Goal: Transaction & Acquisition: Purchase product/service

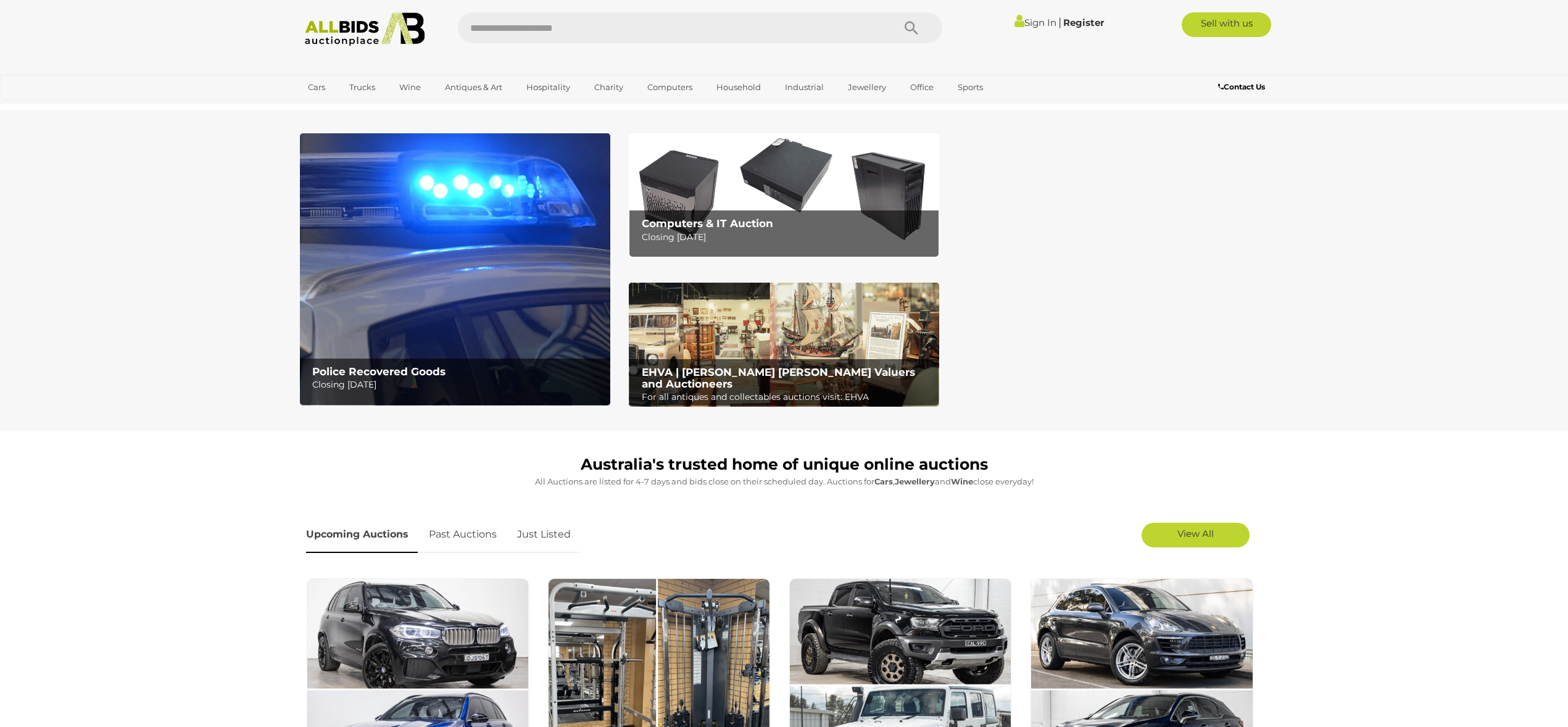
click at [334, 317] on img at bounding box center [455, 269] width 311 height 272
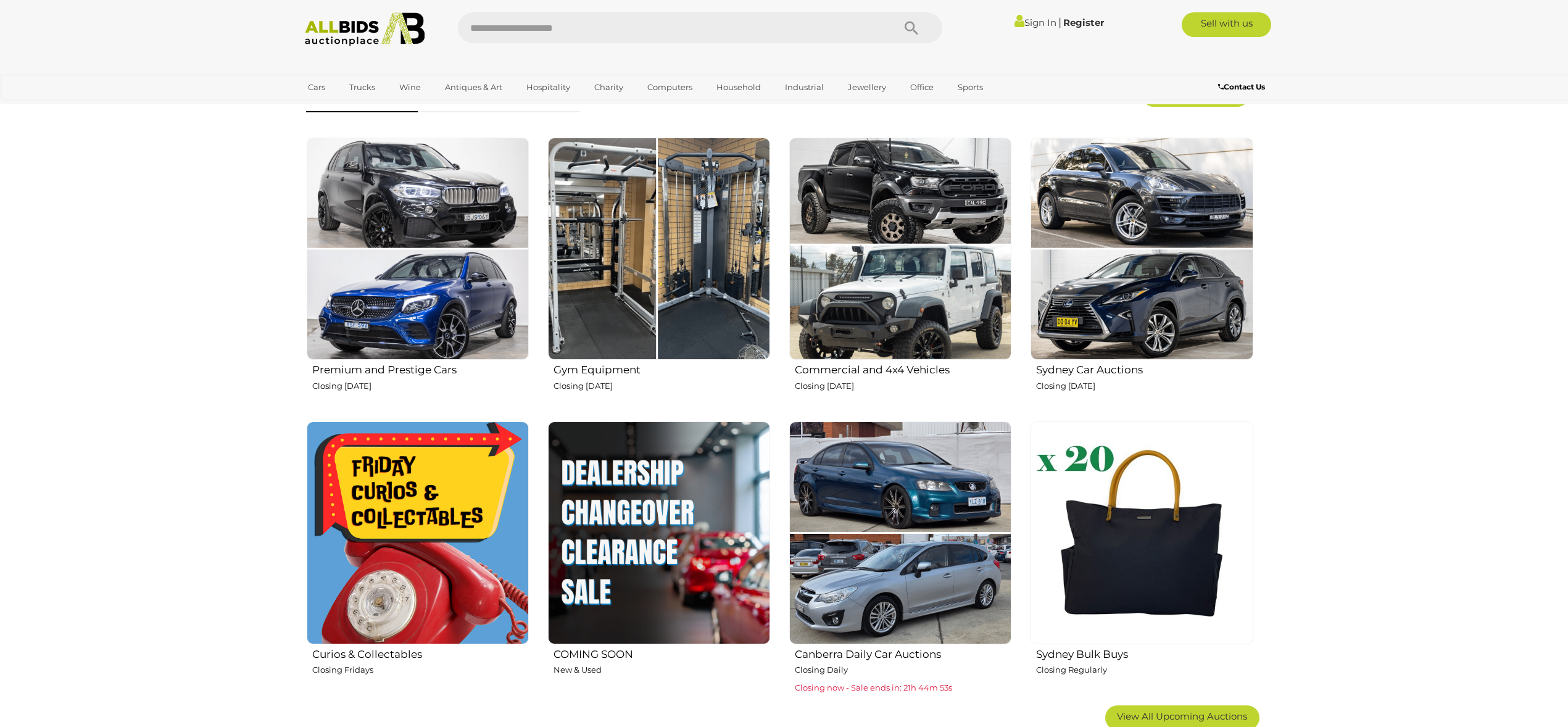
scroll to position [451, 0]
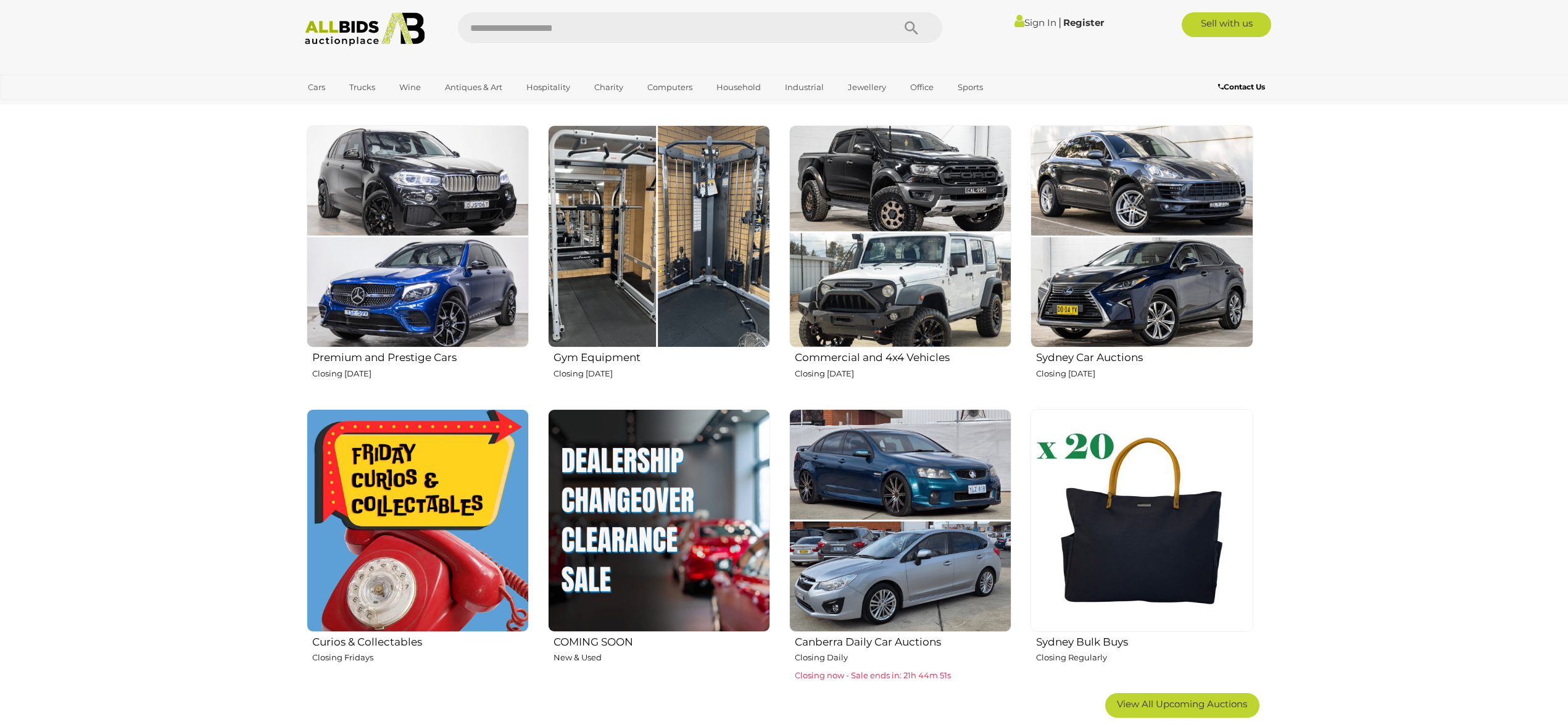
click at [669, 538] on img at bounding box center [658, 519] width 222 height 222
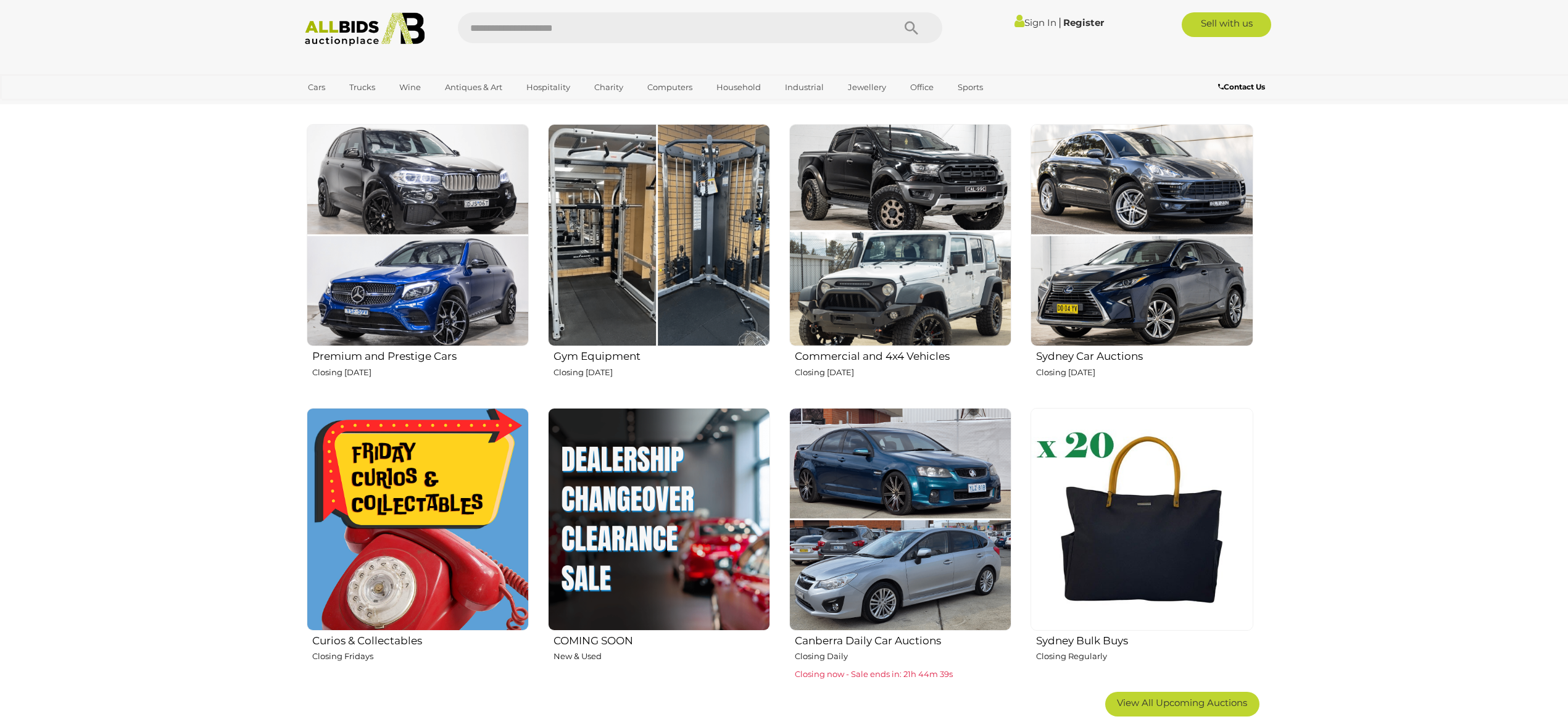
click at [826, 312] on img at bounding box center [900, 235] width 222 height 222
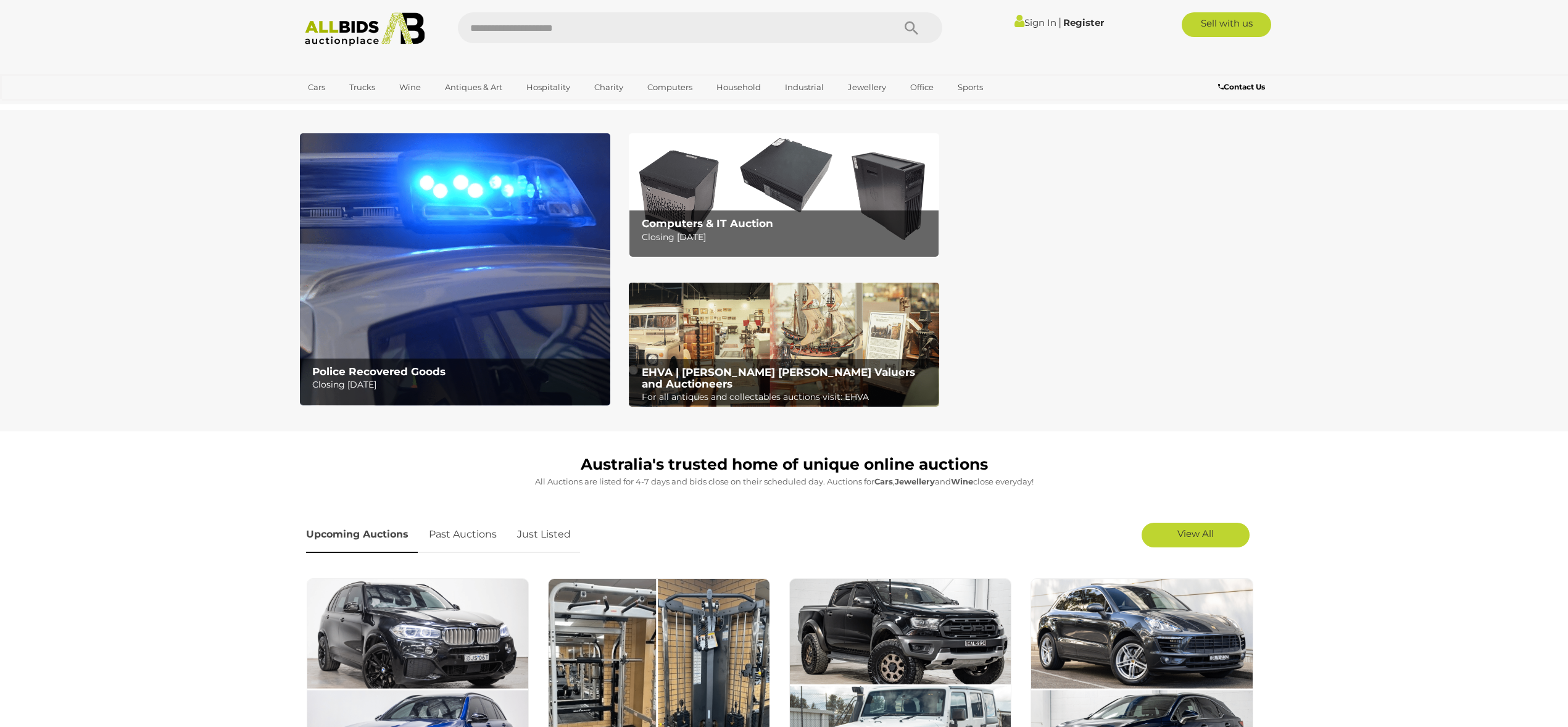
scroll to position [0, 0]
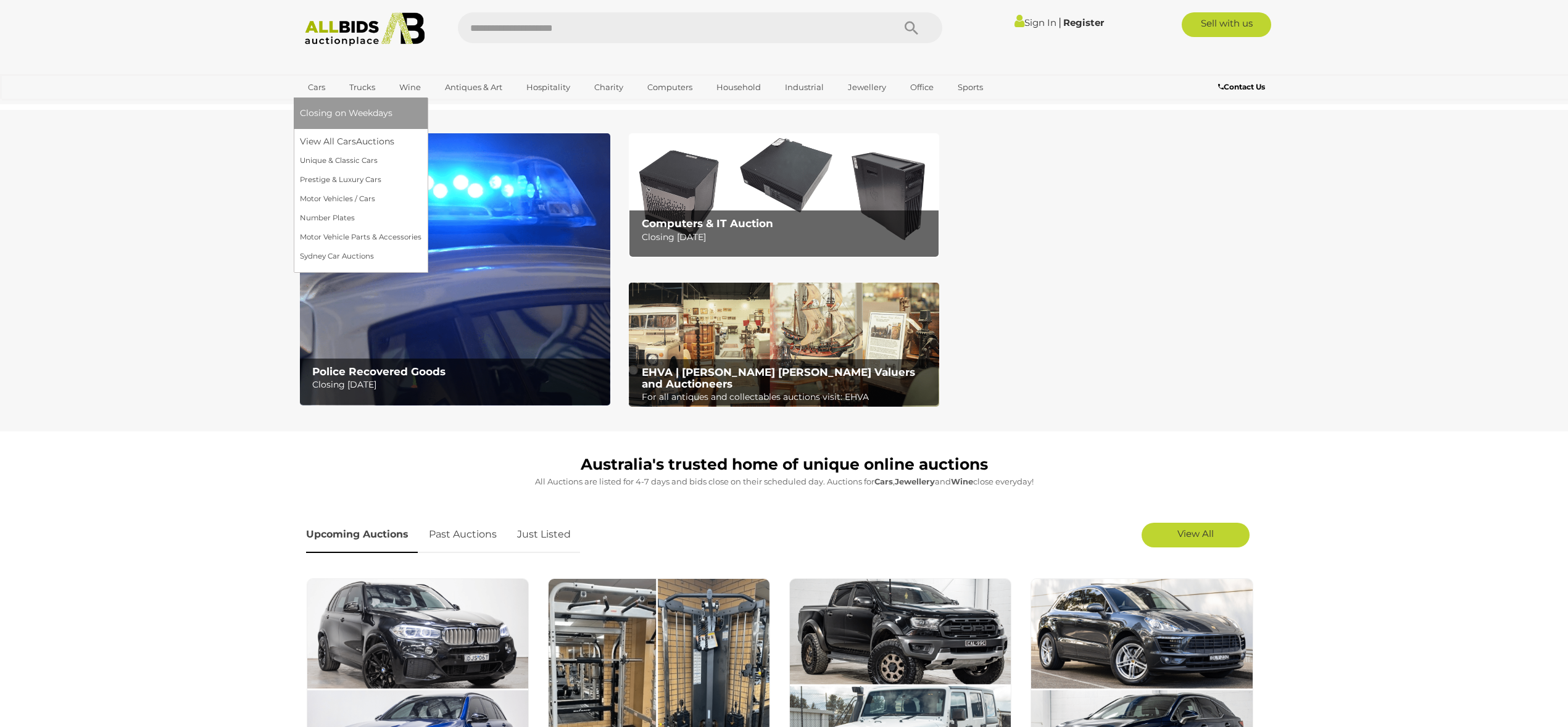
click at [322, 111] on span "Closing on Weekdays" at bounding box center [346, 112] width 93 height 11
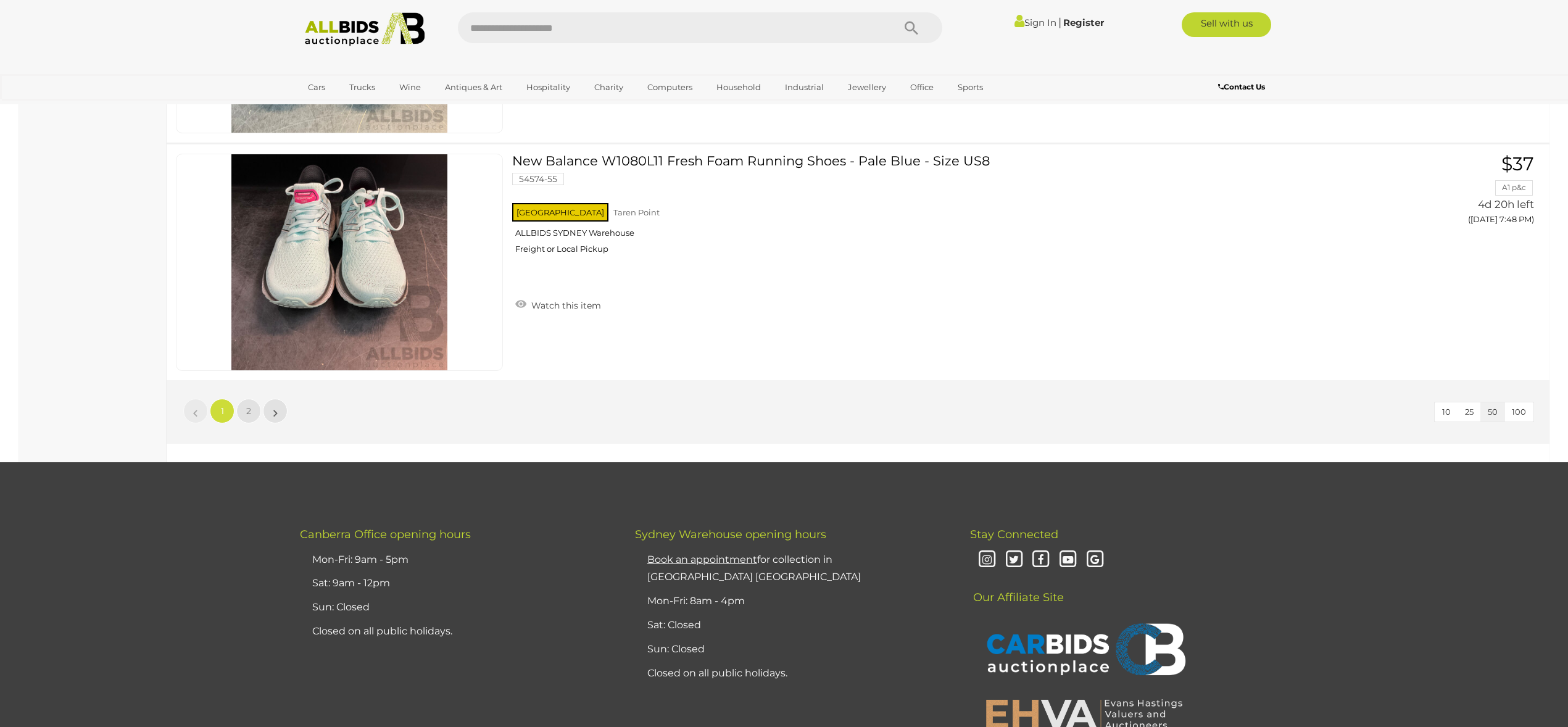
scroll to position [11762, 0]
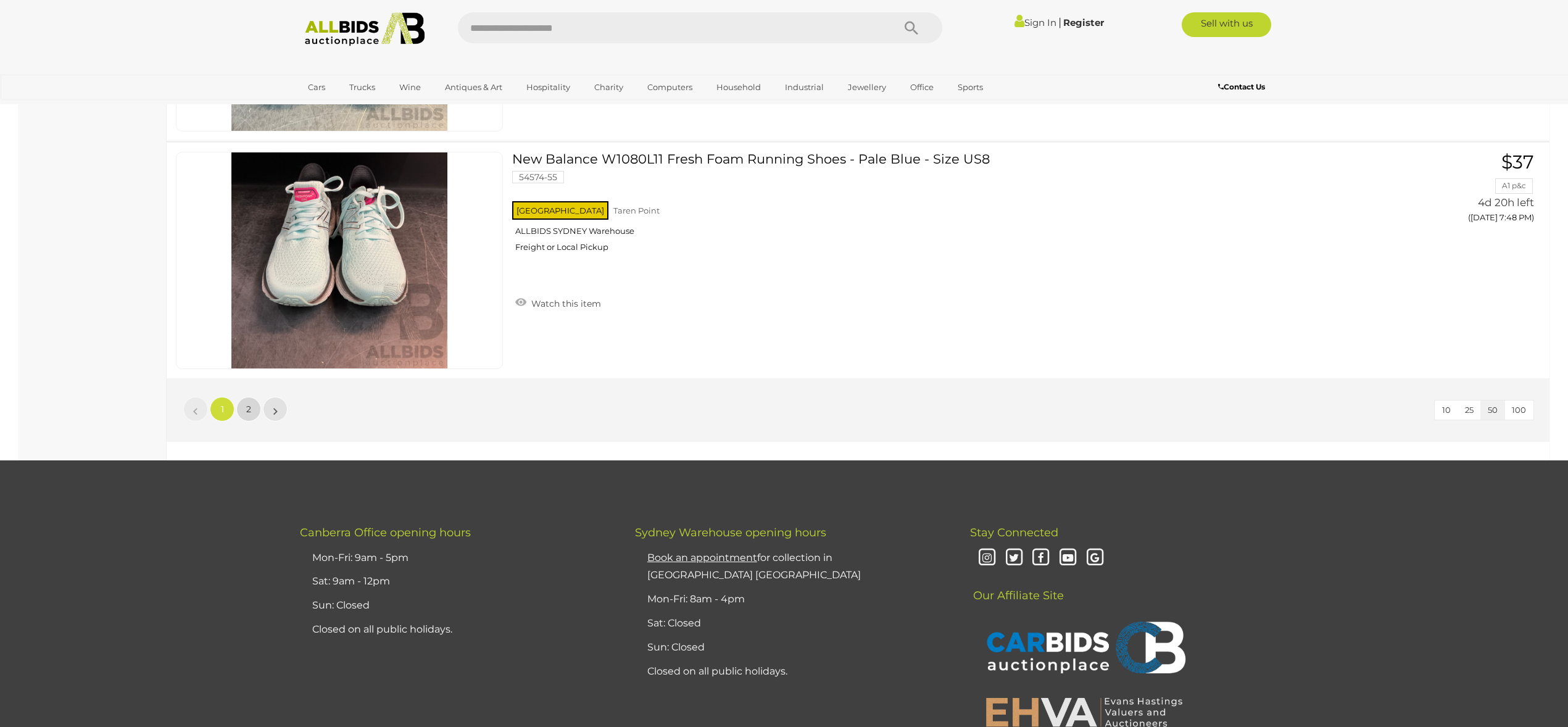
click at [247, 405] on span "2" at bounding box center [249, 409] width 5 height 11
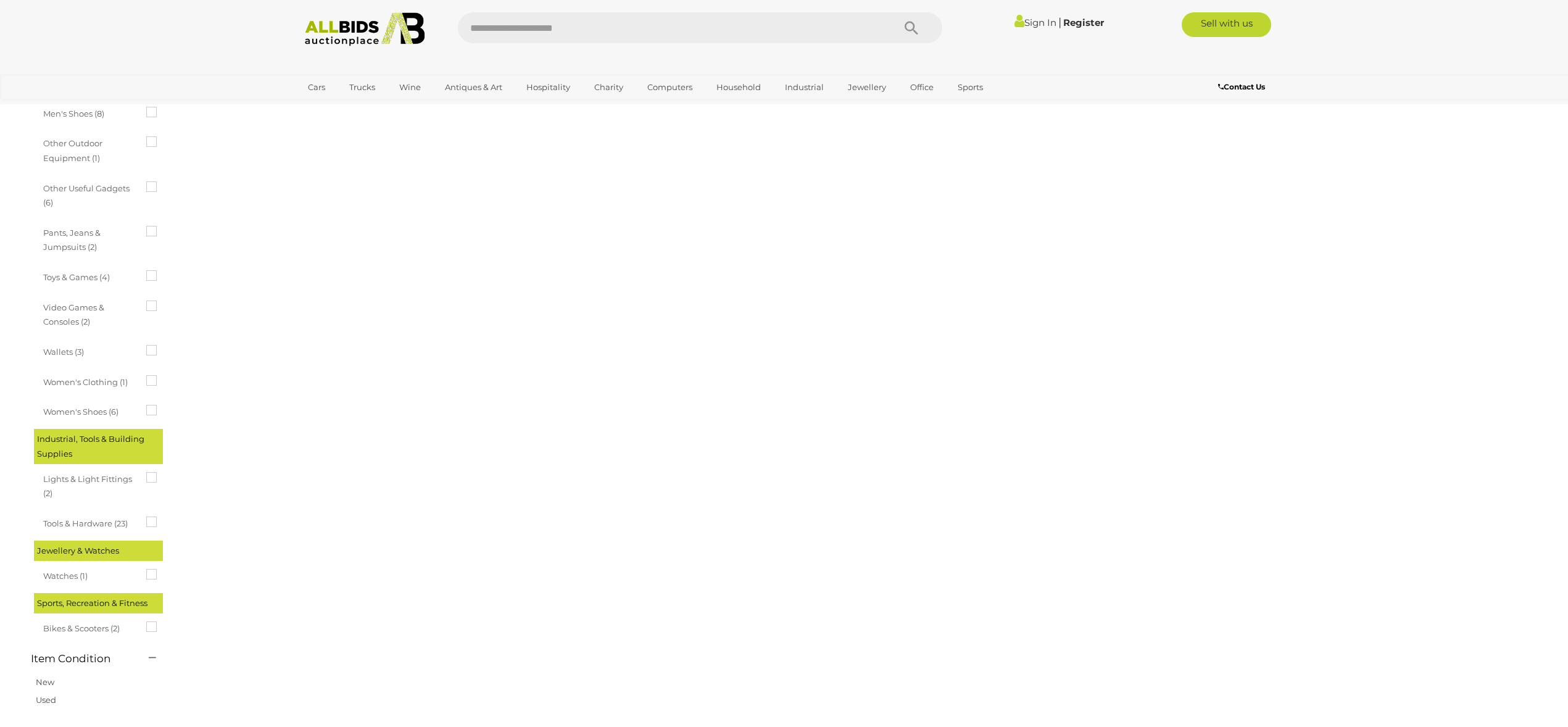
scroll to position [137, 0]
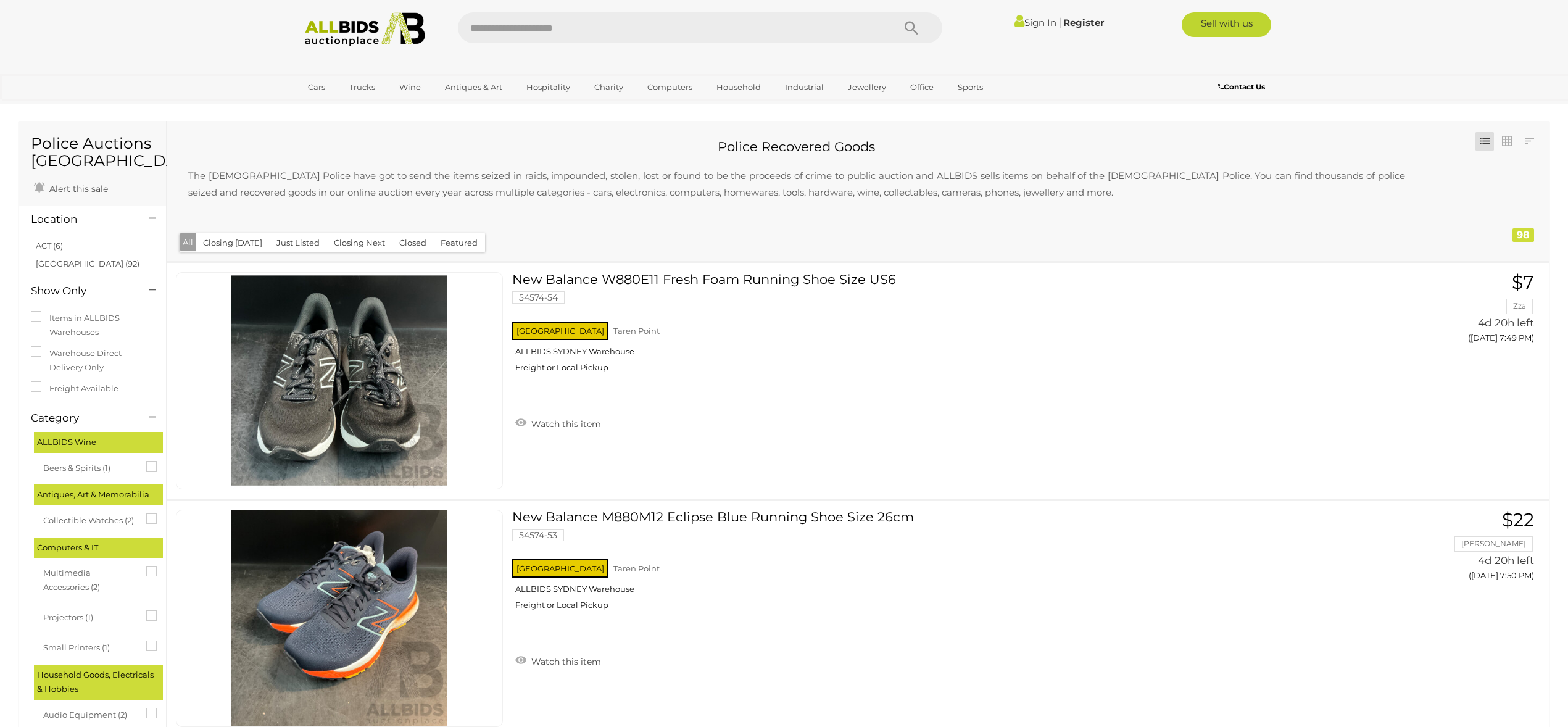
scroll to position [137, 0]
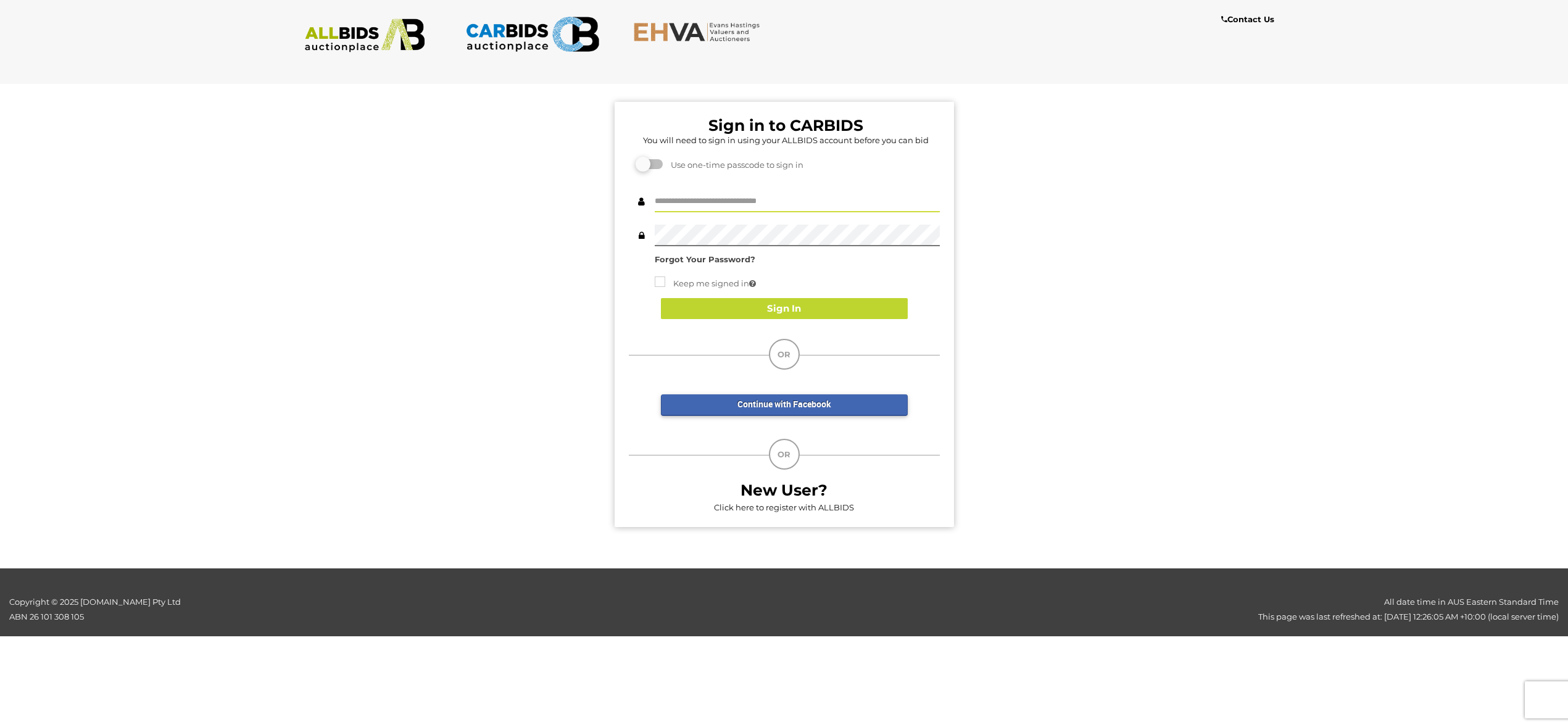
type input "******"
click at [761, 306] on button "Sign In" at bounding box center [784, 309] width 247 height 22
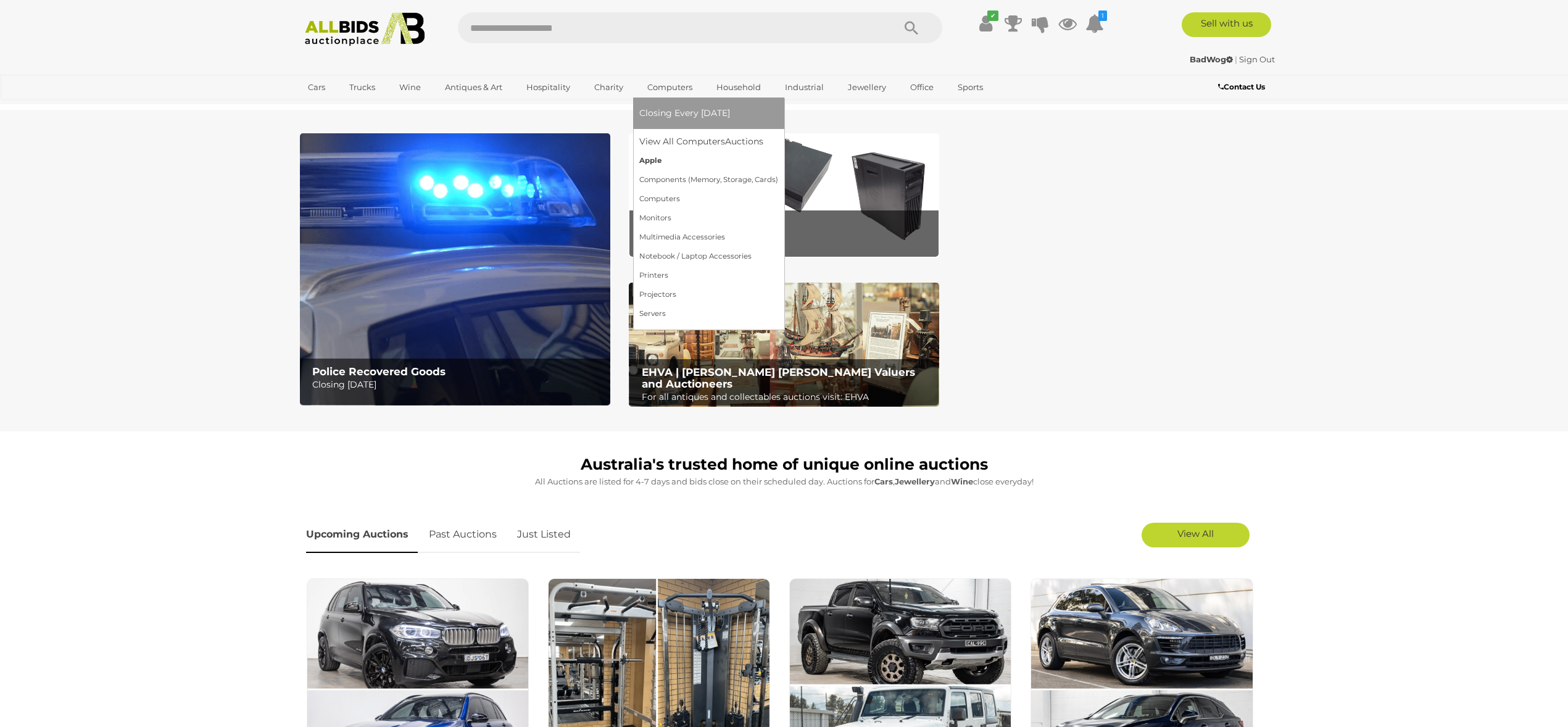
click at [658, 161] on link "Apple" at bounding box center [709, 161] width 139 height 19
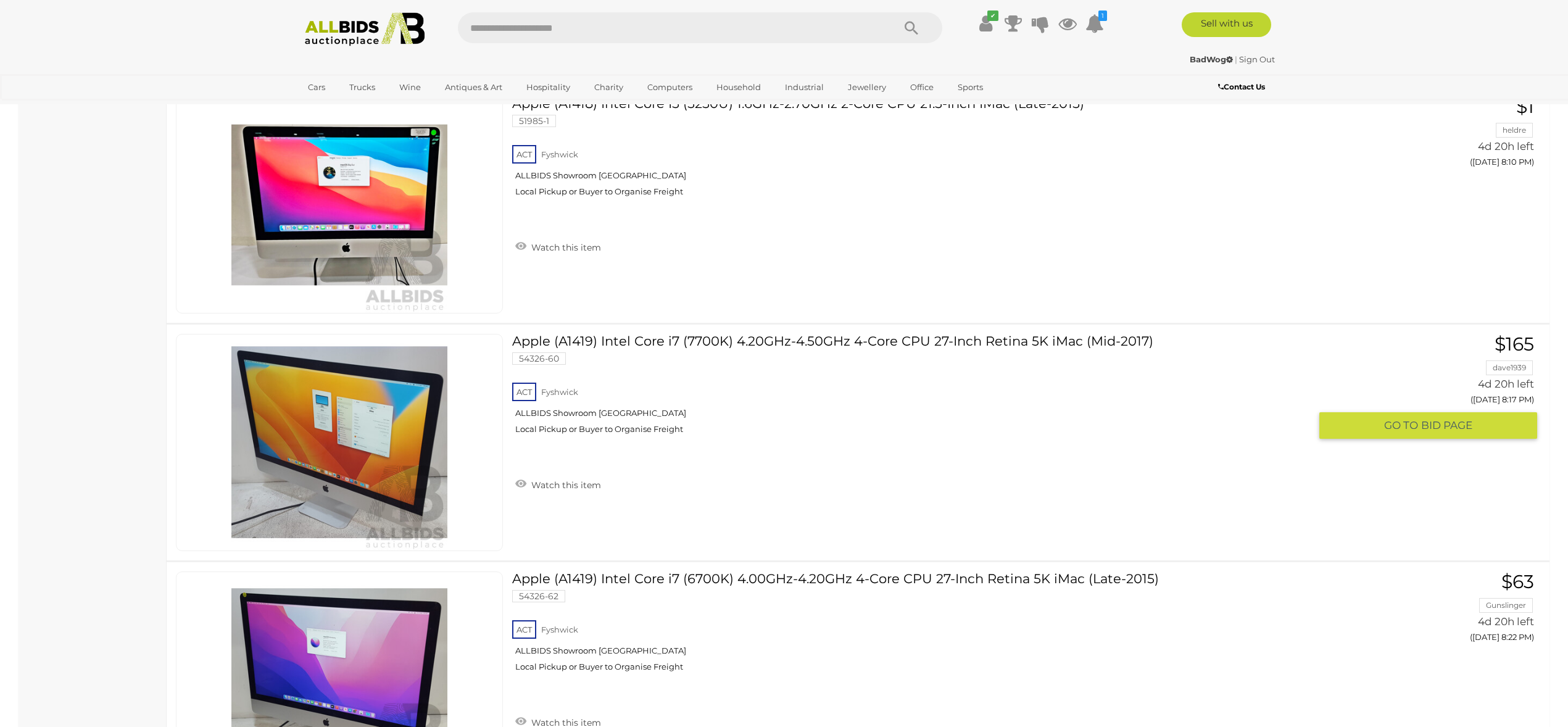
scroll to position [1604, 0]
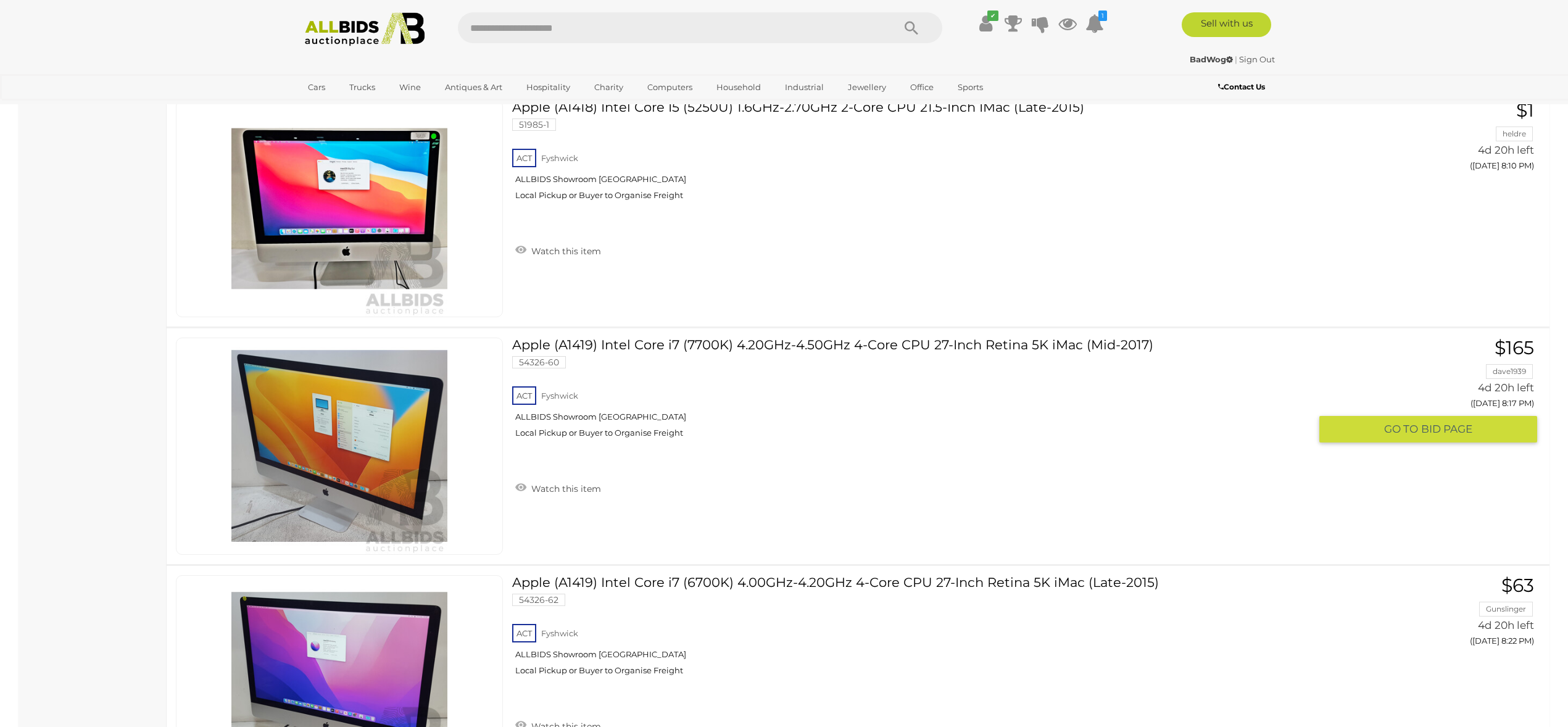
click at [535, 341] on link "Apple (A1419) Intel Core i7 (7700K) 4.20GHz-4.50GHz 4-Core CPU 27-Inch Retina 5…" at bounding box center [916, 392] width 788 height 110
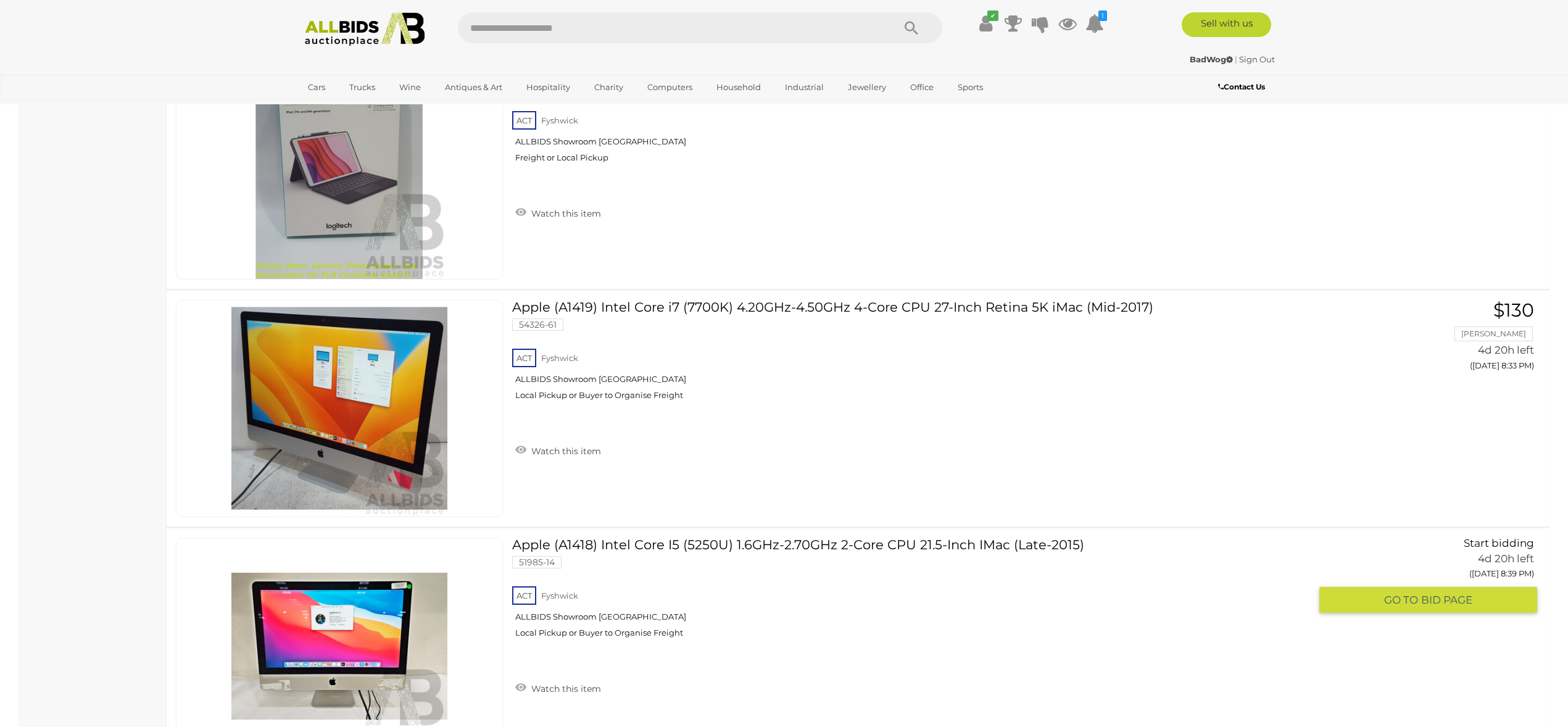
scroll to position [2353, 0]
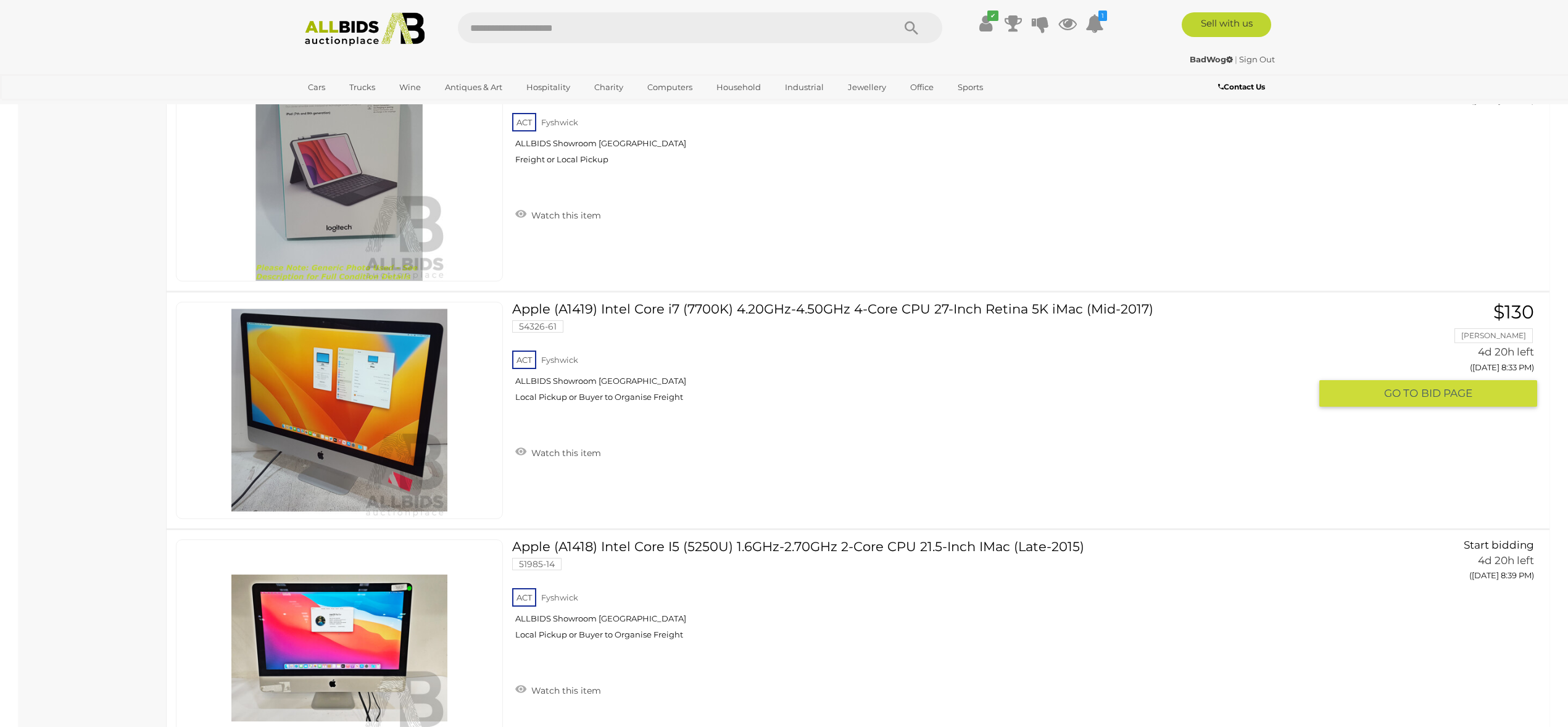
click at [709, 308] on link "Apple (A1419) Intel Core i7 (7700K) 4.20GHz-4.50GHz 4-Core CPU 27-Inch Retina 5…" at bounding box center [916, 356] width 788 height 110
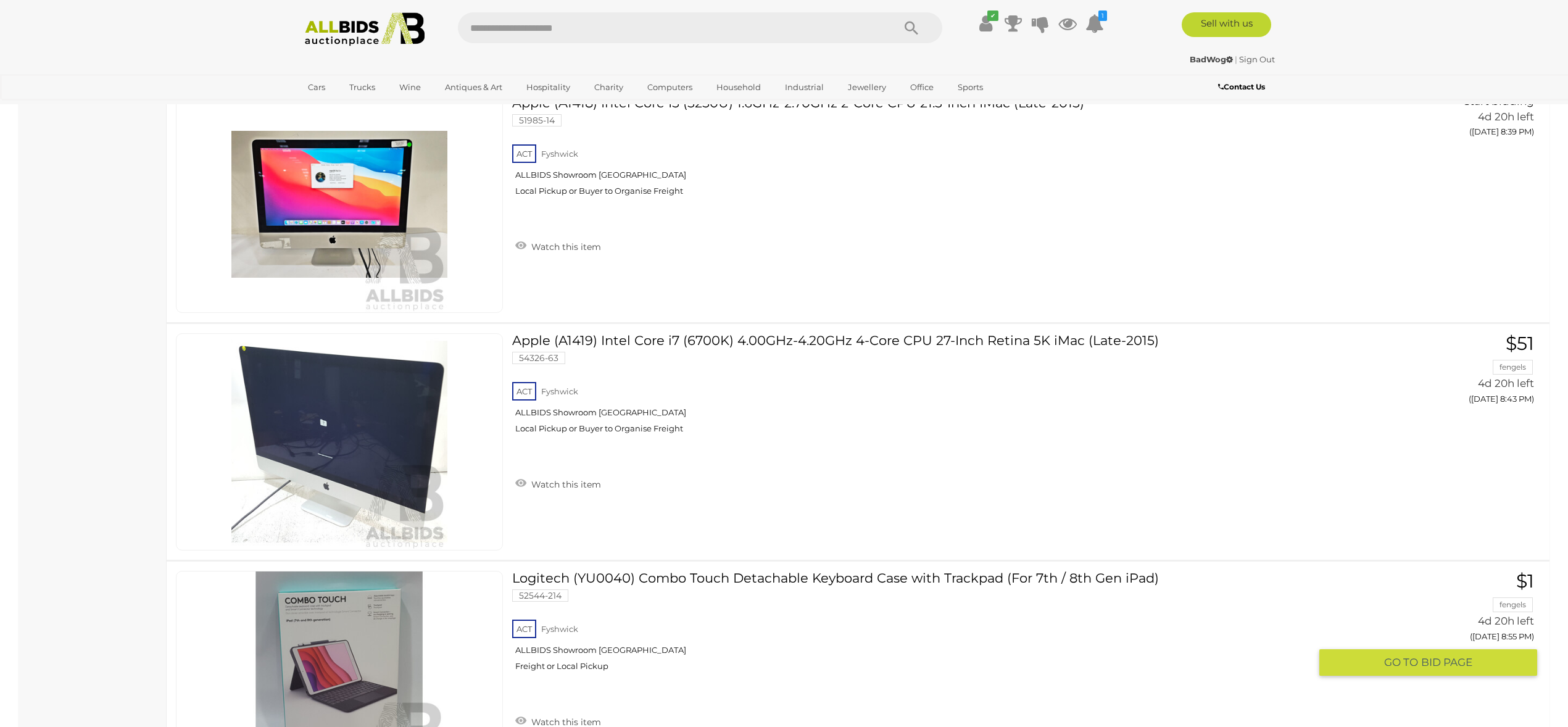
scroll to position [2794, 0]
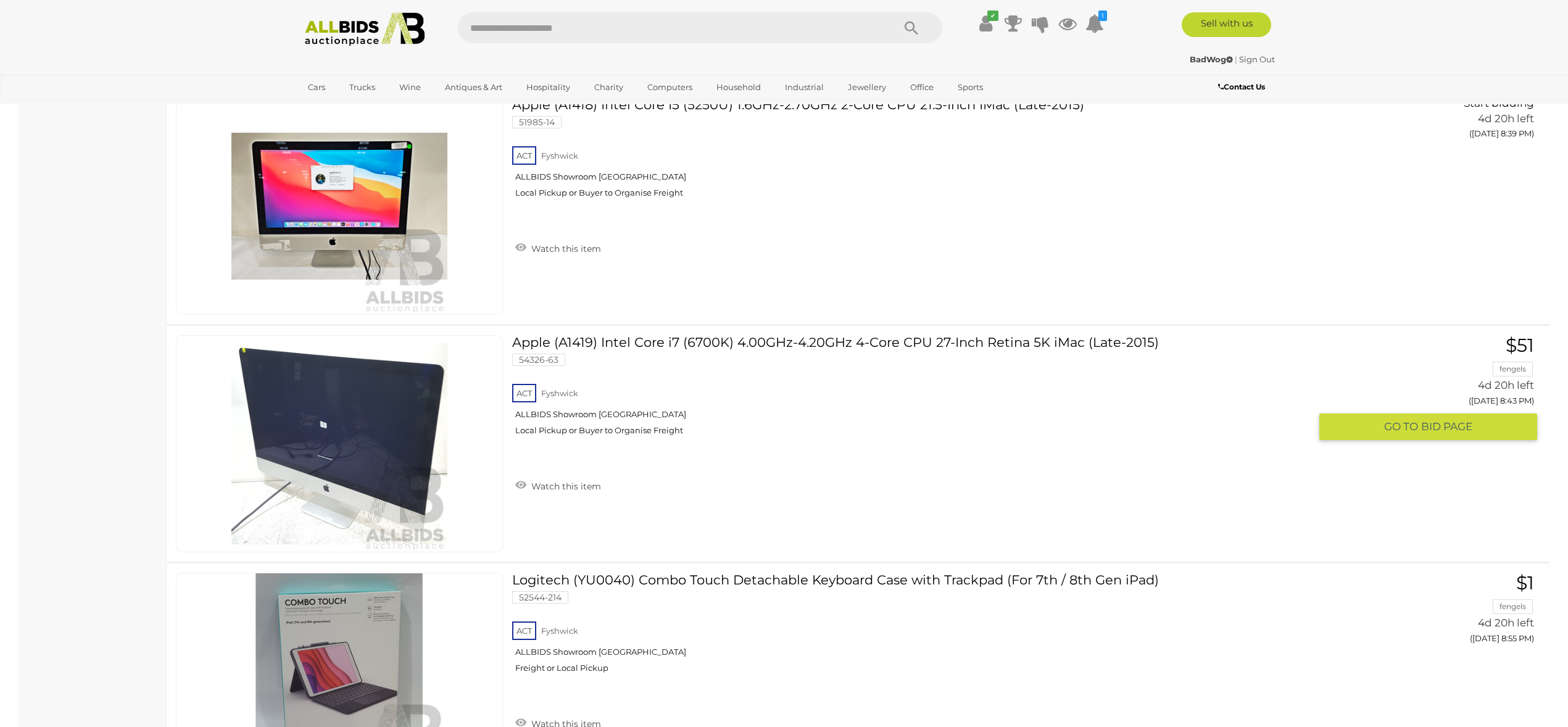
click at [678, 342] on link "Apple (A1419) Intel Core i7 (6700K) 4.00GHz-4.20GHz 4-Core CPU 27-Inch Retina 5…" at bounding box center [916, 389] width 788 height 110
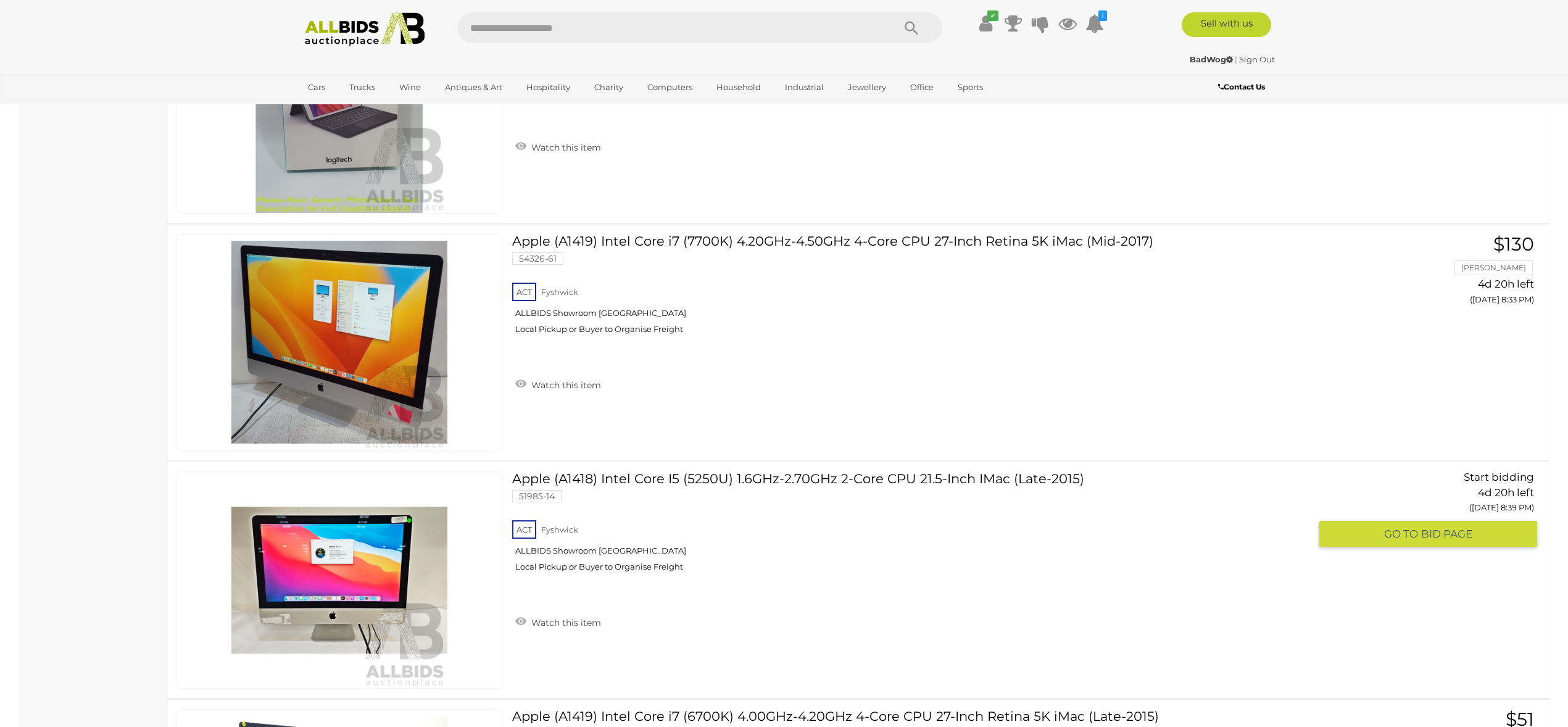
scroll to position [2445, 0]
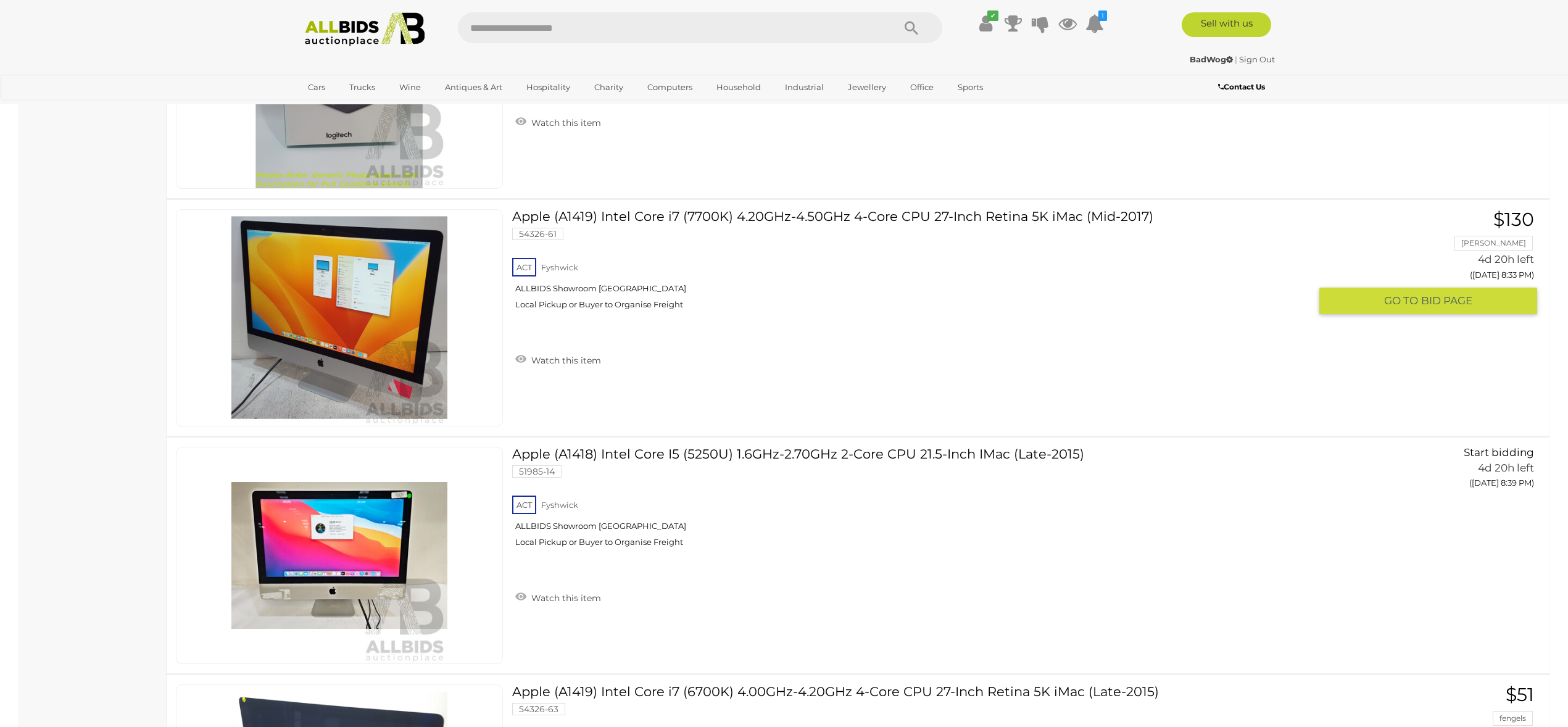
click at [661, 215] on link "Apple (A1419) Intel Core i7 (7700K) 4.20GHz-4.50GHz 4-Core CPU 27-Inch Retina 5…" at bounding box center [916, 264] width 788 height 110
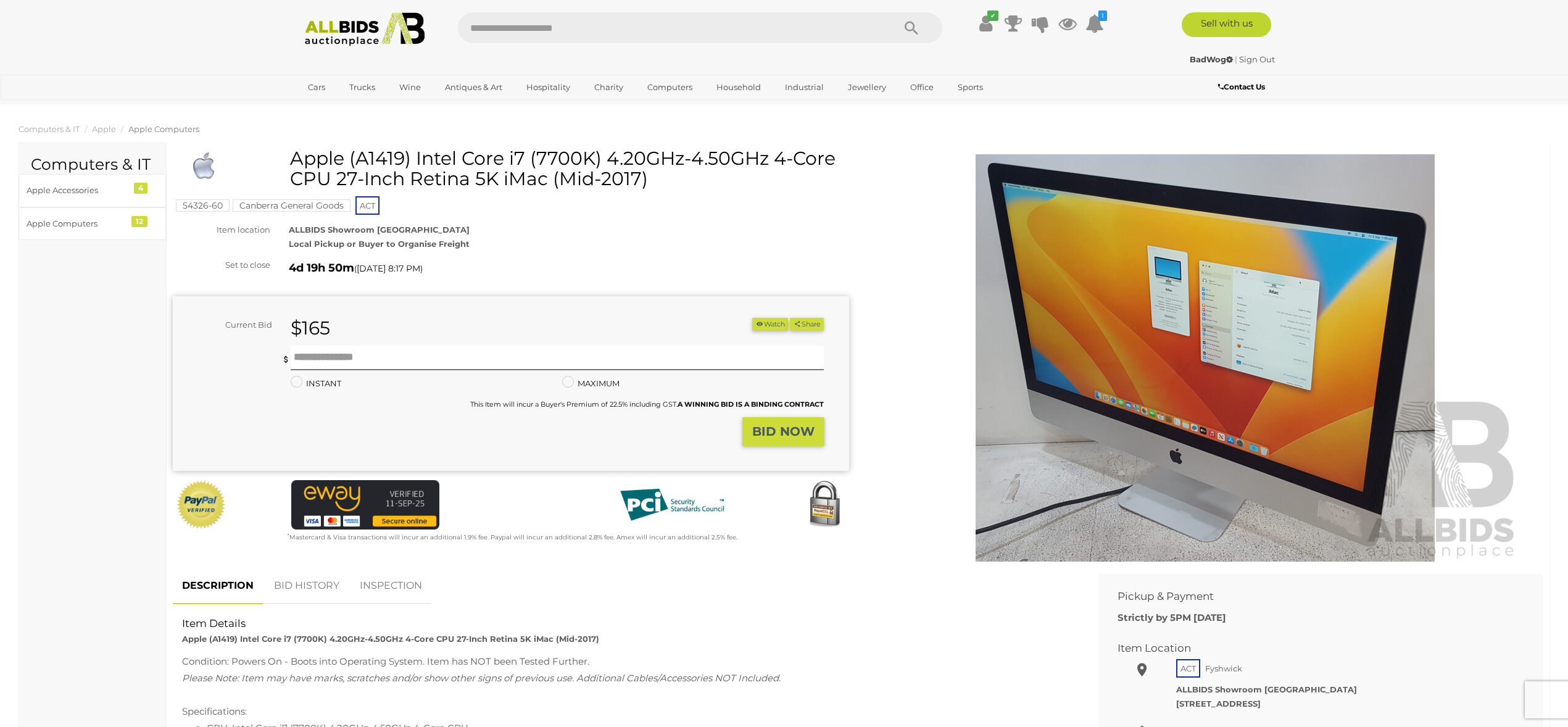
click at [1258, 407] on img at bounding box center [1205, 358] width 632 height 407
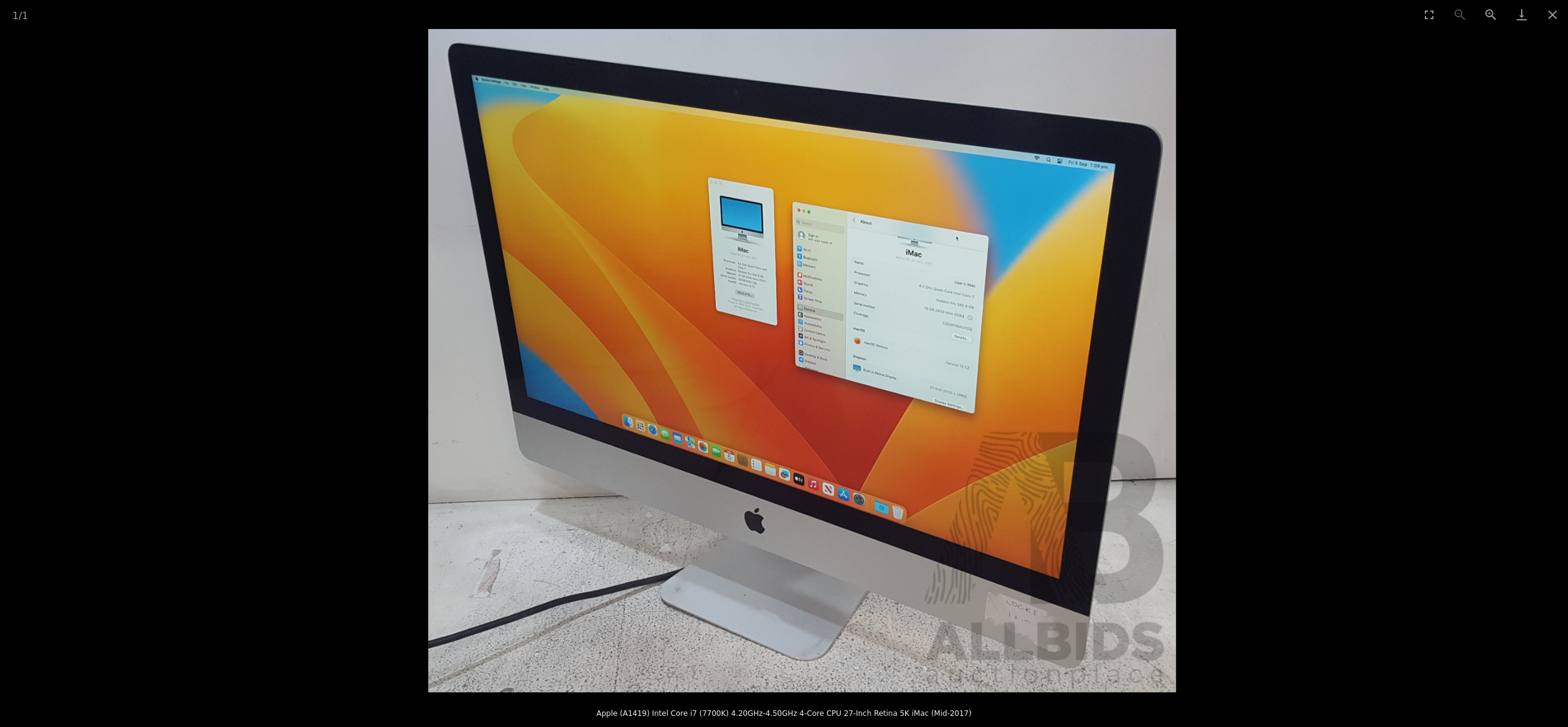
drag, startPoint x: 858, startPoint y: 466, endPoint x: 847, endPoint y: 446, distance: 22.8
click at [847, 446] on img at bounding box center [802, 361] width 748 height 663
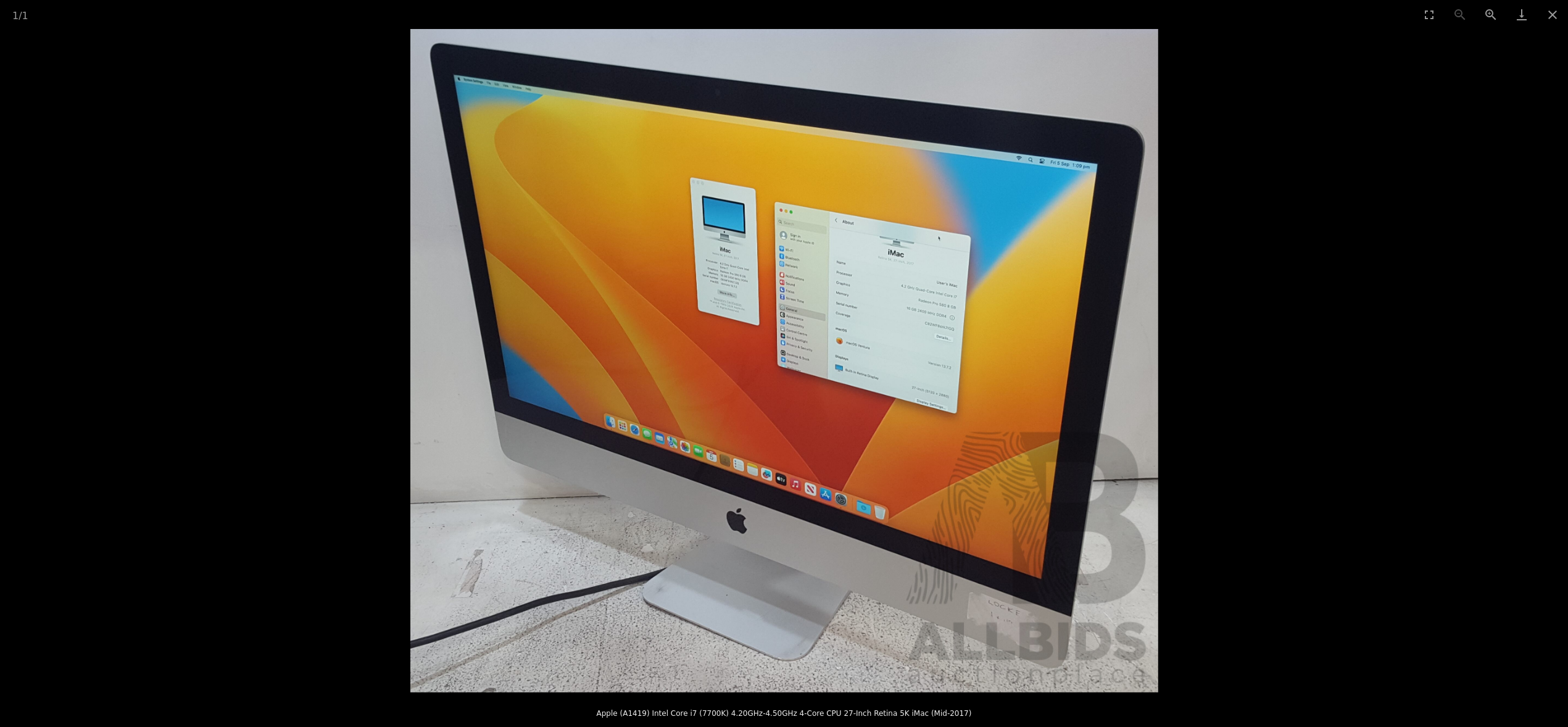
click at [838, 446] on img at bounding box center [784, 361] width 748 height 663
click at [1335, 463] on picture at bounding box center [784, 361] width 1568 height 663
click at [15, 19] on span "1" at bounding box center [15, 16] width 6 height 12
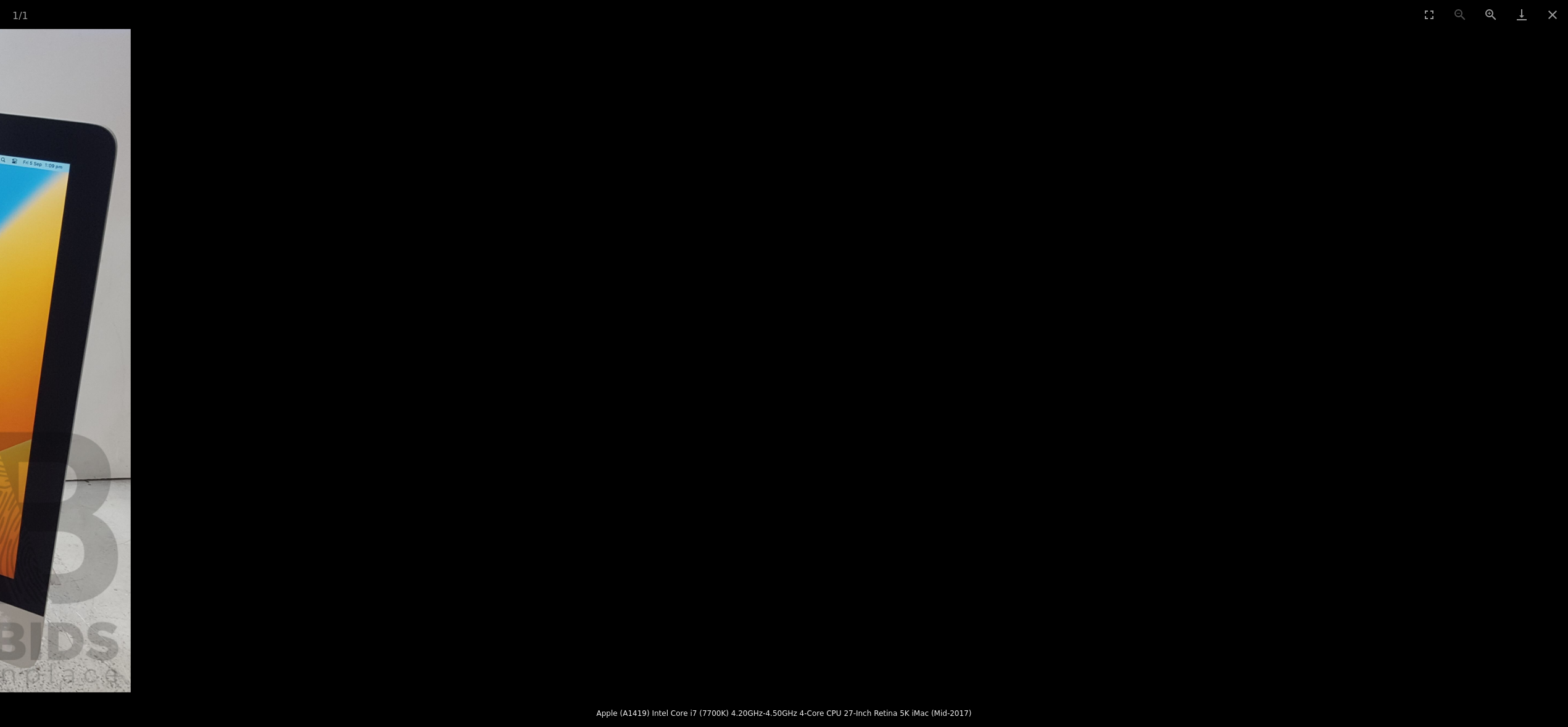
drag, startPoint x: 1071, startPoint y: 419, endPoint x: 44, endPoint y: 228, distance: 1044.6
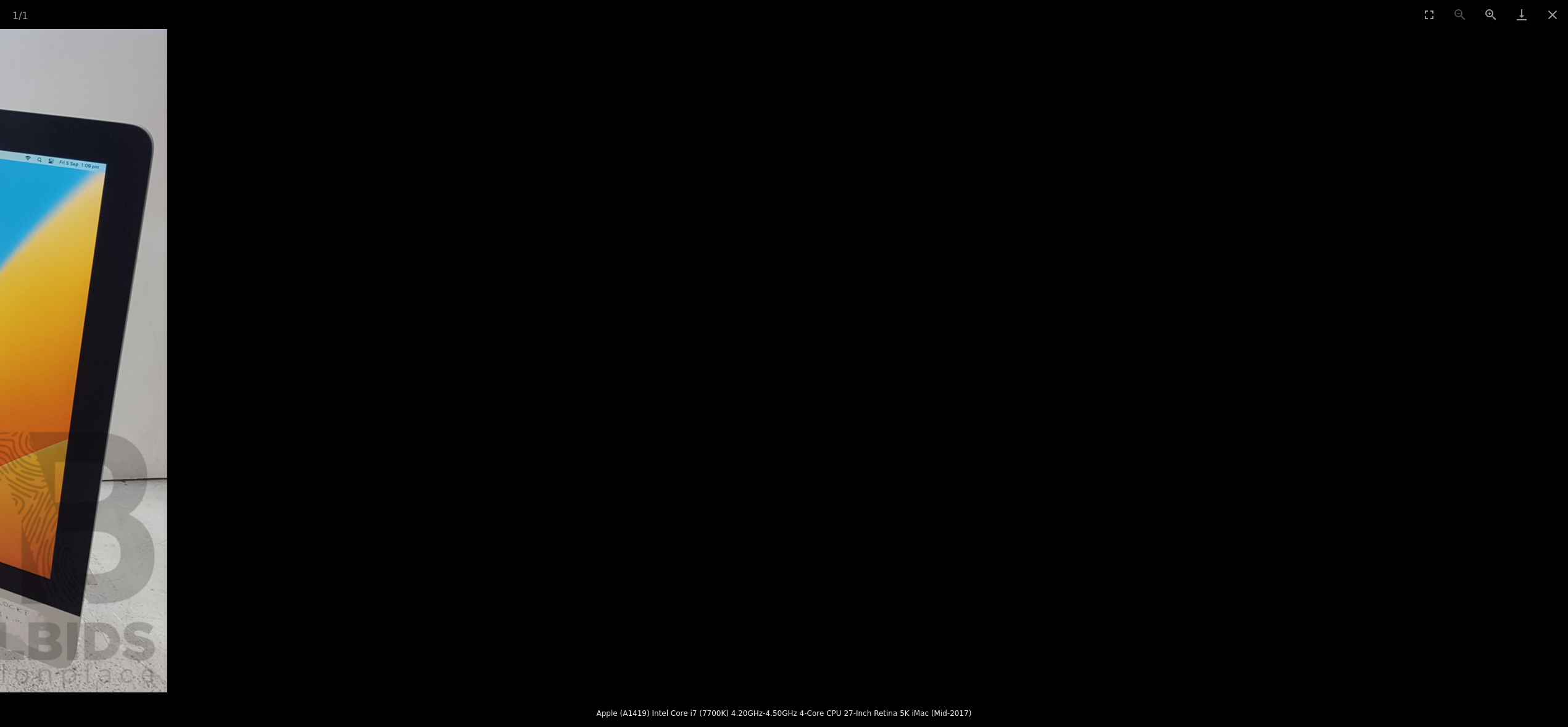
drag, startPoint x: 981, startPoint y: 349, endPoint x: -11, endPoint y: 264, distance: 995.6
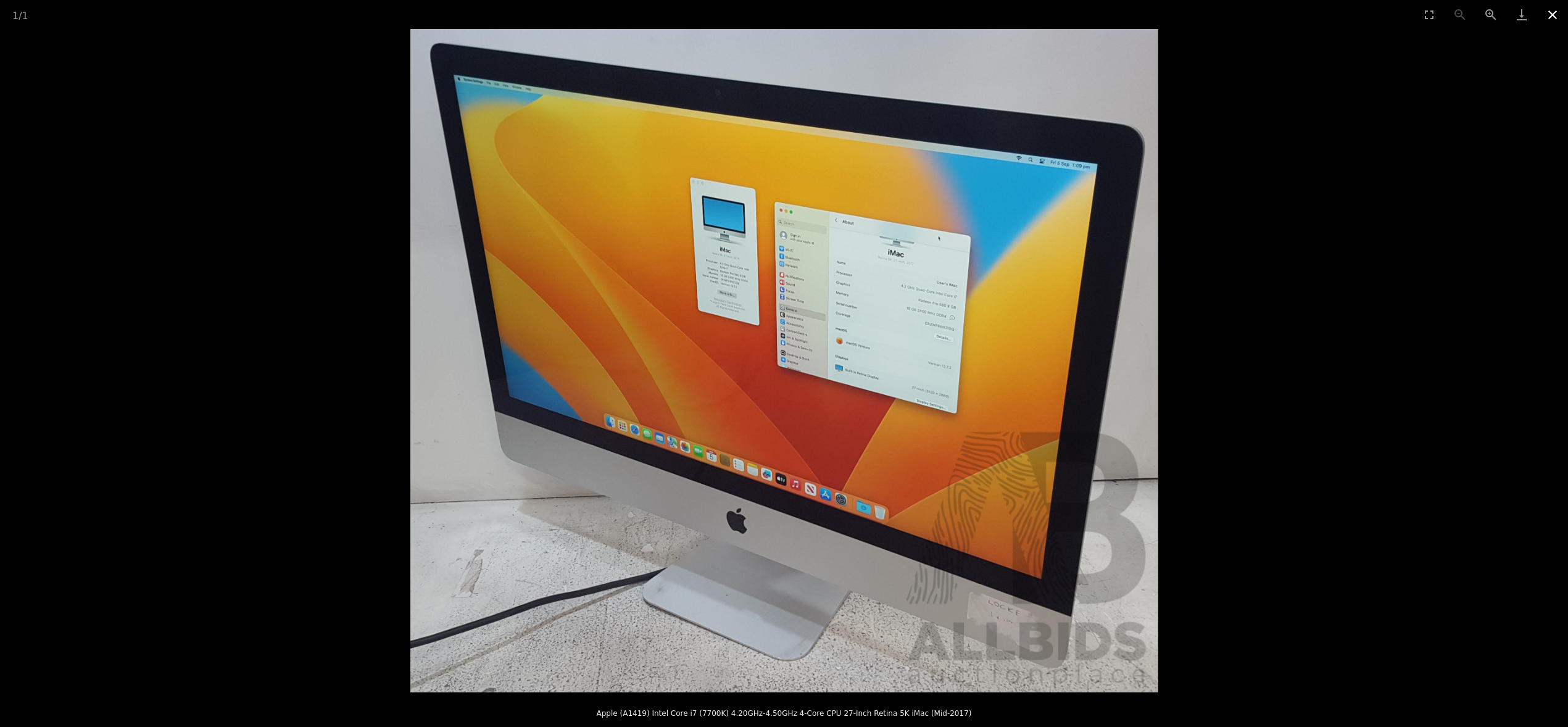
click at [1558, 13] on button "Close gallery" at bounding box center [1552, 14] width 31 height 29
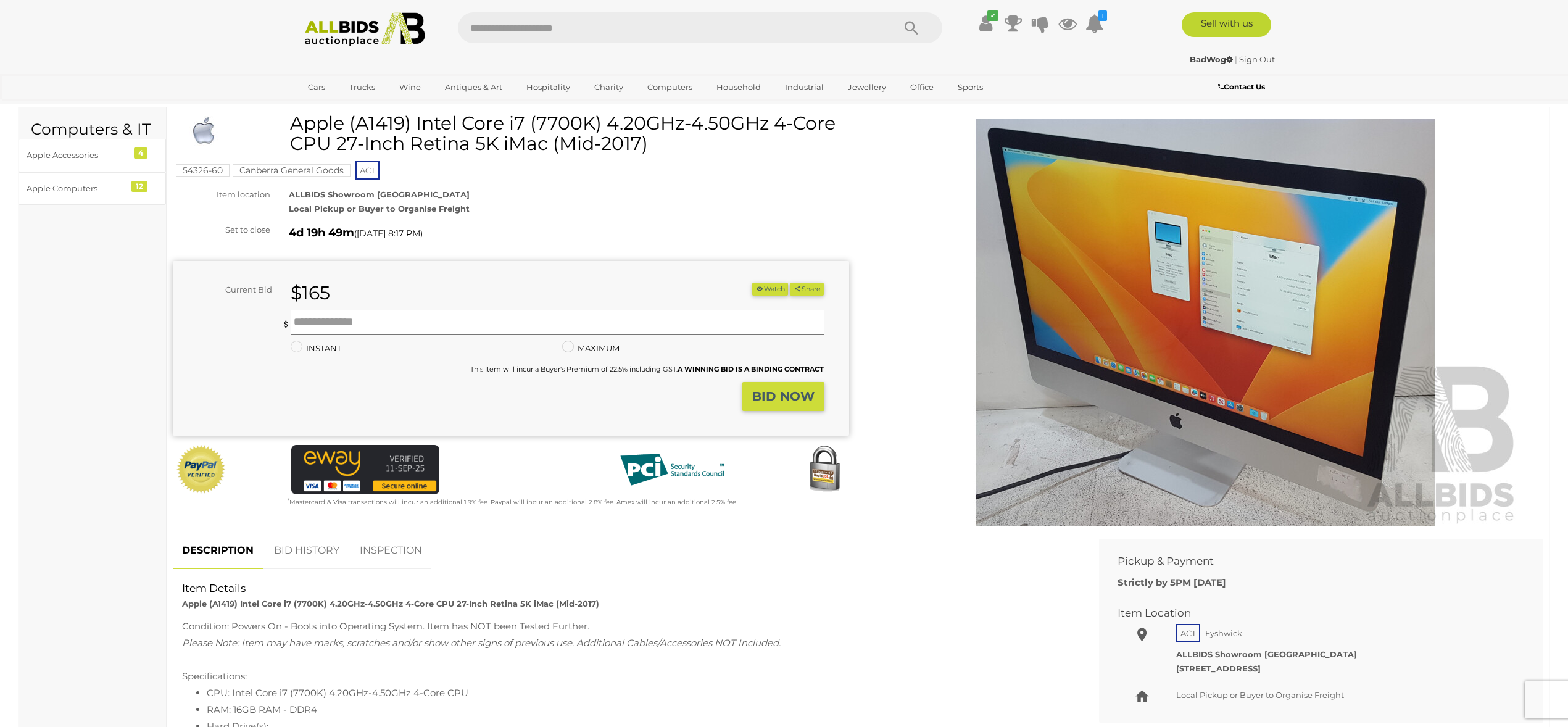
scroll to position [36, 0]
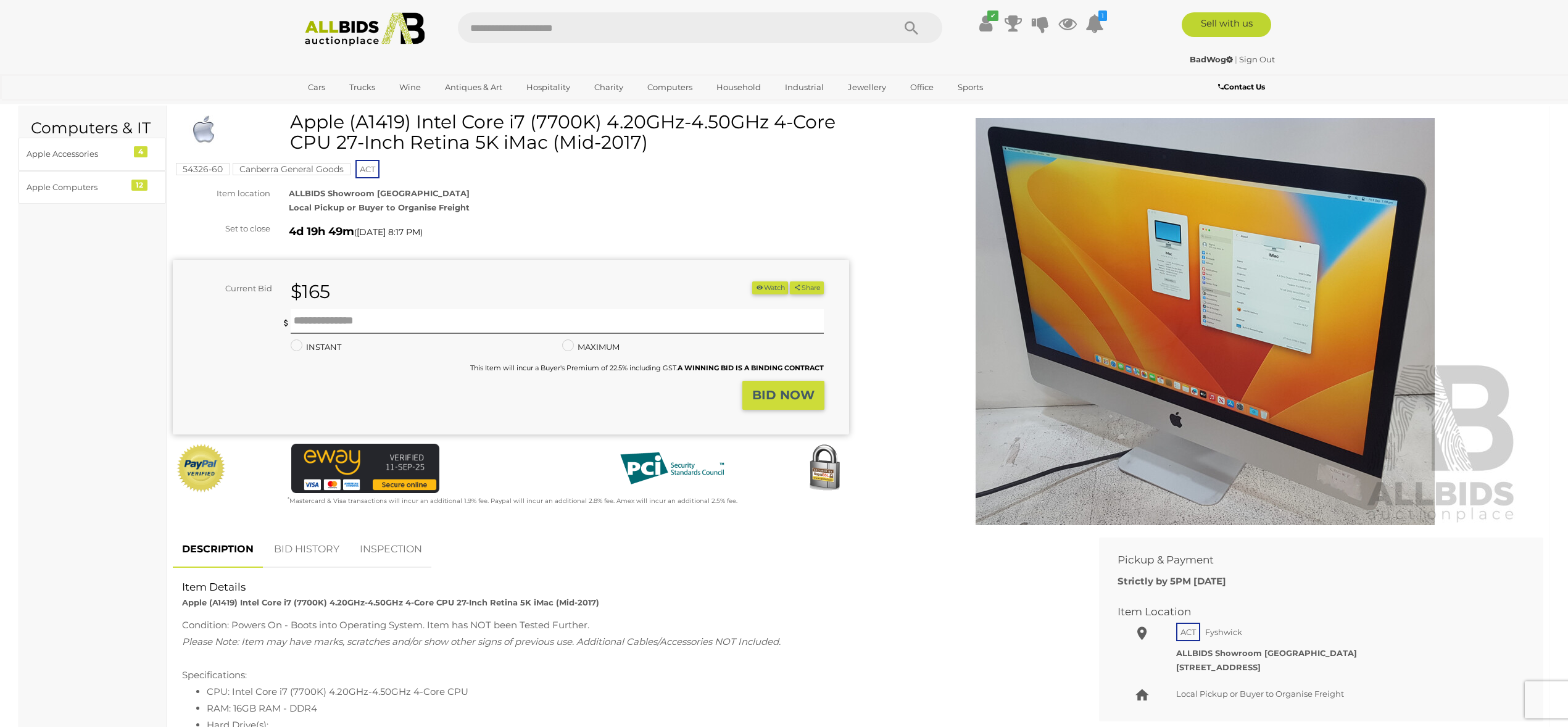
click at [312, 548] on link "BID HISTORY" at bounding box center [307, 549] width 84 height 36
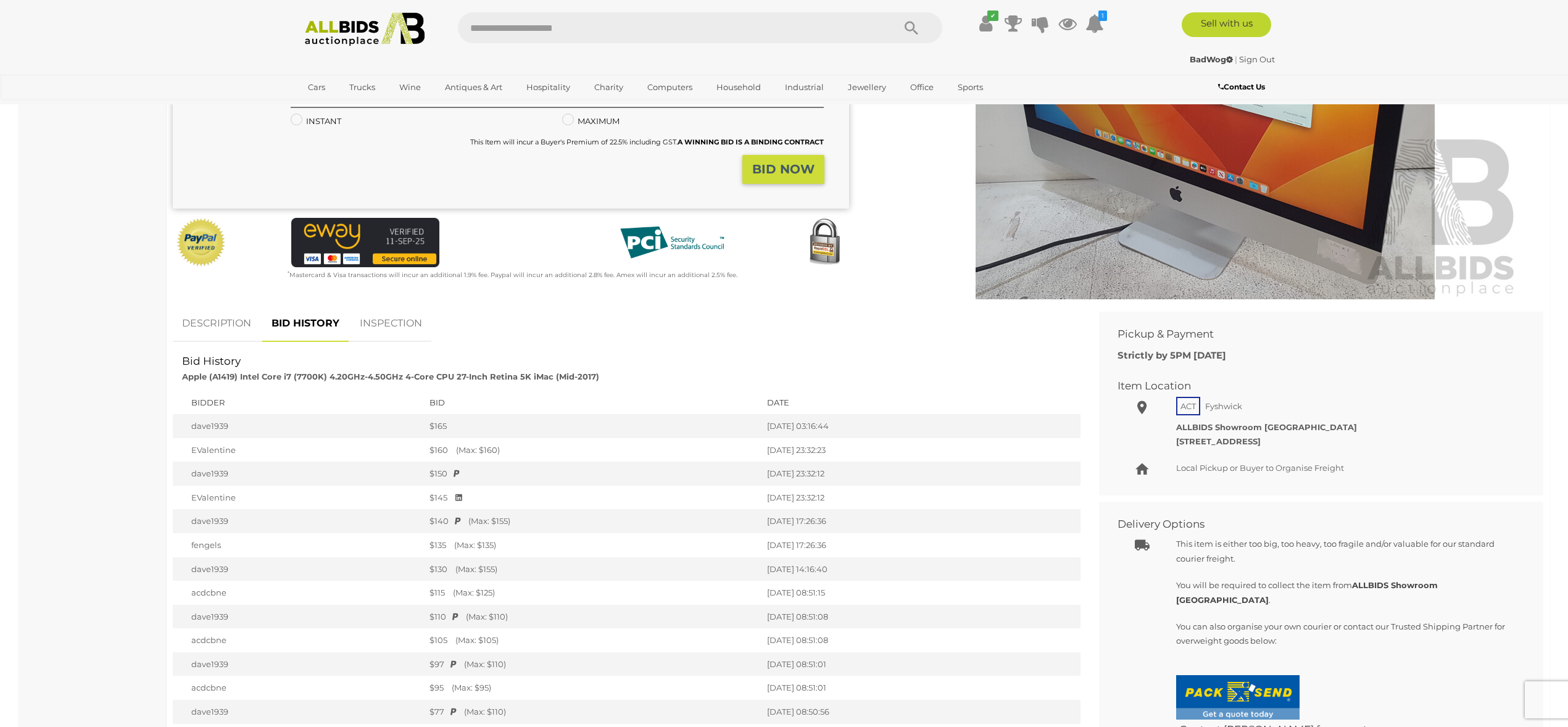
scroll to position [261, 0]
click at [203, 320] on link "DESCRIPTION" at bounding box center [216, 323] width 88 height 36
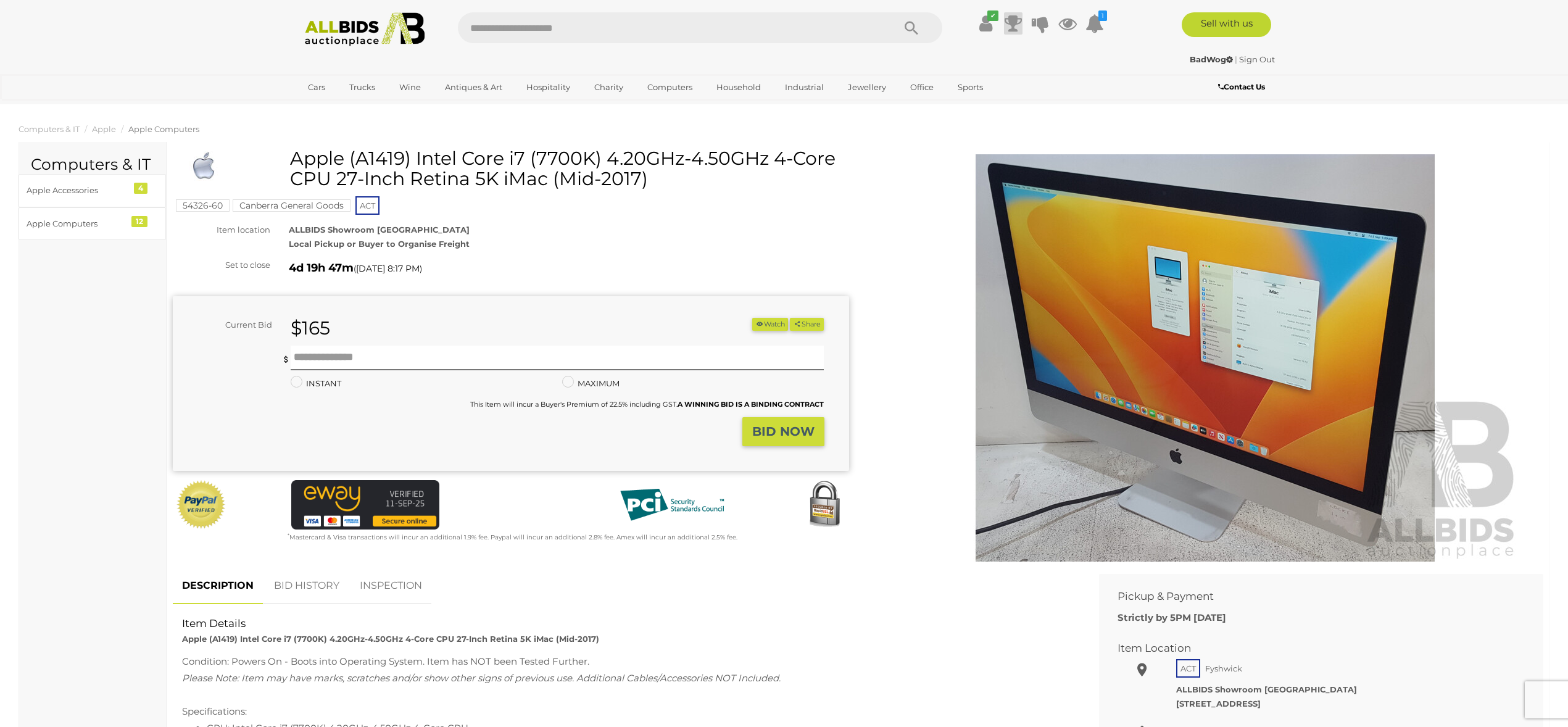
scroll to position [0, 0]
click at [1064, 28] on icon at bounding box center [1068, 23] width 18 height 23
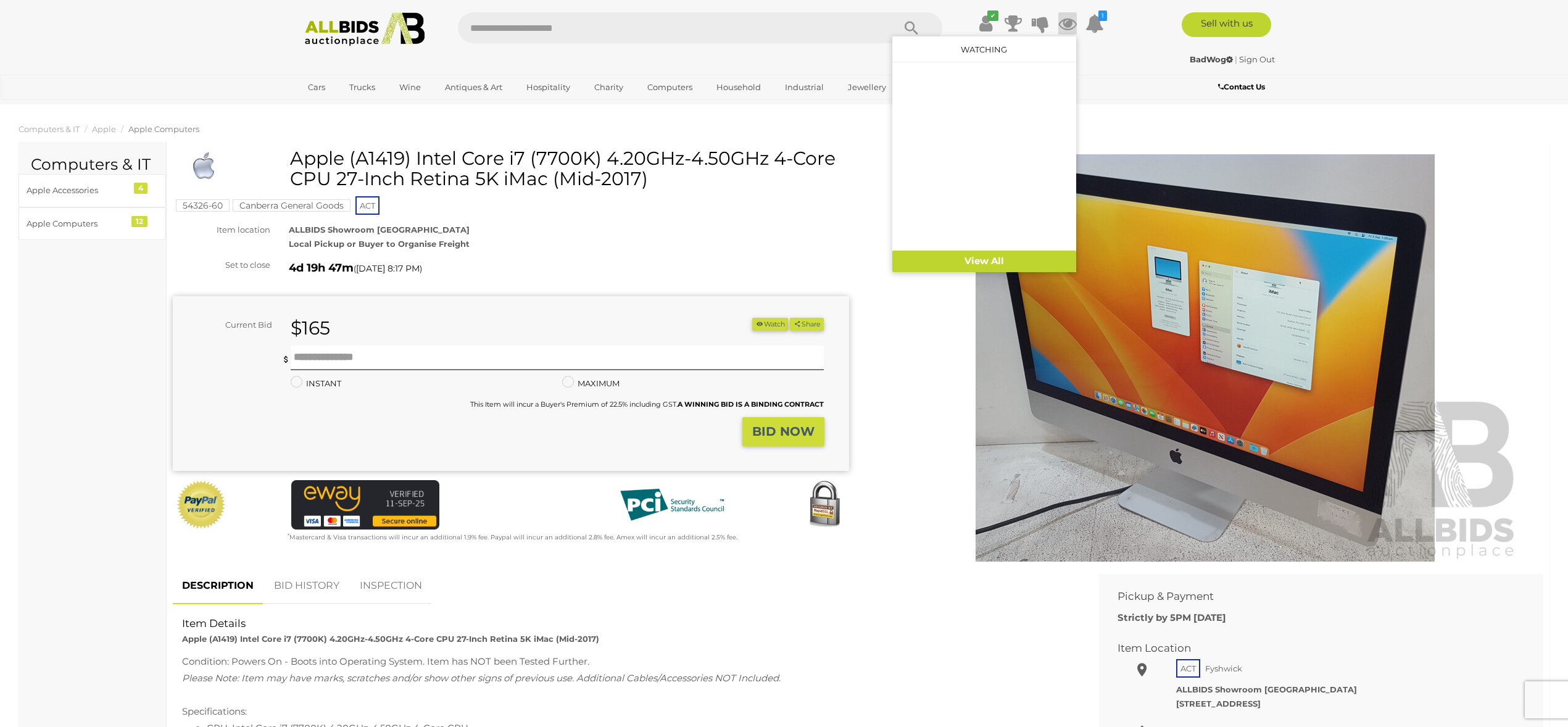
click at [990, 486] on img at bounding box center [1205, 358] width 632 height 407
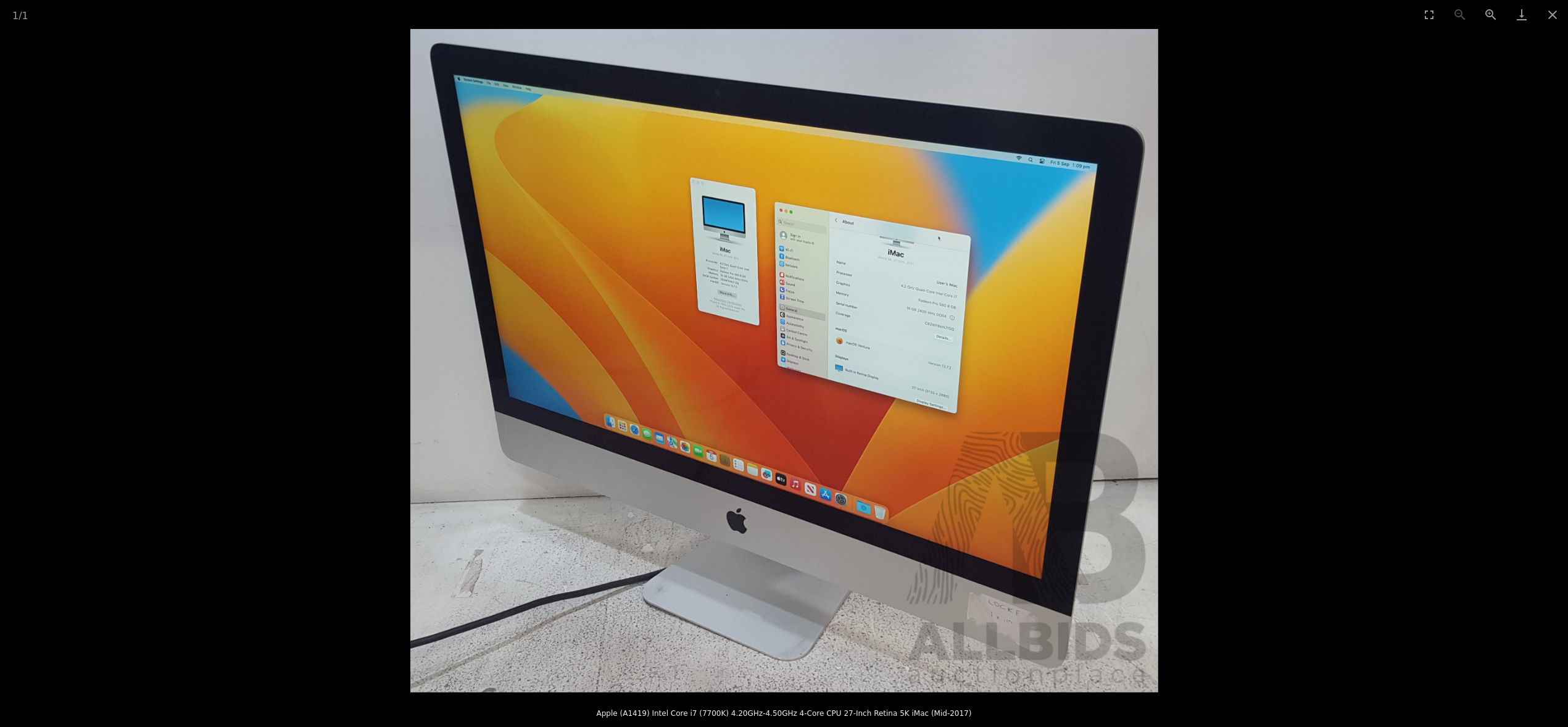
scroll to position [1, 0]
click at [1551, 15] on button "Close gallery" at bounding box center [1552, 14] width 31 height 29
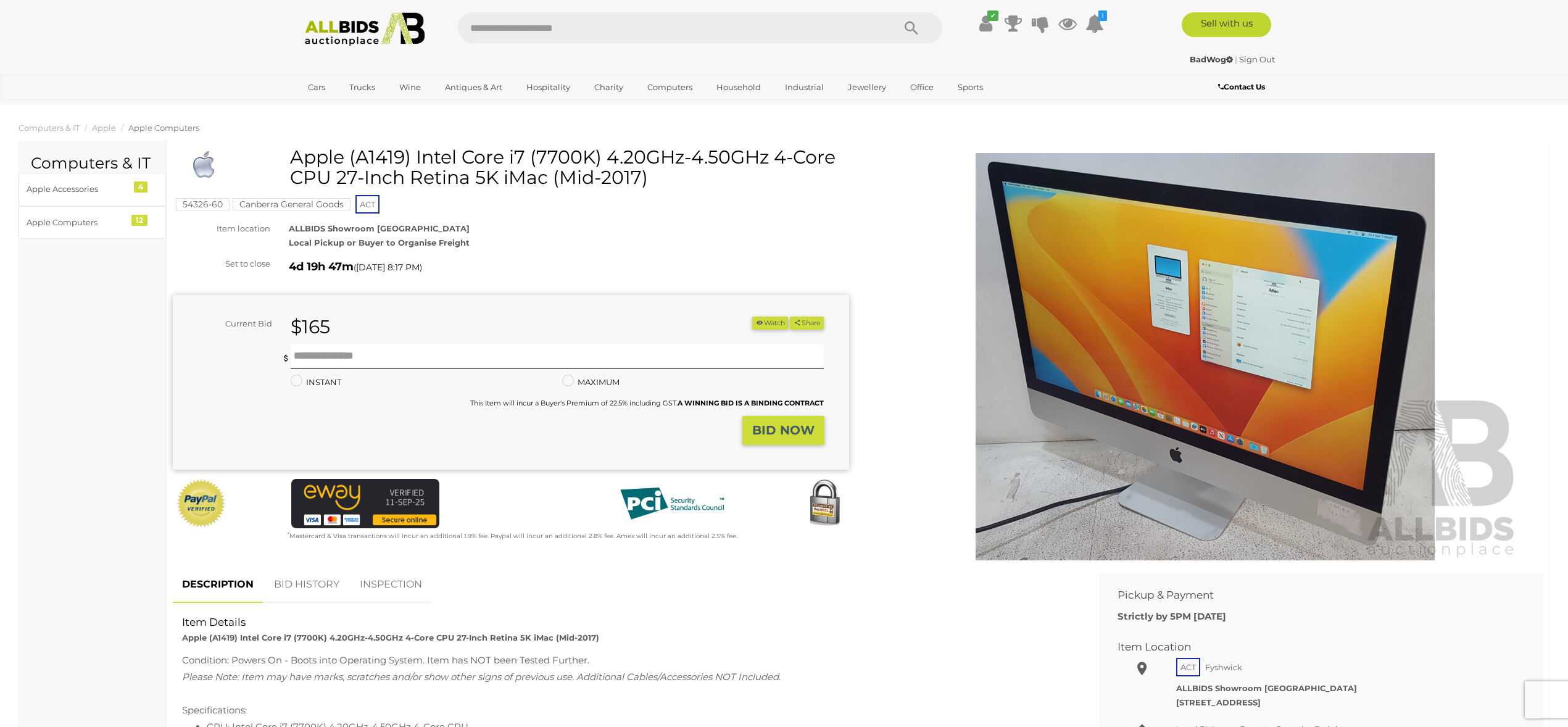
scroll to position [0, 0]
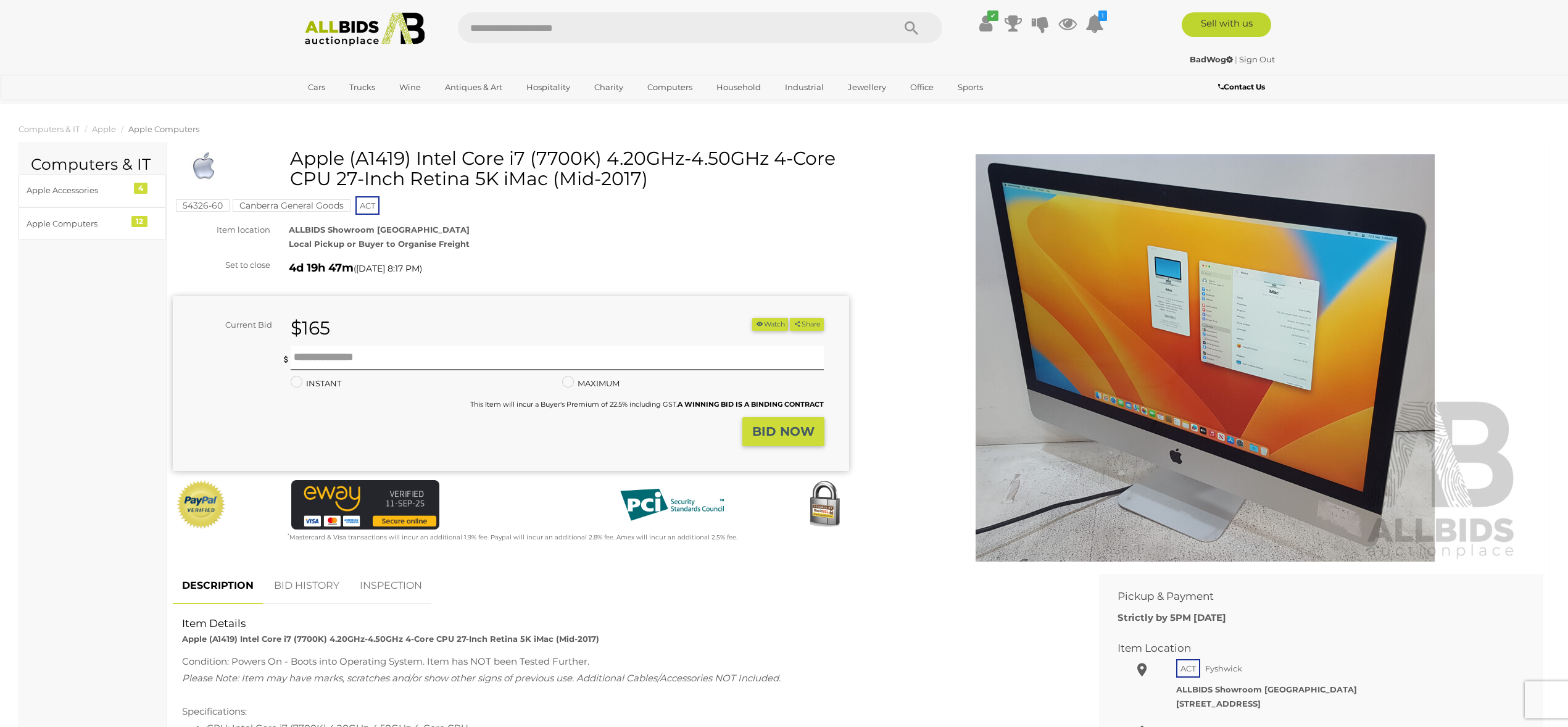
click at [504, 173] on h1 "Apple (A1419) Intel Core i7 (7700K) 4.20GHz-4.50GHz 4-Core CPU 27-Inch Retina 5…" at bounding box center [513, 168] width 667 height 41
click at [768, 322] on button "Watch" at bounding box center [770, 323] width 36 height 13
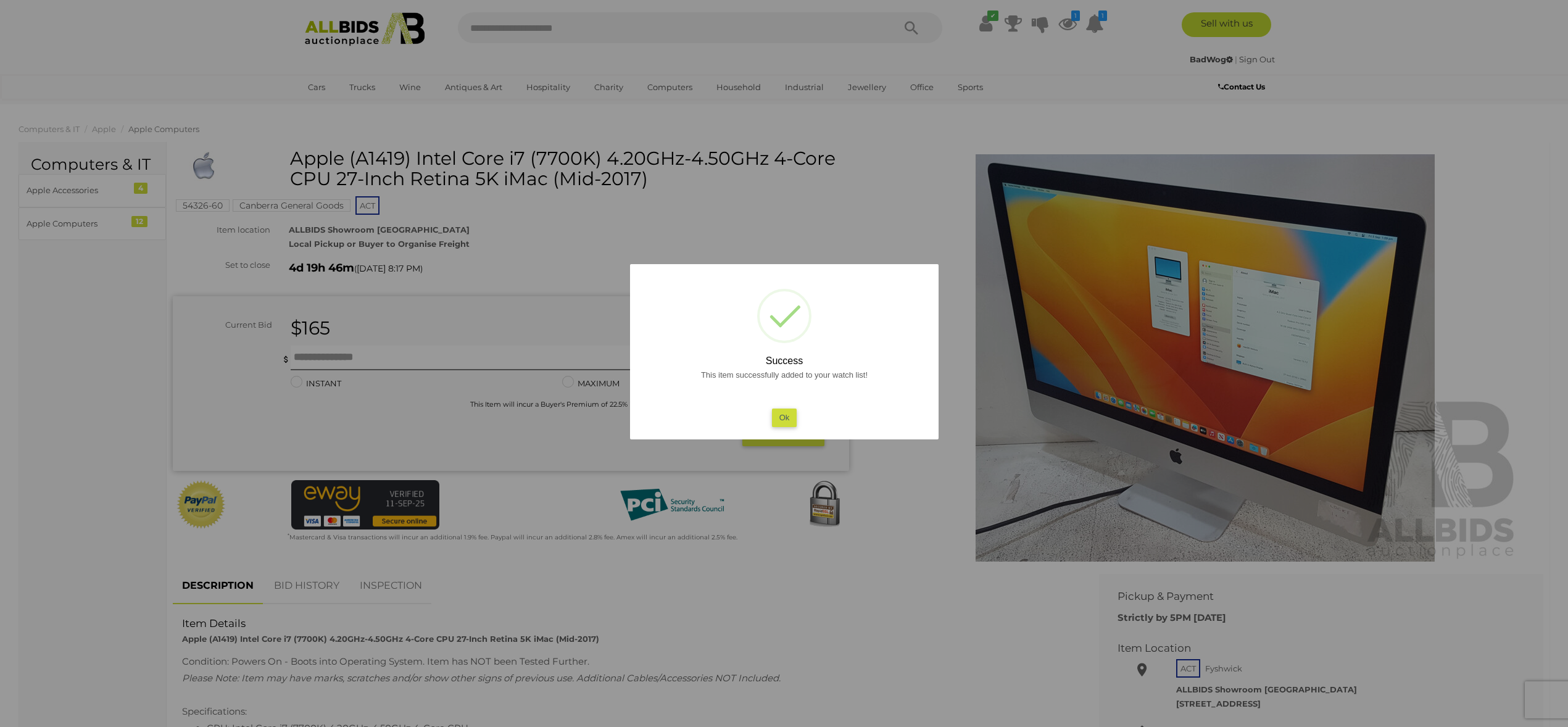
click at [784, 420] on button "Ok" at bounding box center [784, 417] width 25 height 18
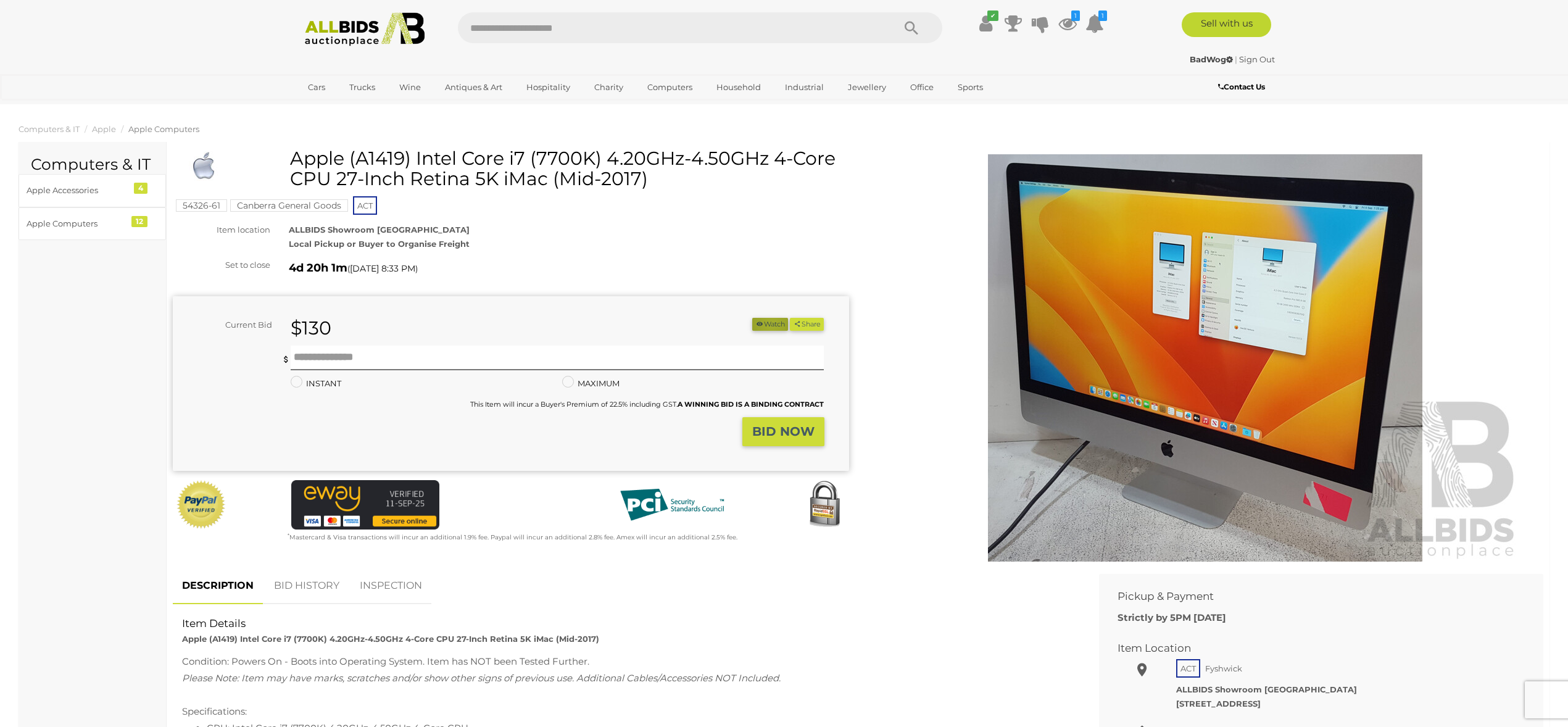
click at [766, 323] on button "Watch" at bounding box center [770, 323] width 36 height 13
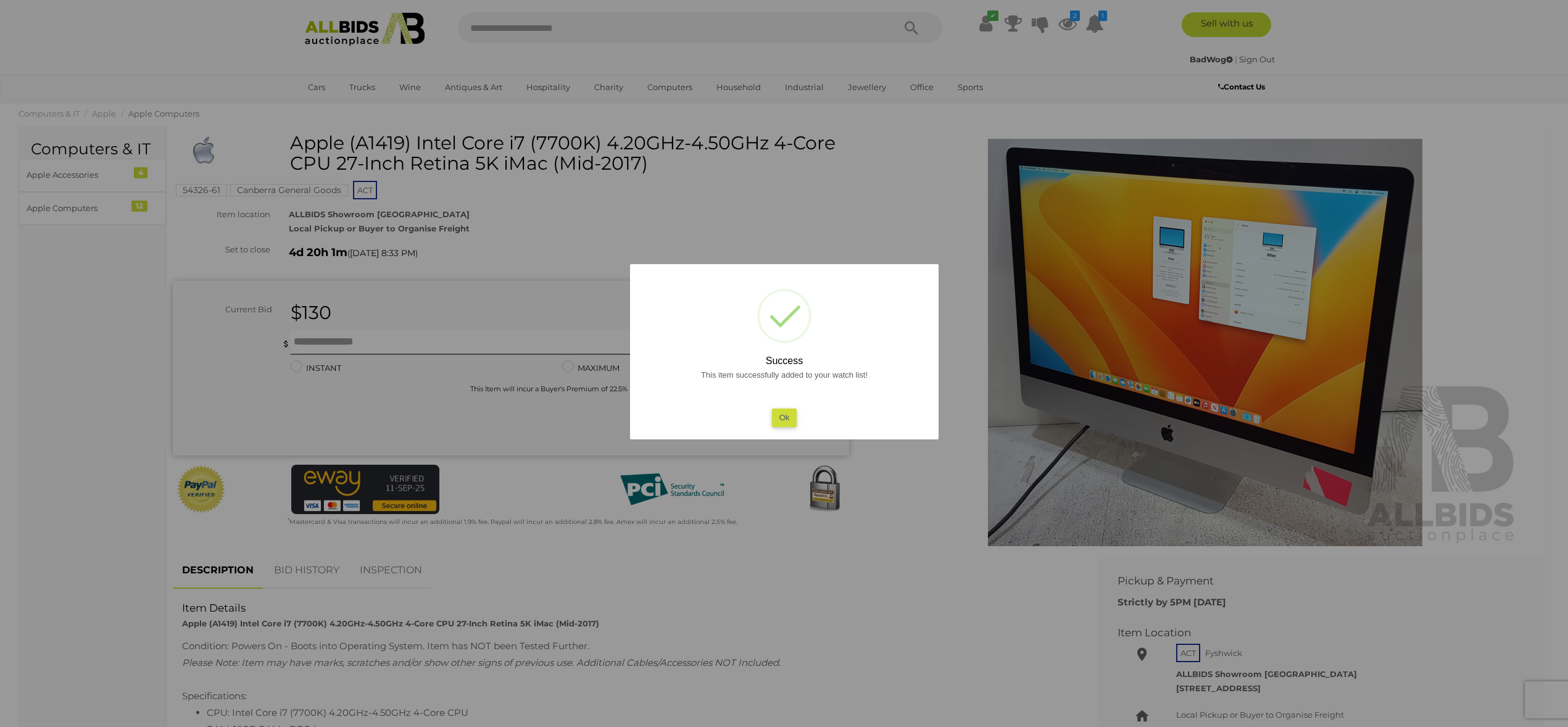
scroll to position [35, 0]
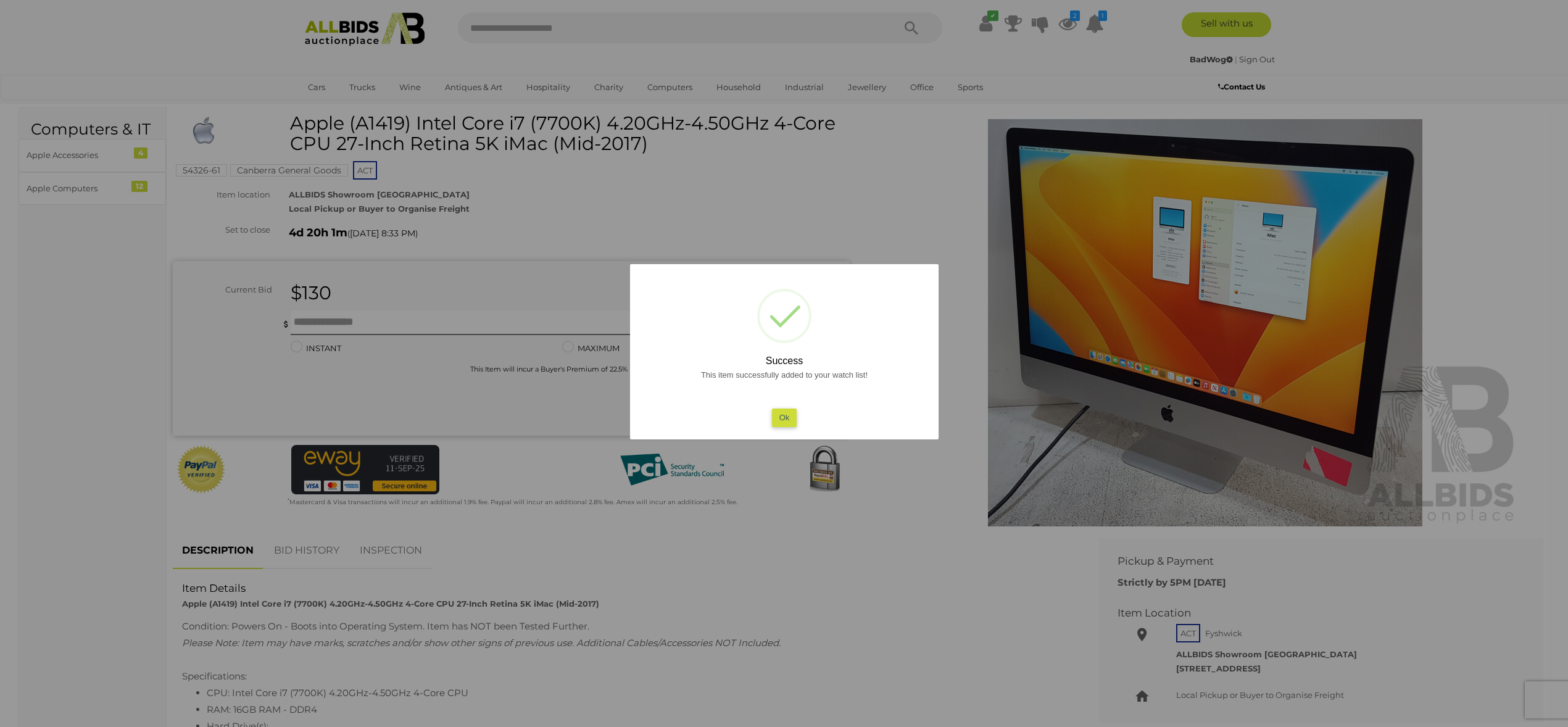
click at [776, 417] on button "Ok" at bounding box center [784, 417] width 25 height 18
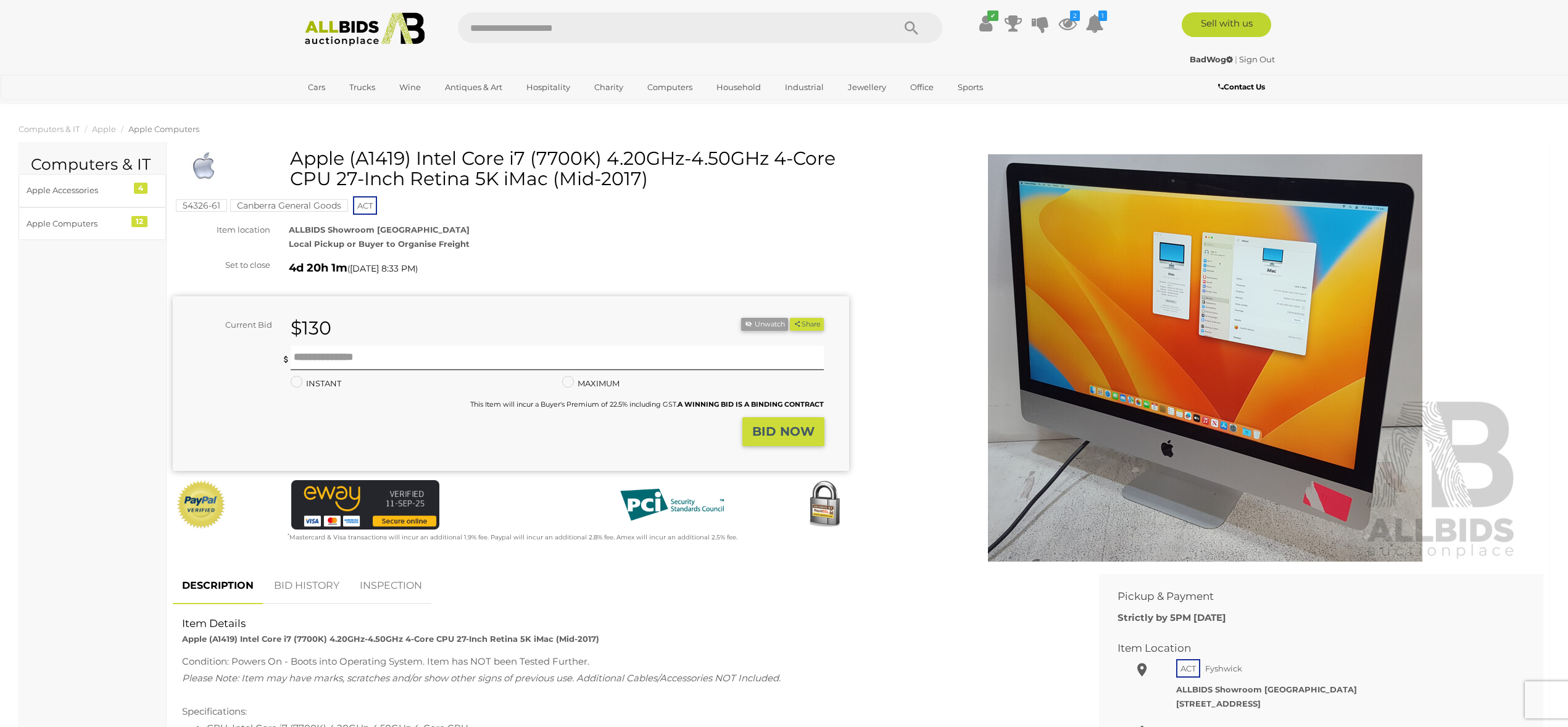
scroll to position [0, 0]
click at [1203, 472] on img at bounding box center [1205, 358] width 632 height 407
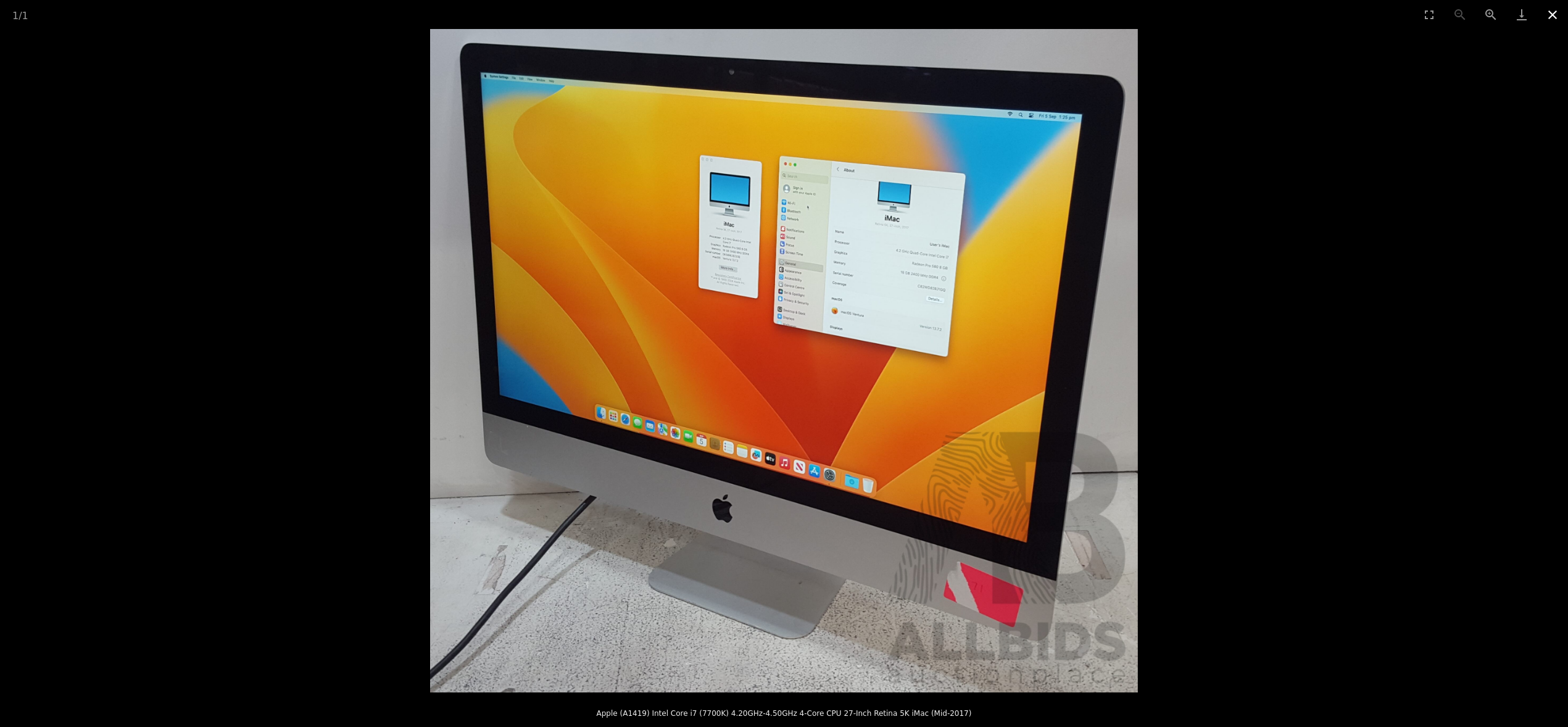
click at [1553, 15] on button "Close gallery" at bounding box center [1552, 14] width 31 height 29
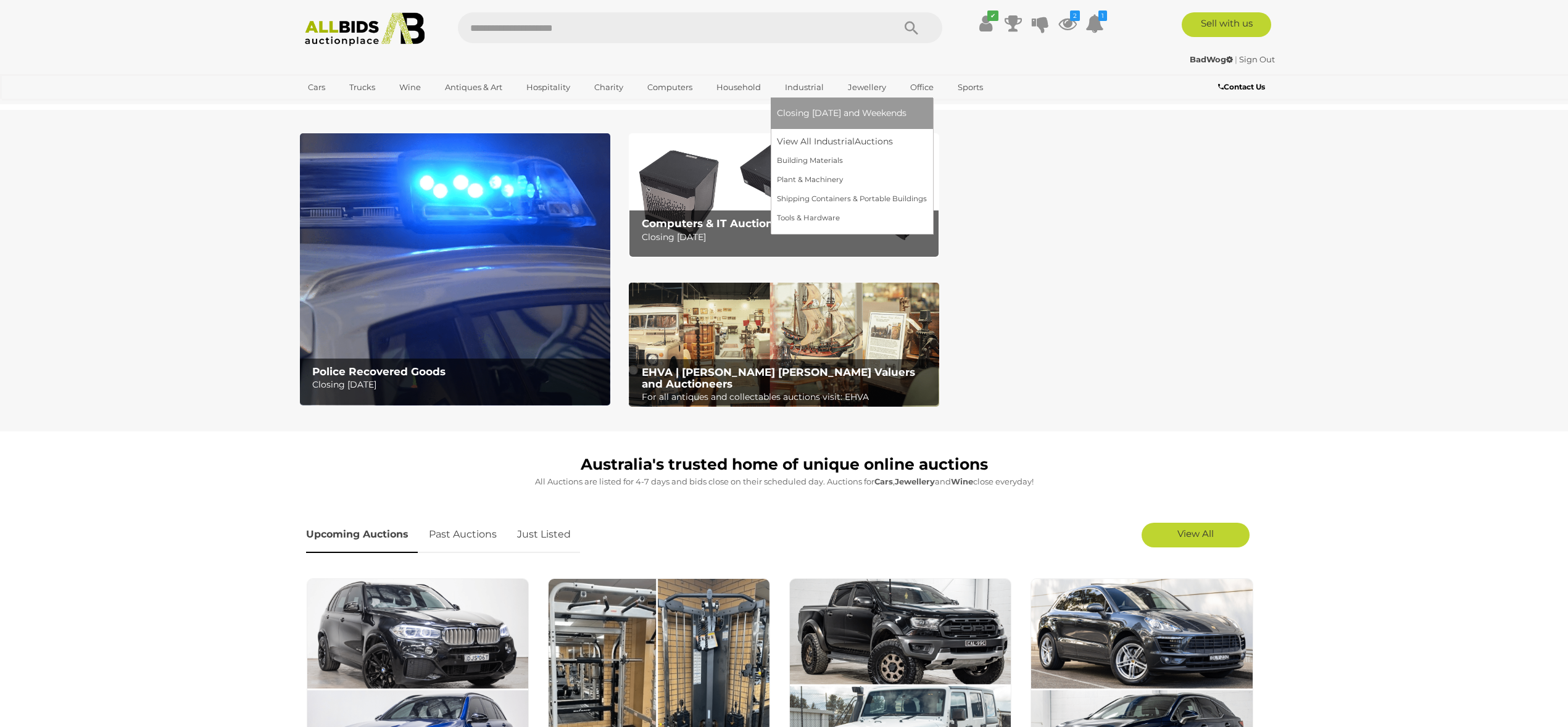
click at [806, 85] on link "Industrial" at bounding box center [805, 87] width 55 height 20
click at [799, 143] on link "View All Industrial Auctions" at bounding box center [852, 142] width 150 height 19
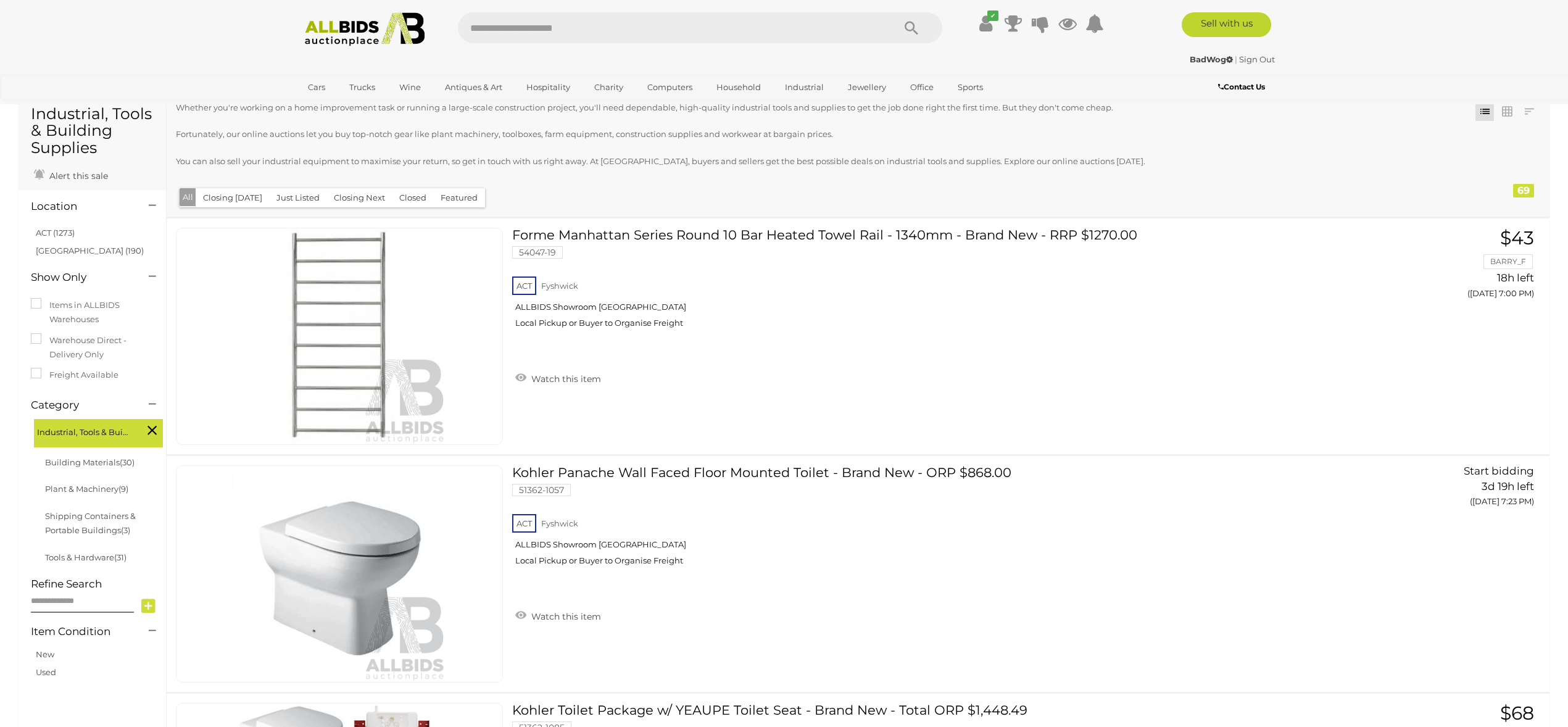
scroll to position [90, 0]
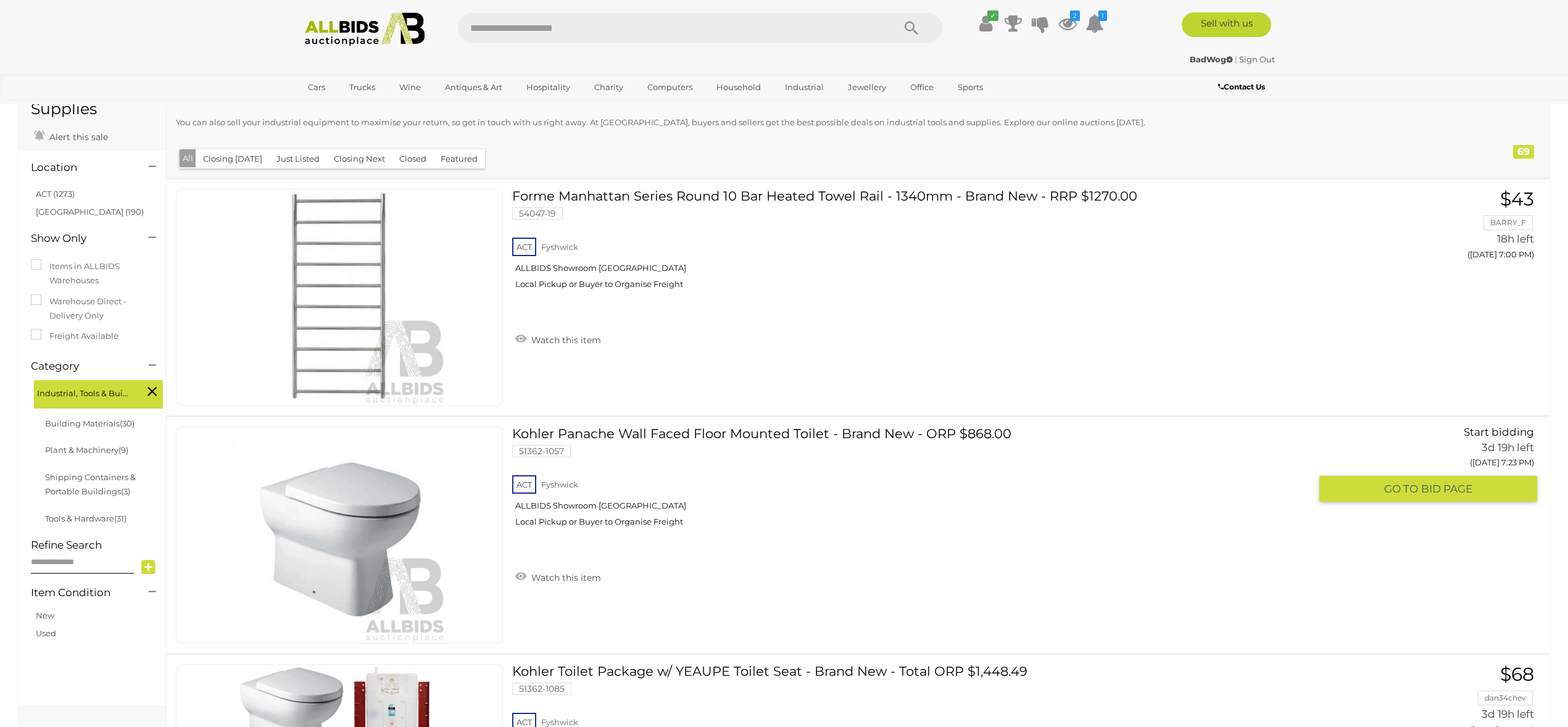
click at [730, 431] on link "Kohler Panache Wall Faced Floor Mounted Toilet - Brand New - ORP $868.00 51362-…" at bounding box center [916, 481] width 788 height 110
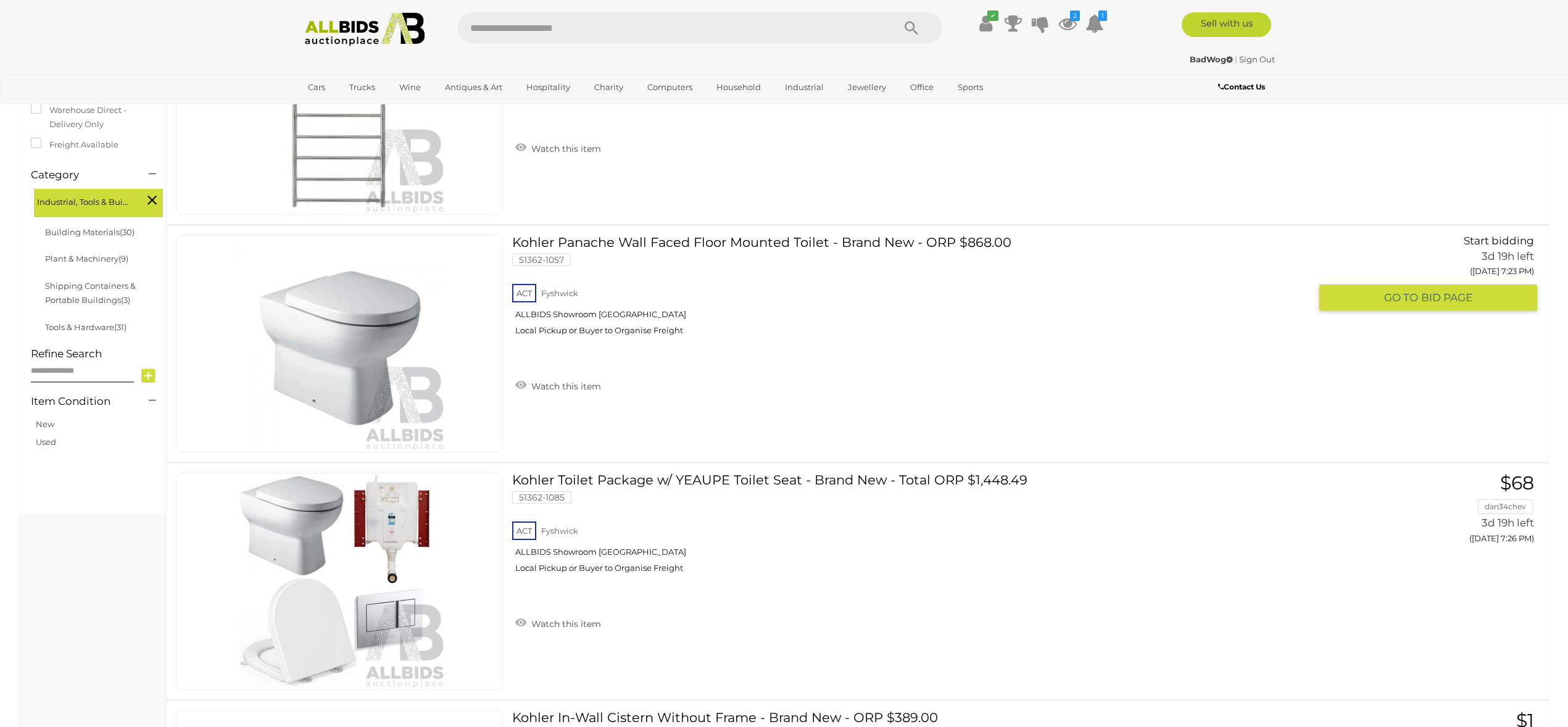
scroll to position [281, 0]
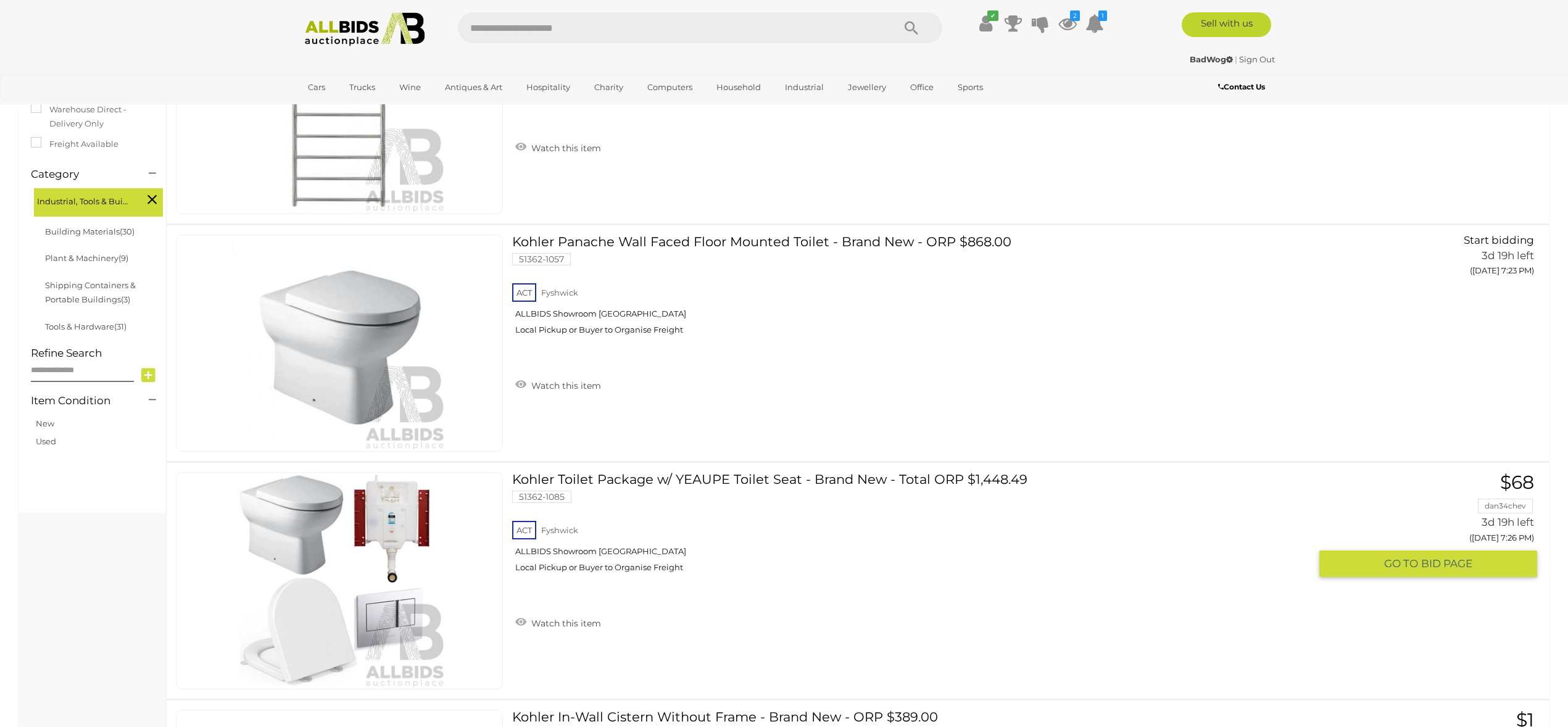
click at [647, 479] on link "Kohler Toilet Package w/ YEAUPE Toilet Seat - Brand New - Total ORP $1,448.49 5…" at bounding box center [916, 527] width 788 height 110
click at [563, 240] on link "Kohler Panache Wall Faced Floor Mounted Toilet - Brand New - ORP $868.00 51362-…" at bounding box center [916, 289] width 788 height 110
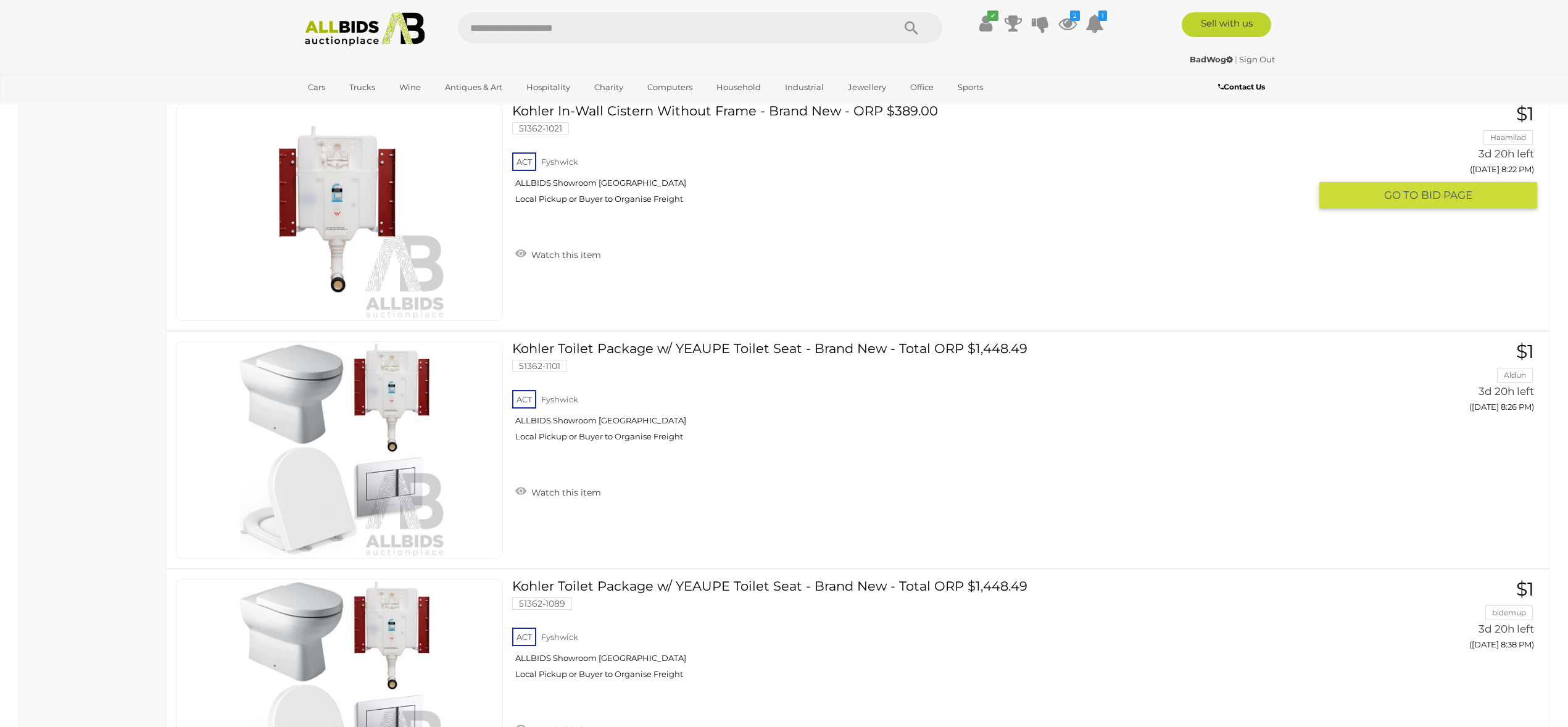
scroll to position [3265, 0]
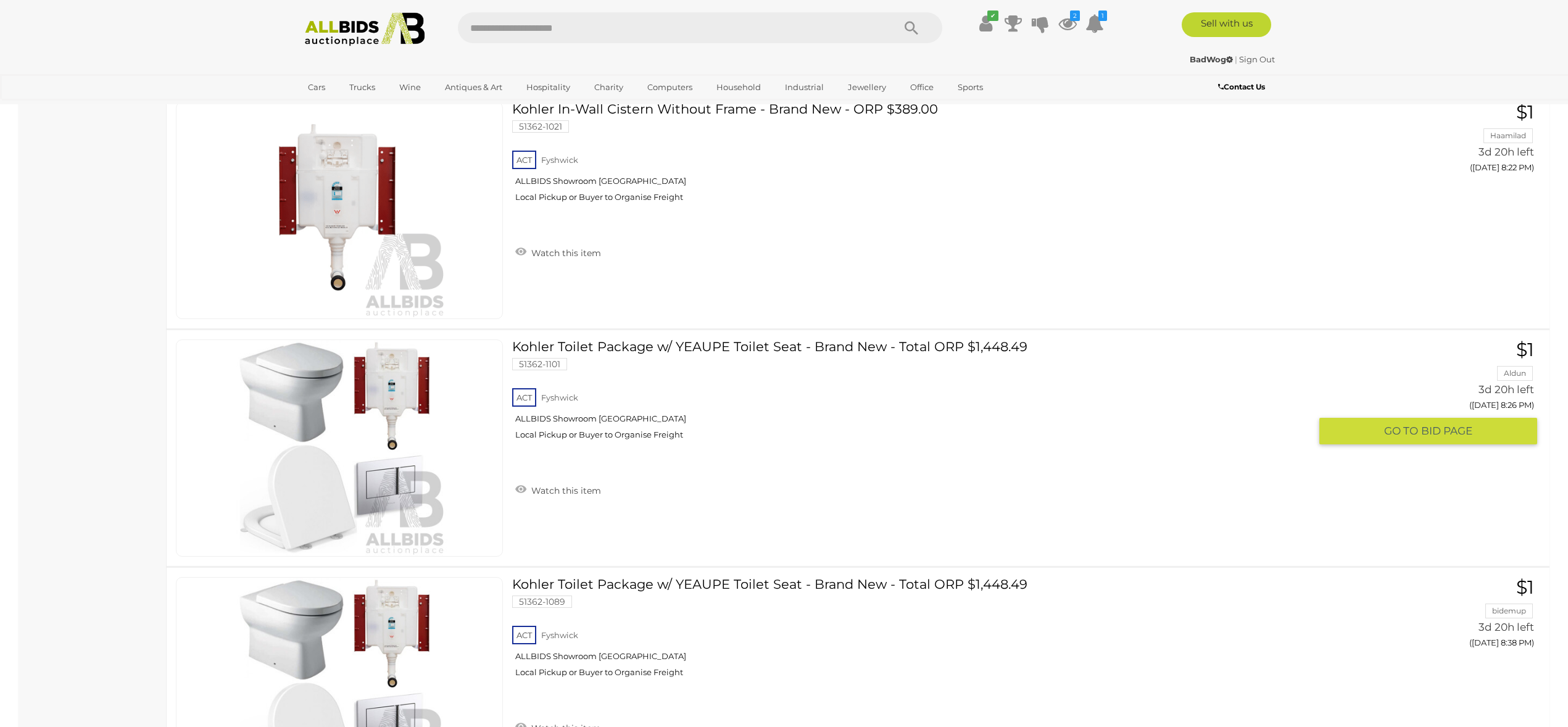
click at [582, 343] on link "Kohler Toilet Package w/ YEAUPE Toilet Seat - Brand New - Total ORP $1,448.49 5…" at bounding box center [916, 394] width 788 height 110
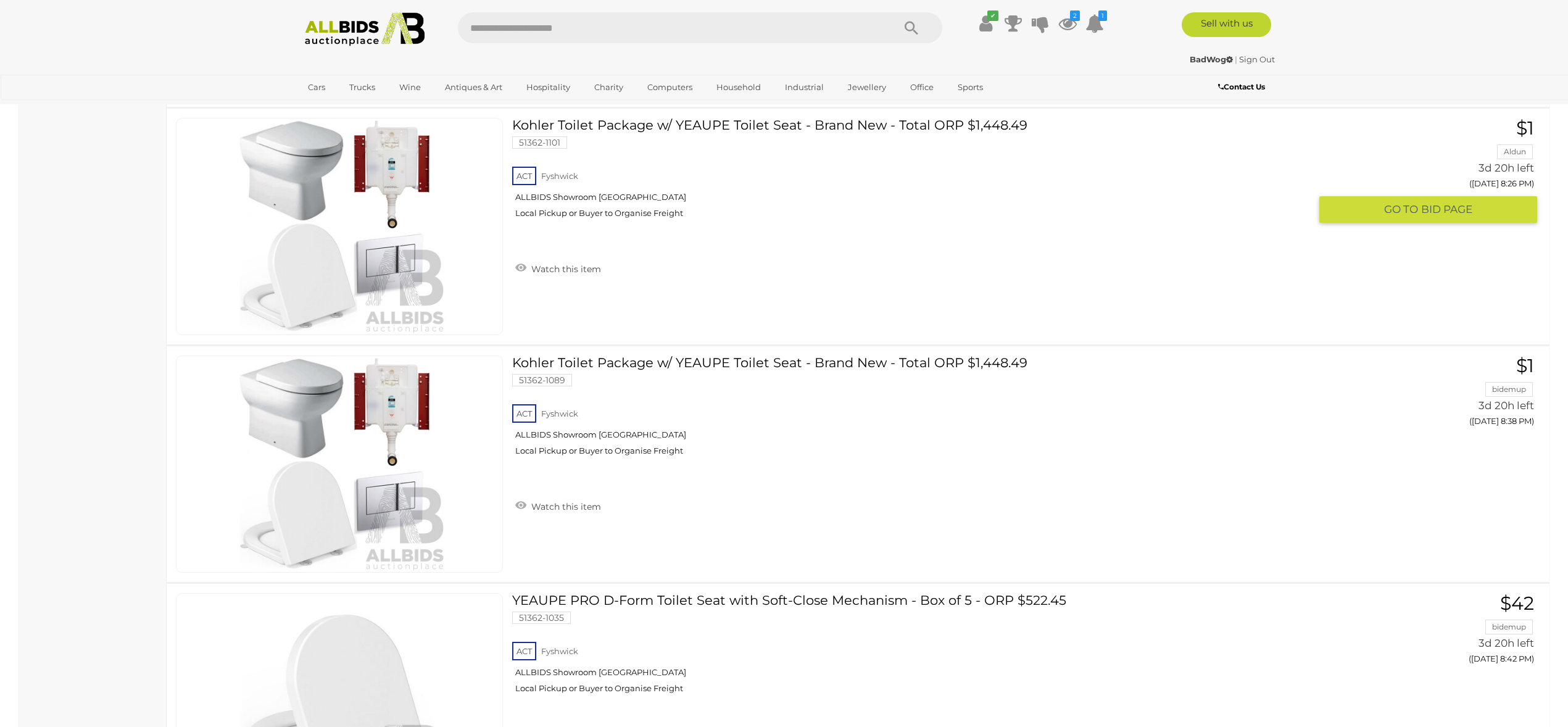
scroll to position [3493, 0]
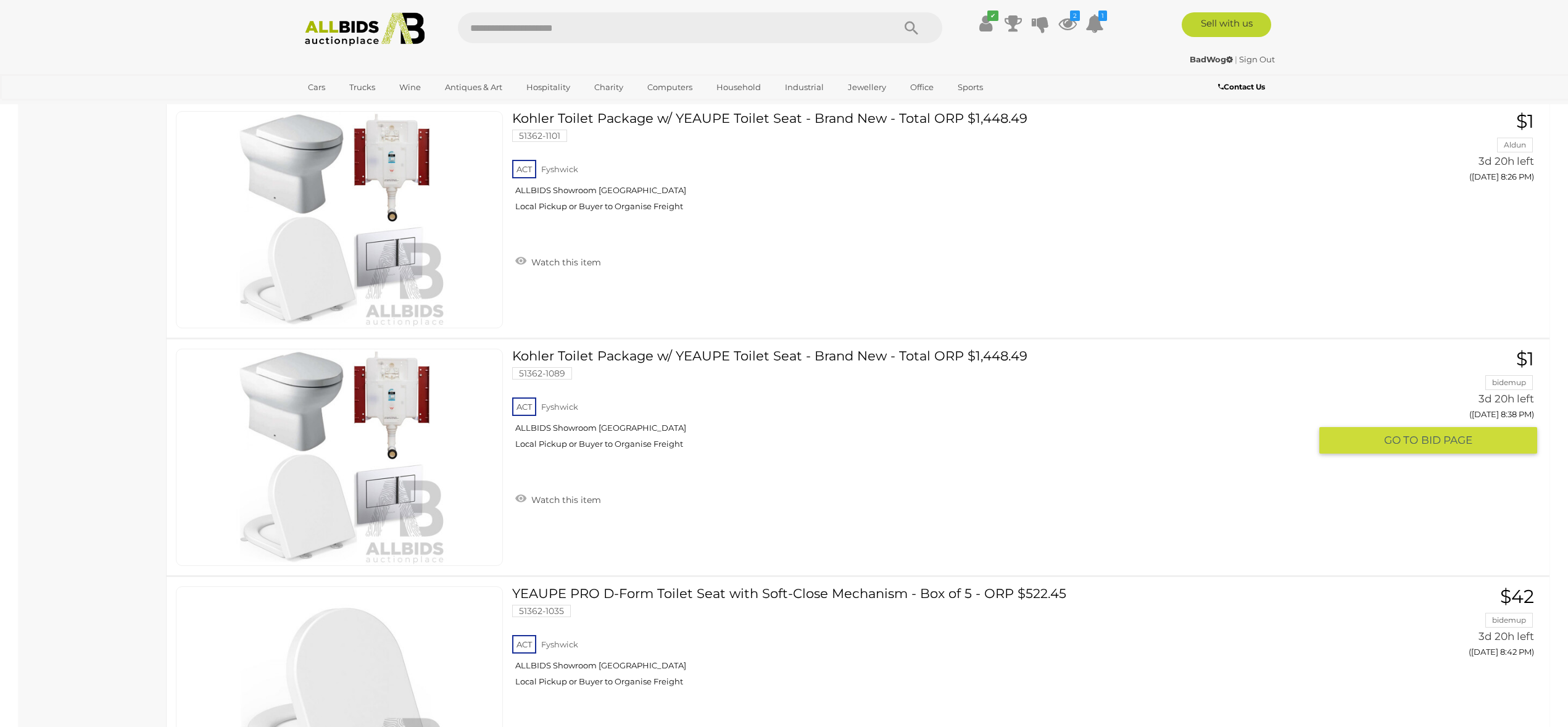
click at [552, 499] on link "Watch this item" at bounding box center [559, 498] width 92 height 18
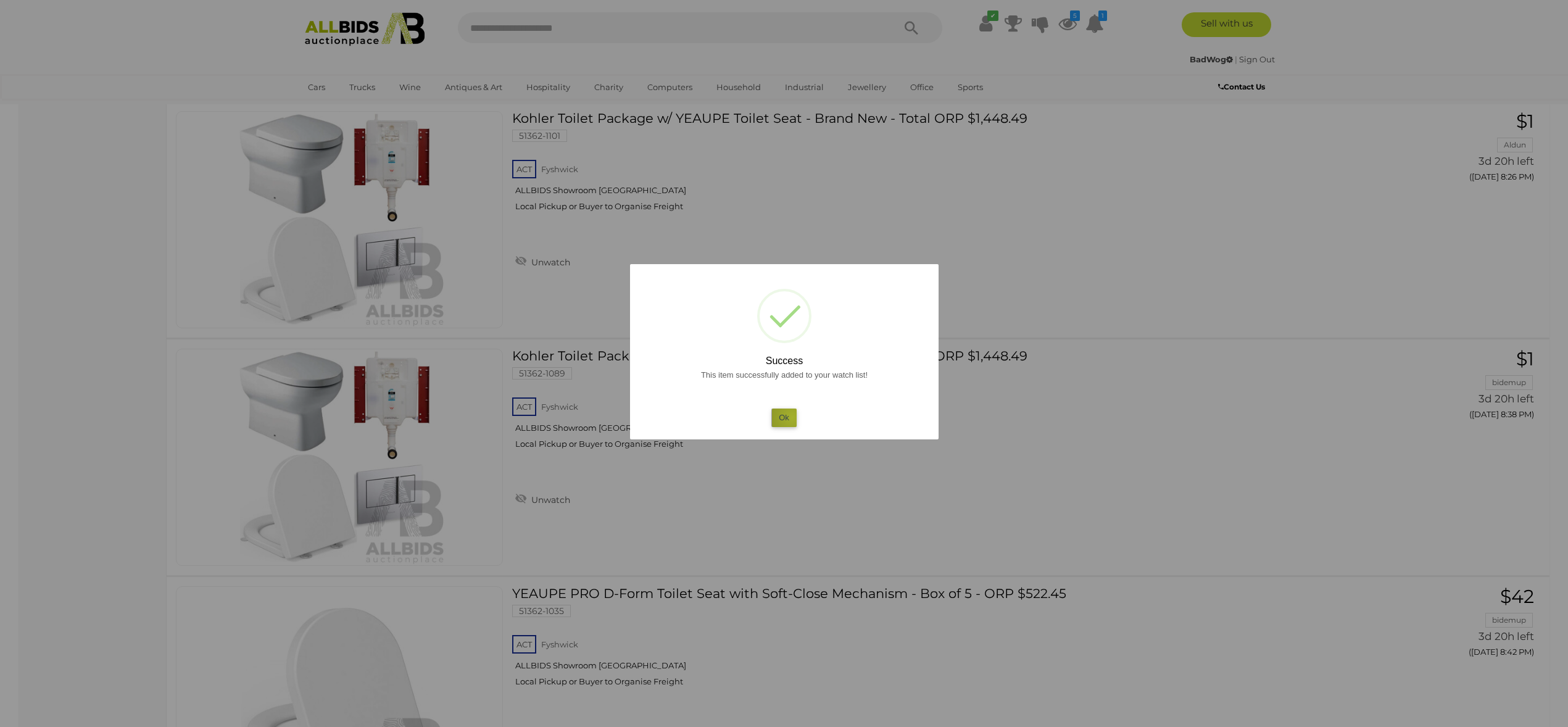
click at [792, 416] on button "Ok" at bounding box center [784, 417] width 25 height 18
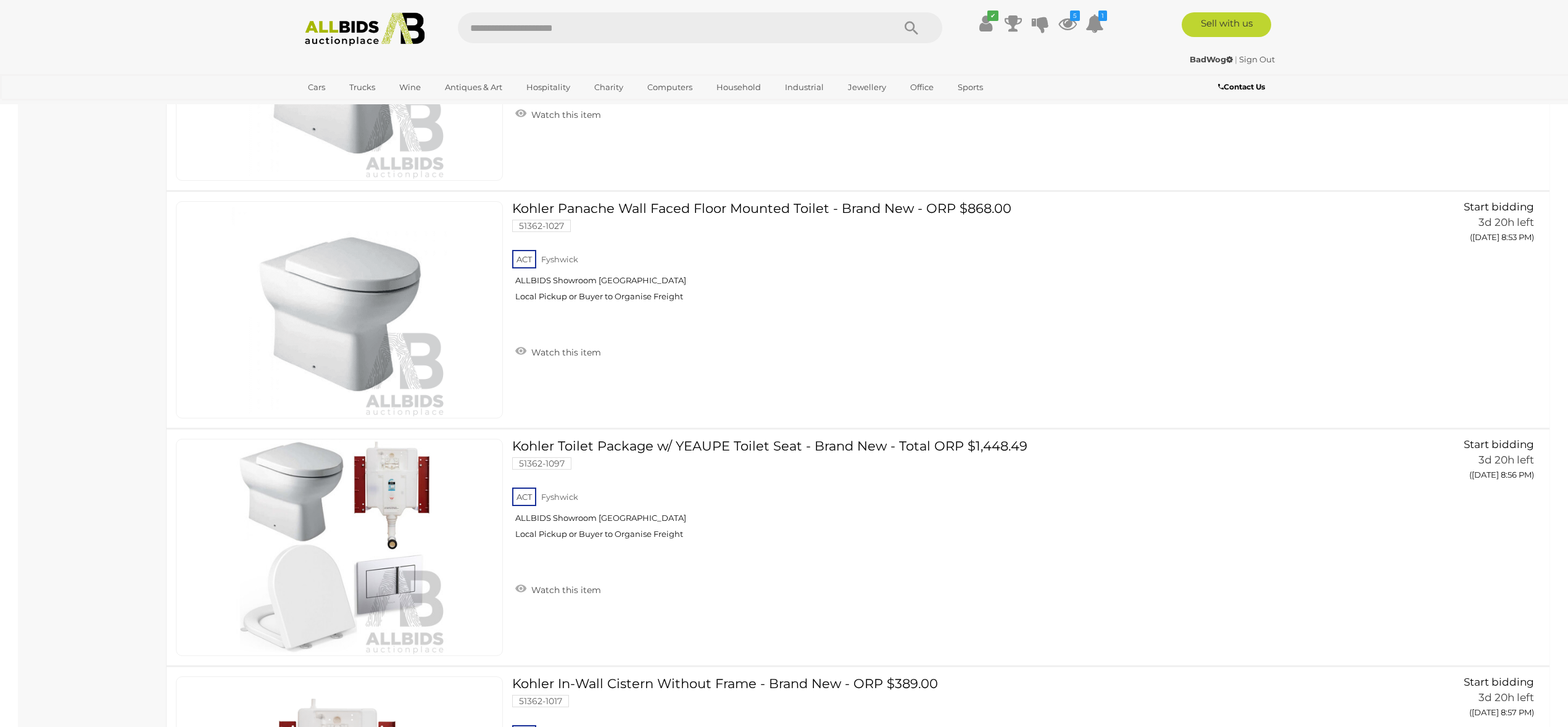
scroll to position [4354, 0]
click at [561, 587] on link "Watch this item" at bounding box center [559, 587] width 92 height 18
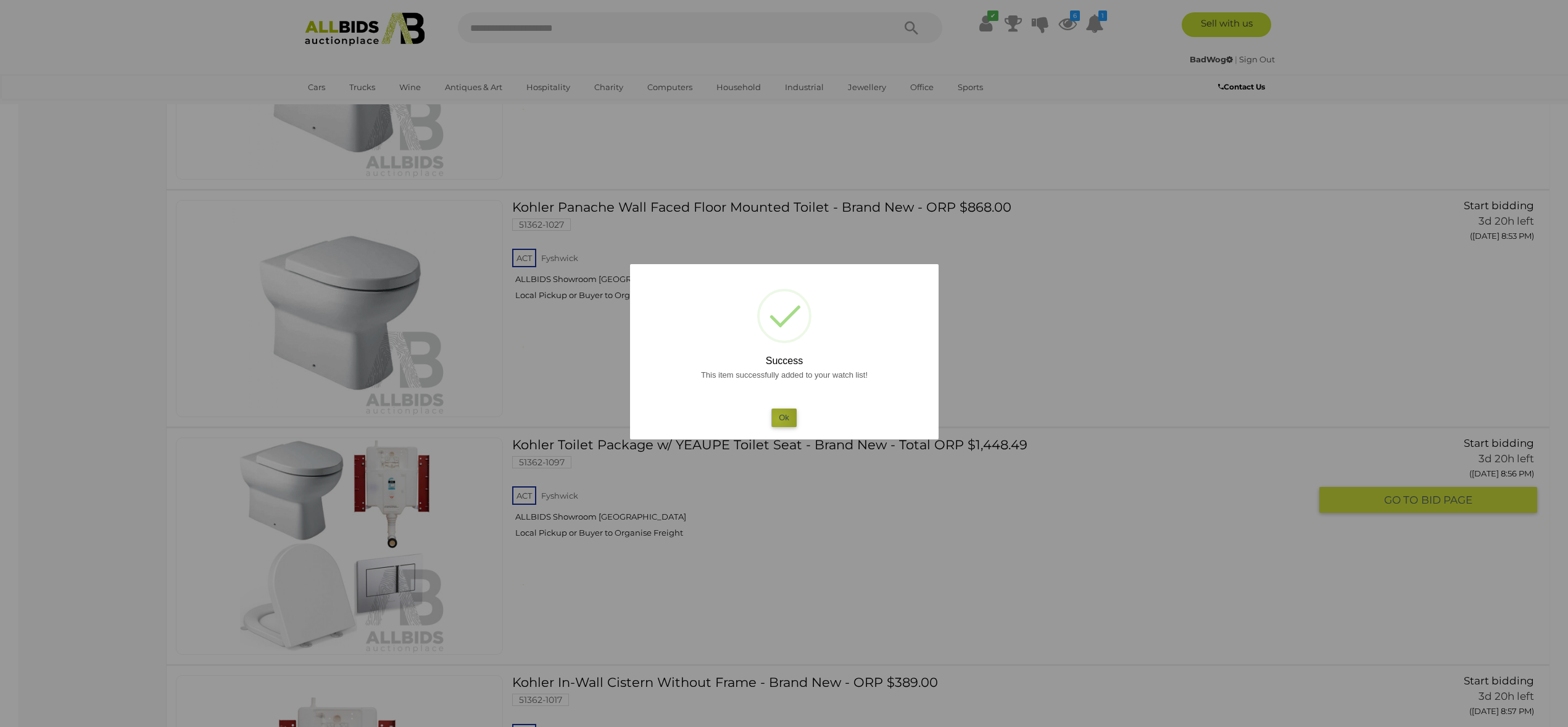
click at [777, 419] on button "Ok" at bounding box center [784, 417] width 25 height 18
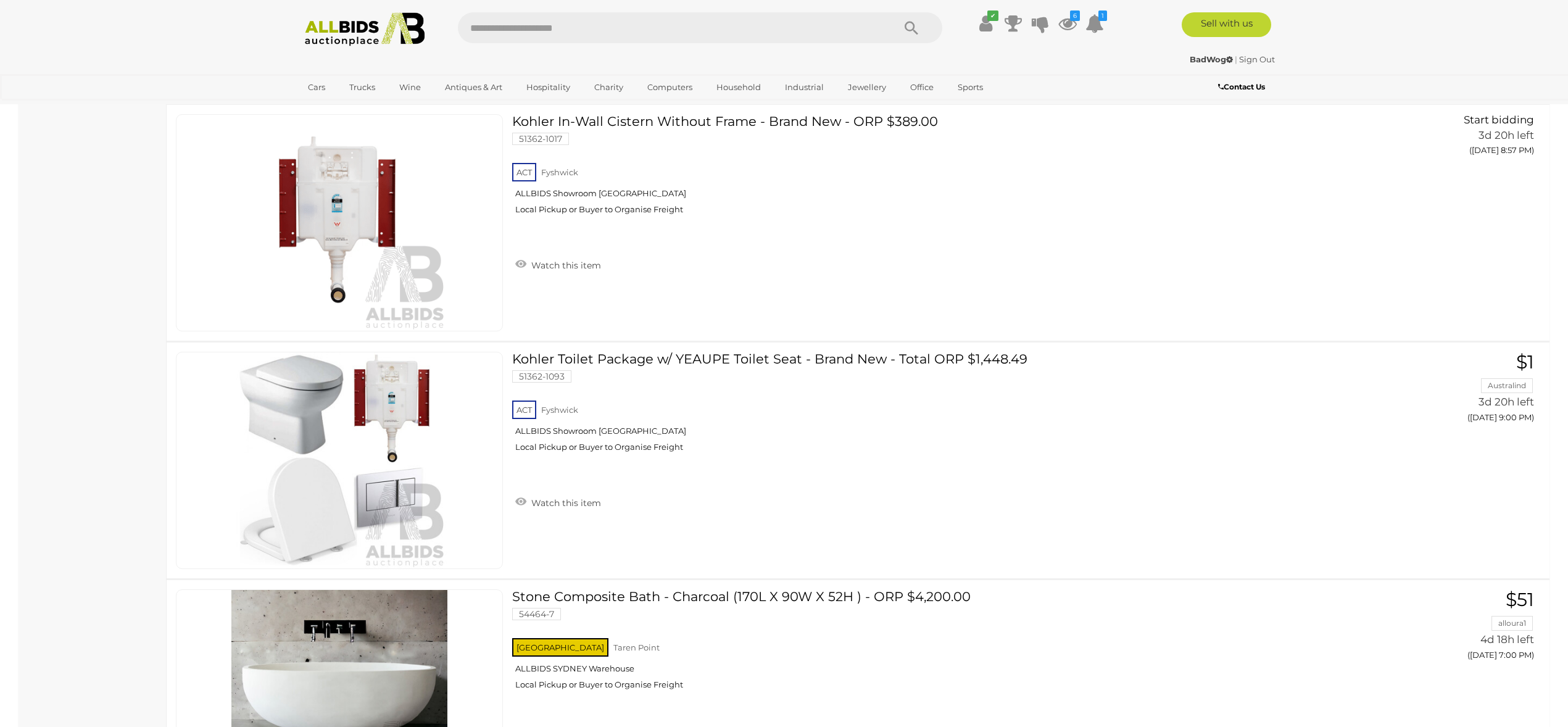
scroll to position [4916, 0]
click at [546, 497] on link "Watch this item" at bounding box center [559, 501] width 92 height 18
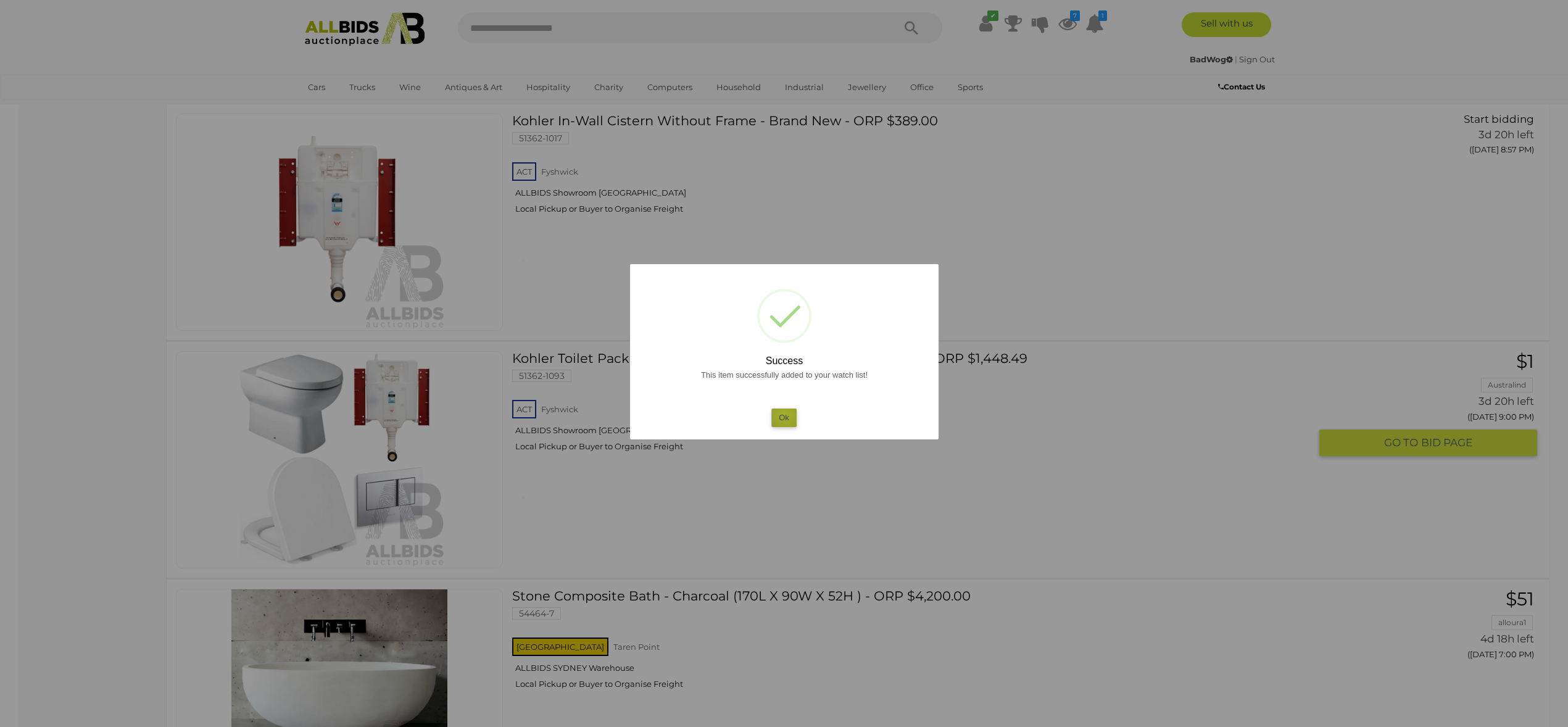
click at [785, 415] on button "Ok" at bounding box center [784, 417] width 25 height 18
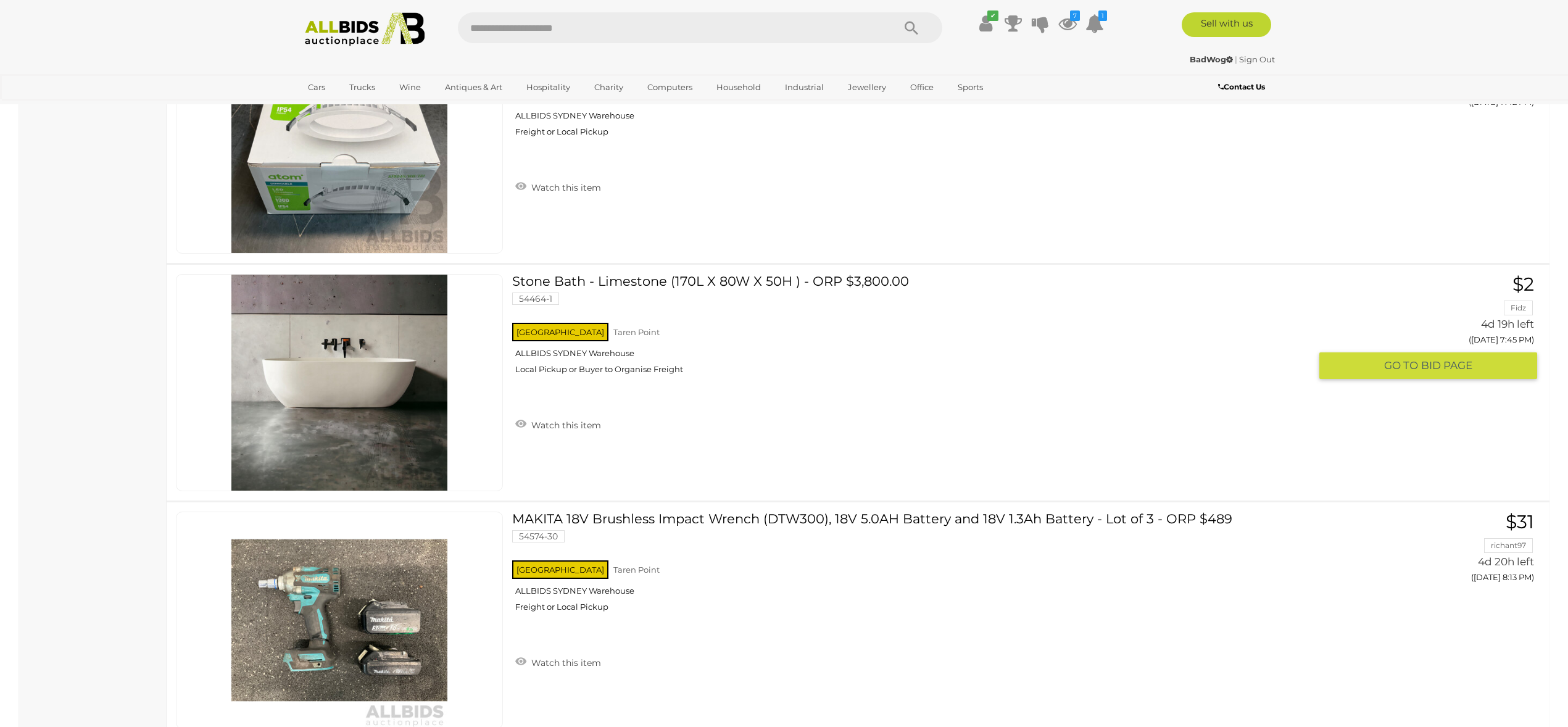
scroll to position [11411, 0]
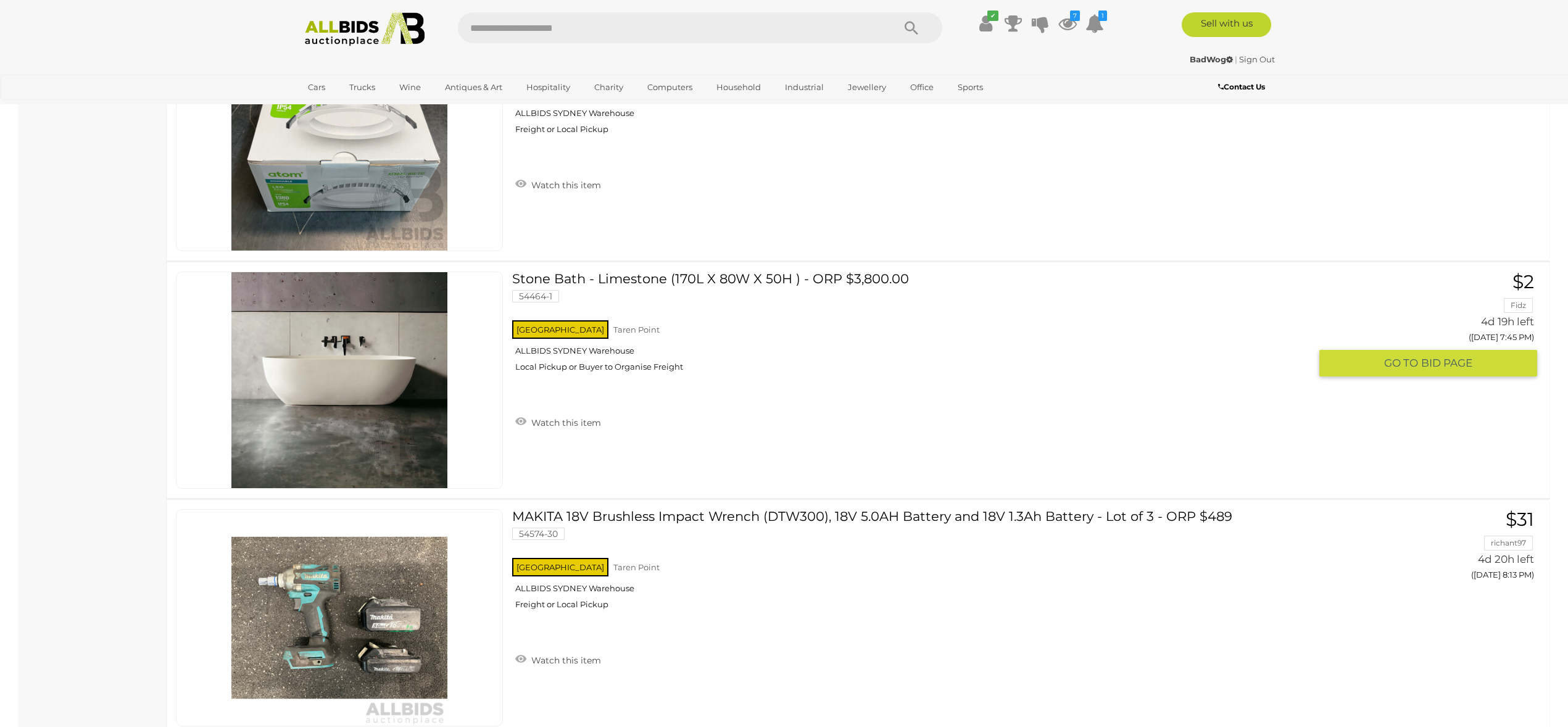
click at [662, 279] on link "Stone Bath - Limestone (170L X 80W X 50H ) - ORP $3,800.00 54464-1 NSW Taren Po…" at bounding box center [916, 326] width 788 height 110
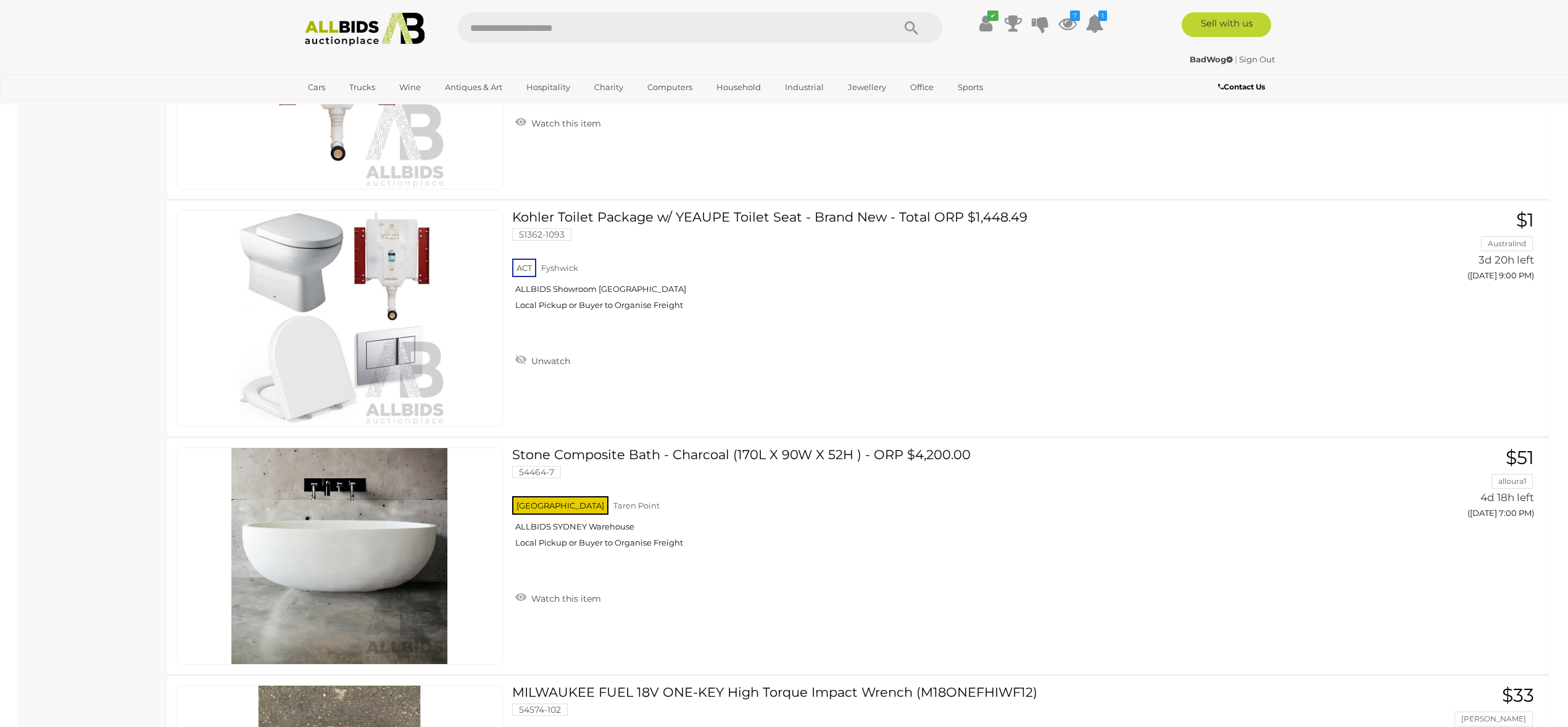
scroll to position [5060, 0]
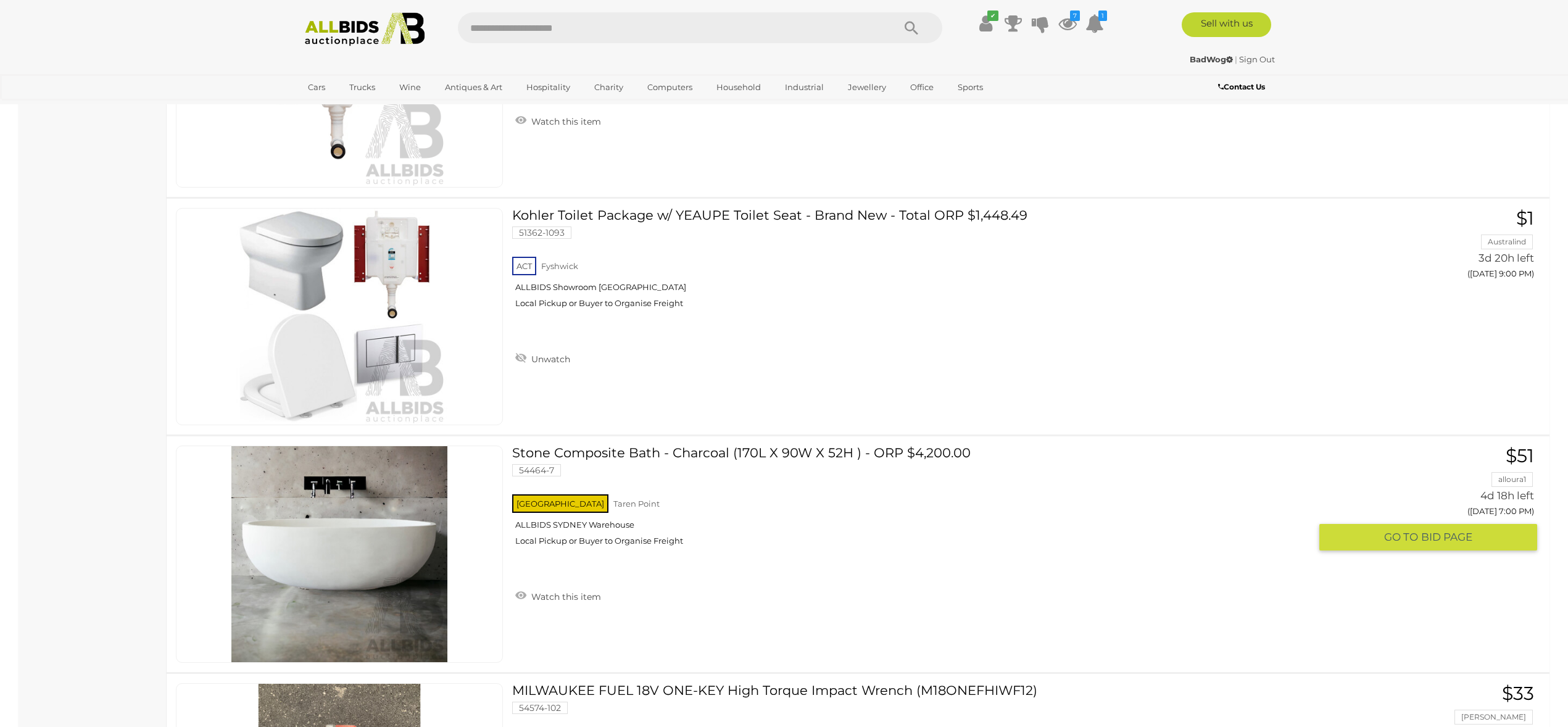
click at [695, 447] on link "Stone Composite Bath - Charcoal (170L X 90W X 52H ) - ORP $4,200.00 54464-7 NSW…" at bounding box center [916, 500] width 788 height 110
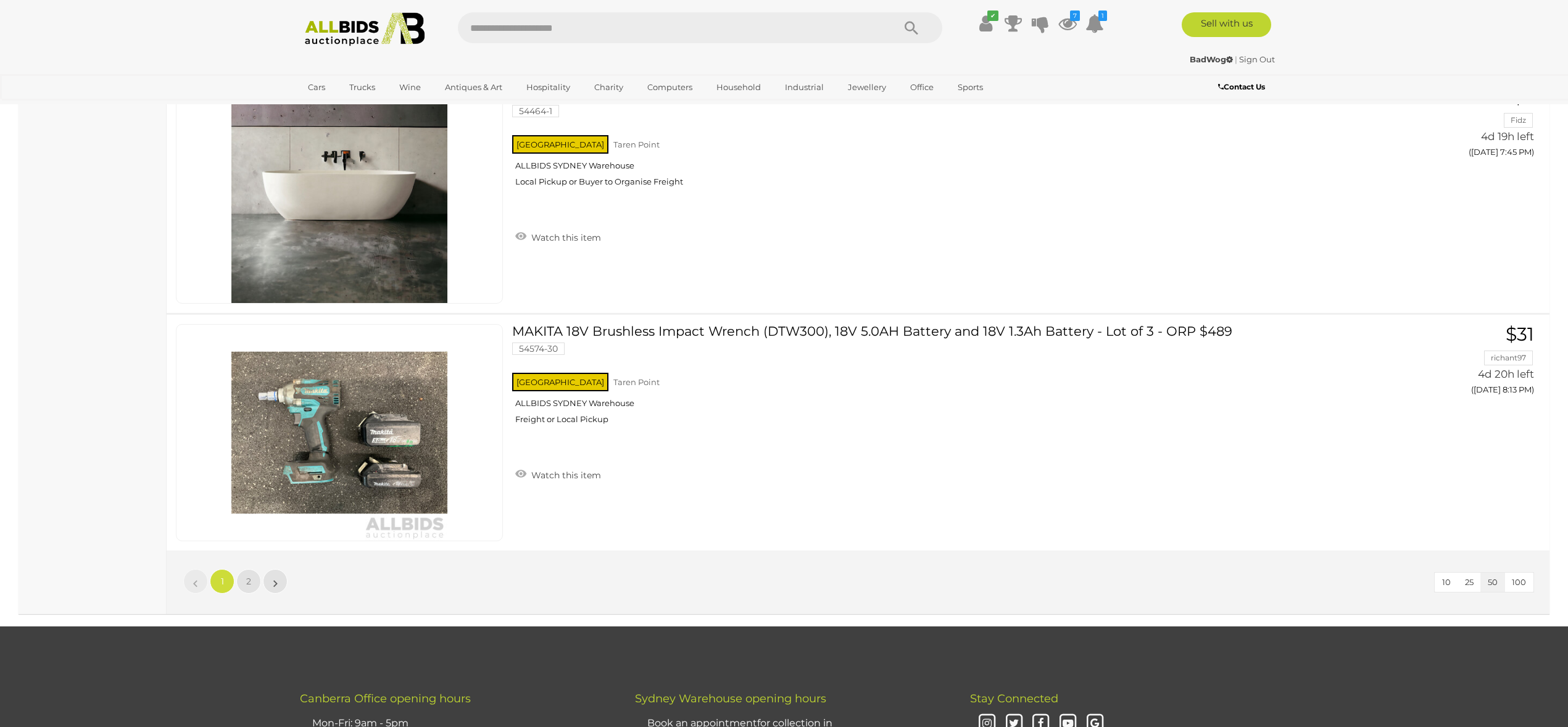
scroll to position [11695, 0]
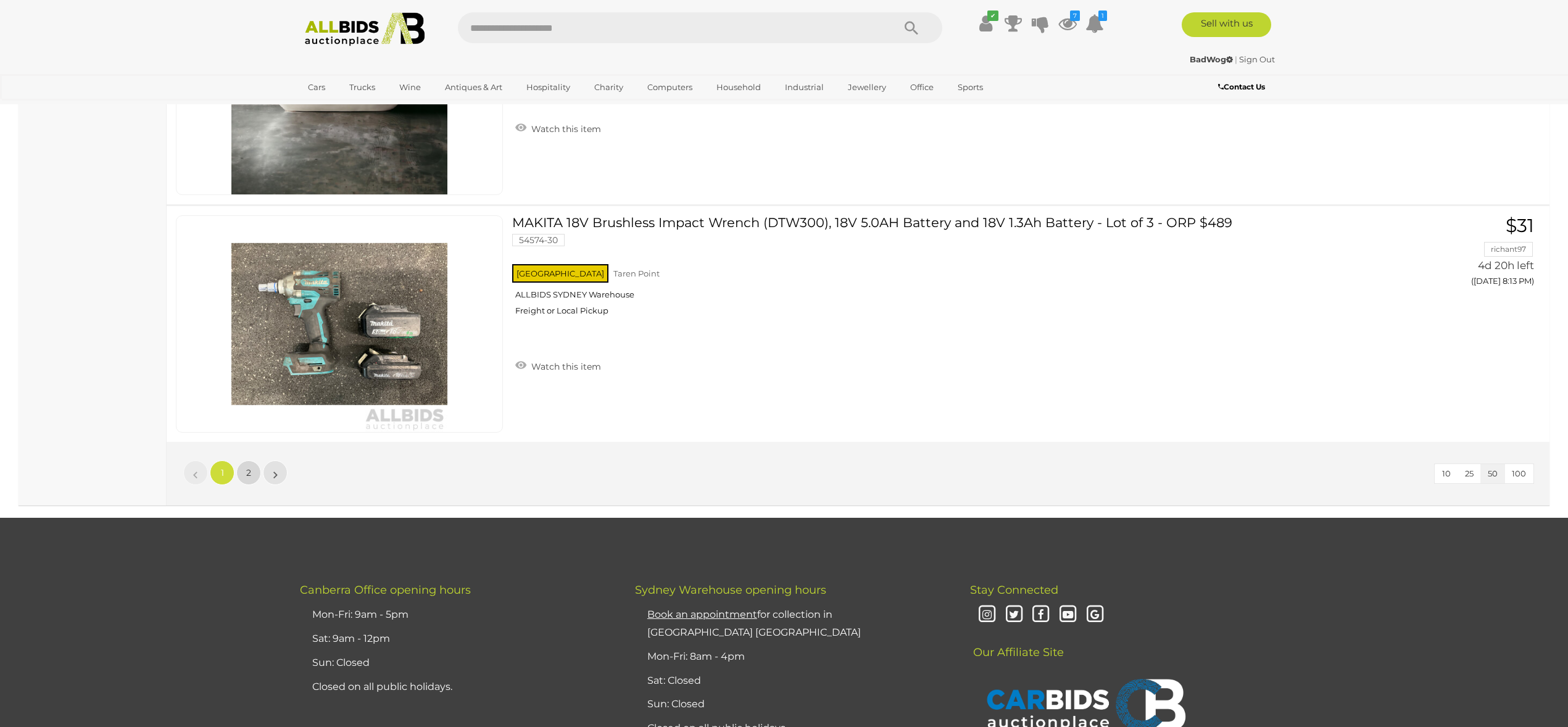
click at [245, 467] on link "2" at bounding box center [248, 472] width 24 height 24
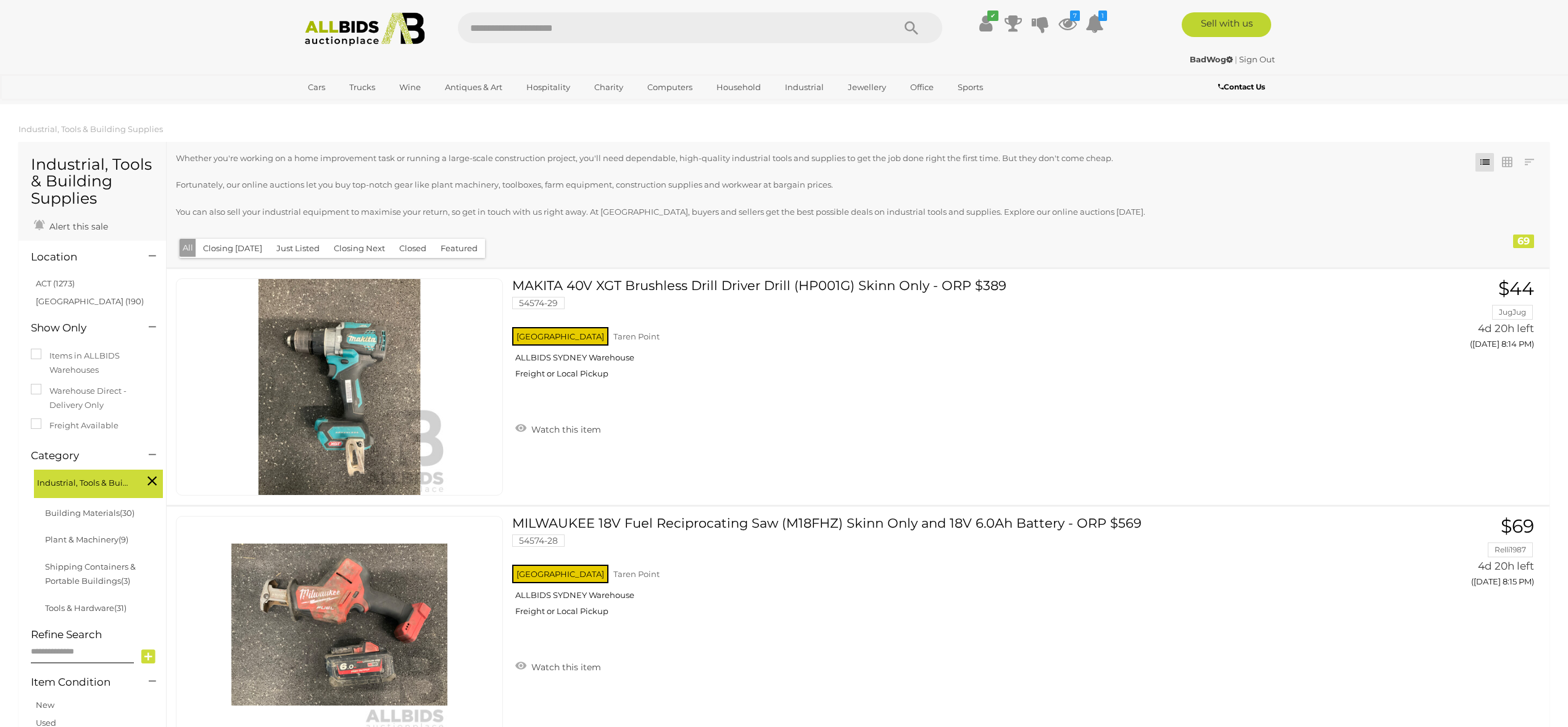
scroll to position [142, 0]
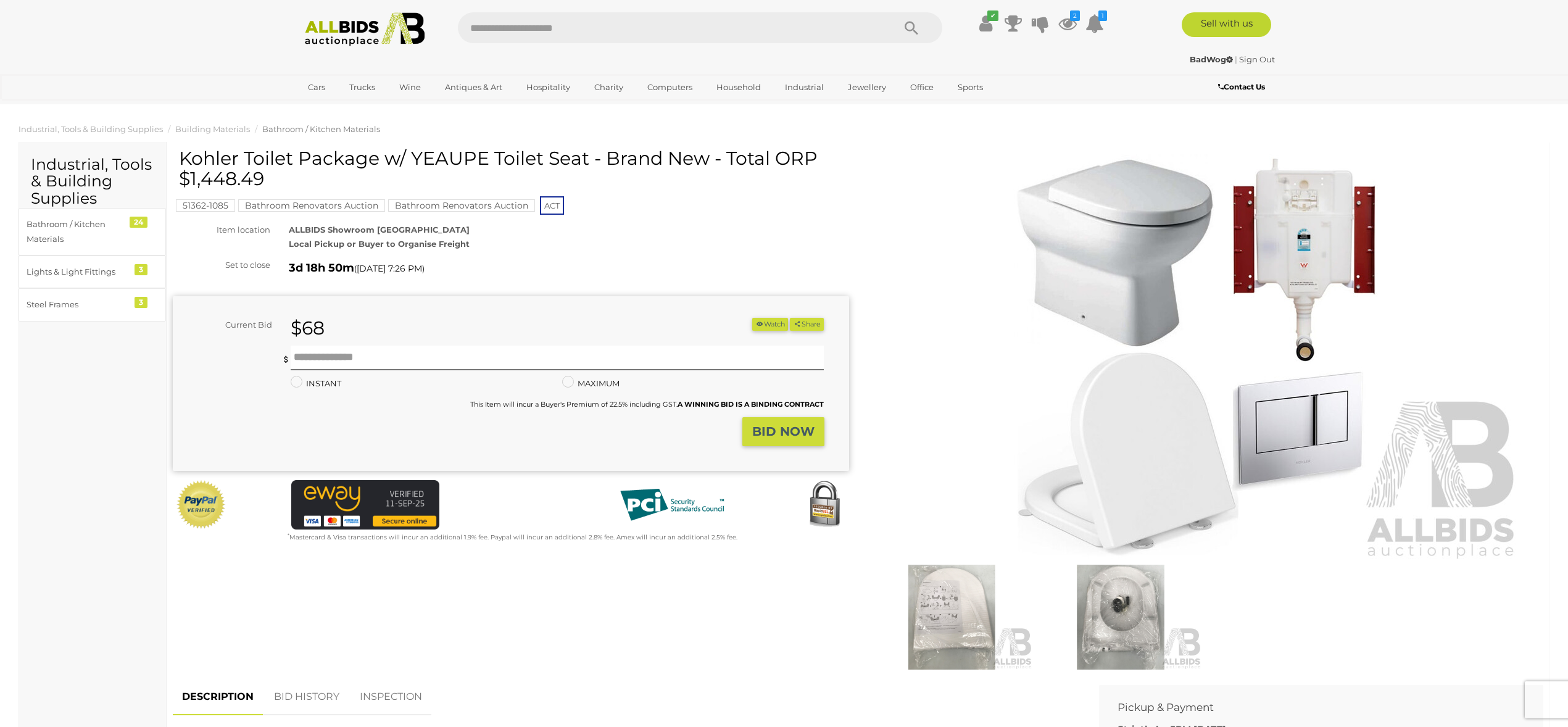
click at [1075, 462] on img at bounding box center [1205, 358] width 632 height 407
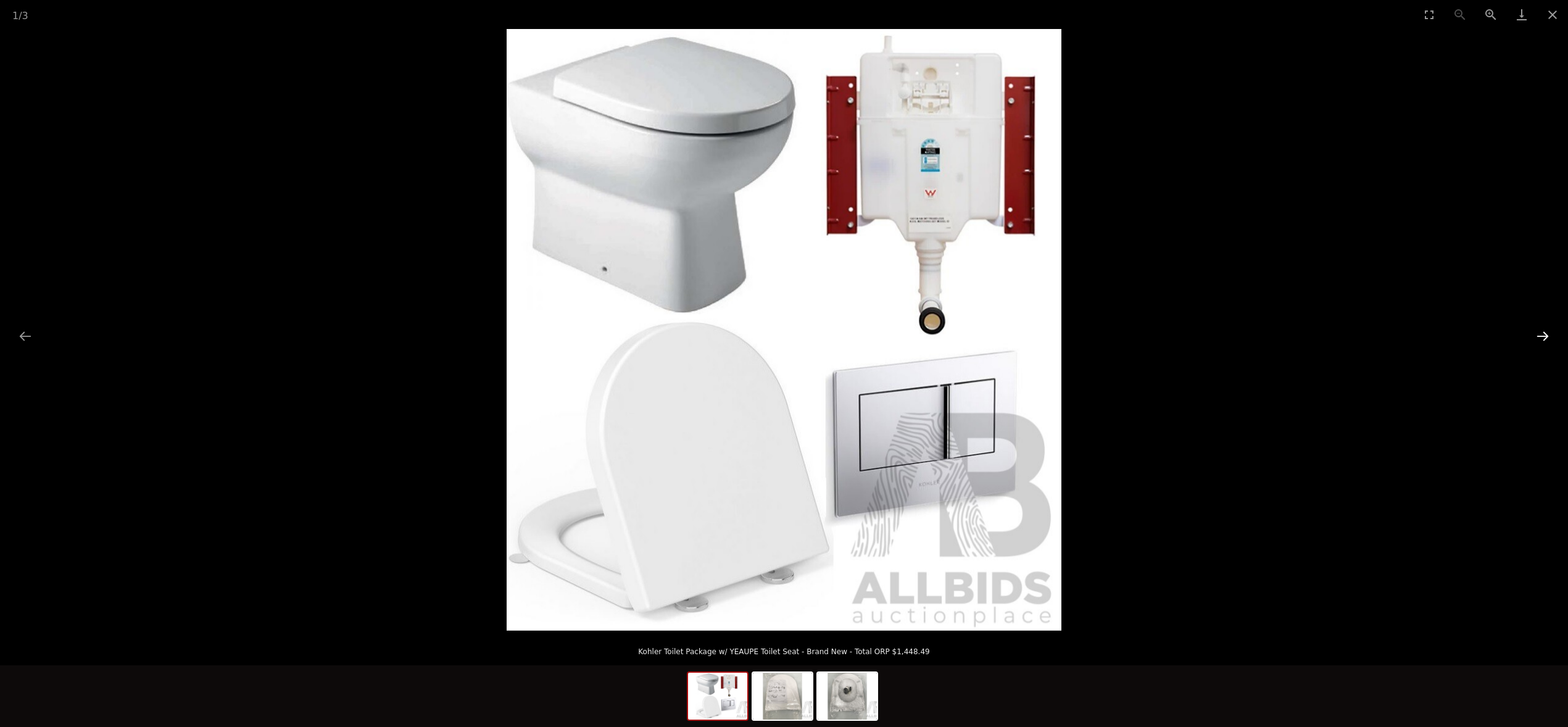
click at [1544, 335] on button "Next slide" at bounding box center [1542, 336] width 26 height 24
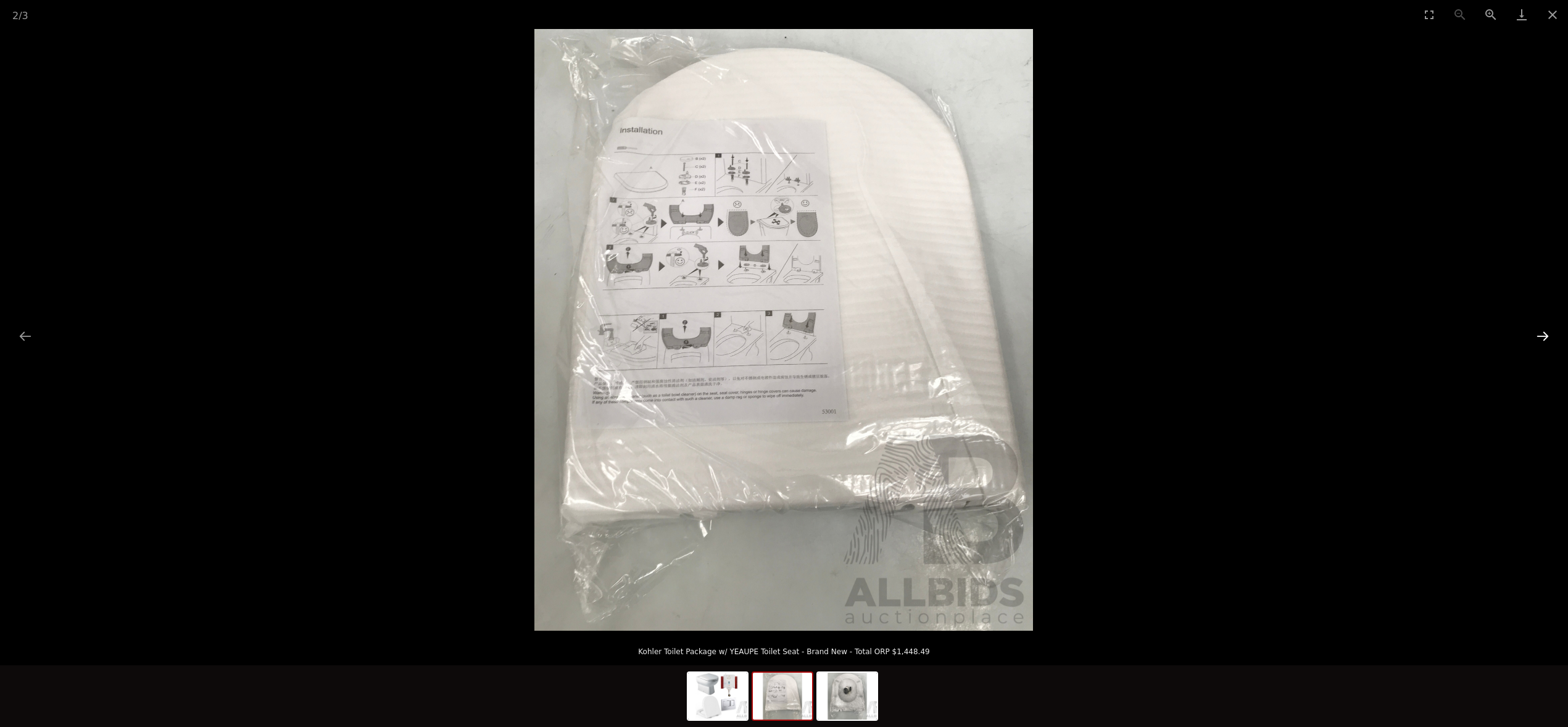
click at [1544, 335] on button "Next slide" at bounding box center [1542, 336] width 26 height 24
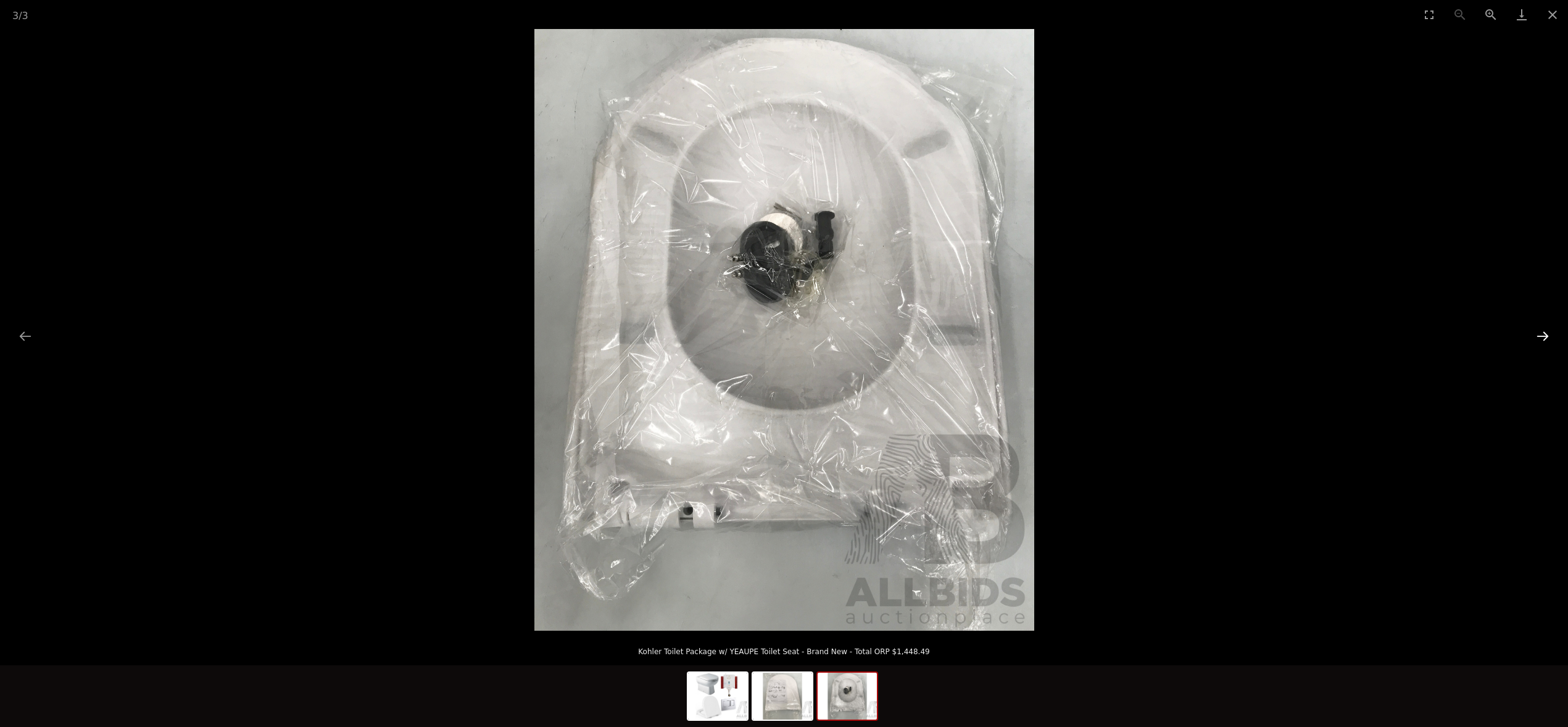
click at [1545, 334] on button "Next slide" at bounding box center [1542, 336] width 26 height 24
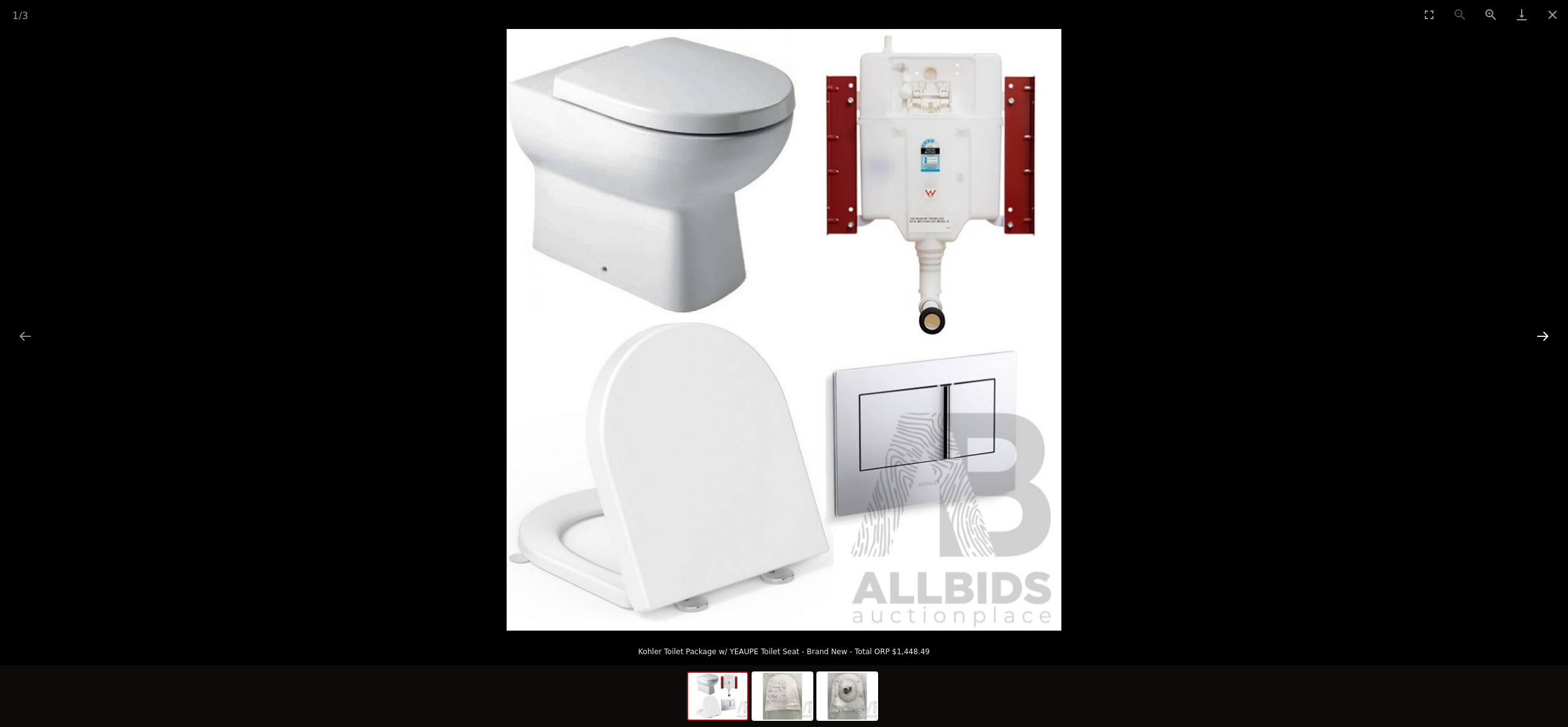
click at [1545, 334] on button "Next slide" at bounding box center [1542, 336] width 26 height 24
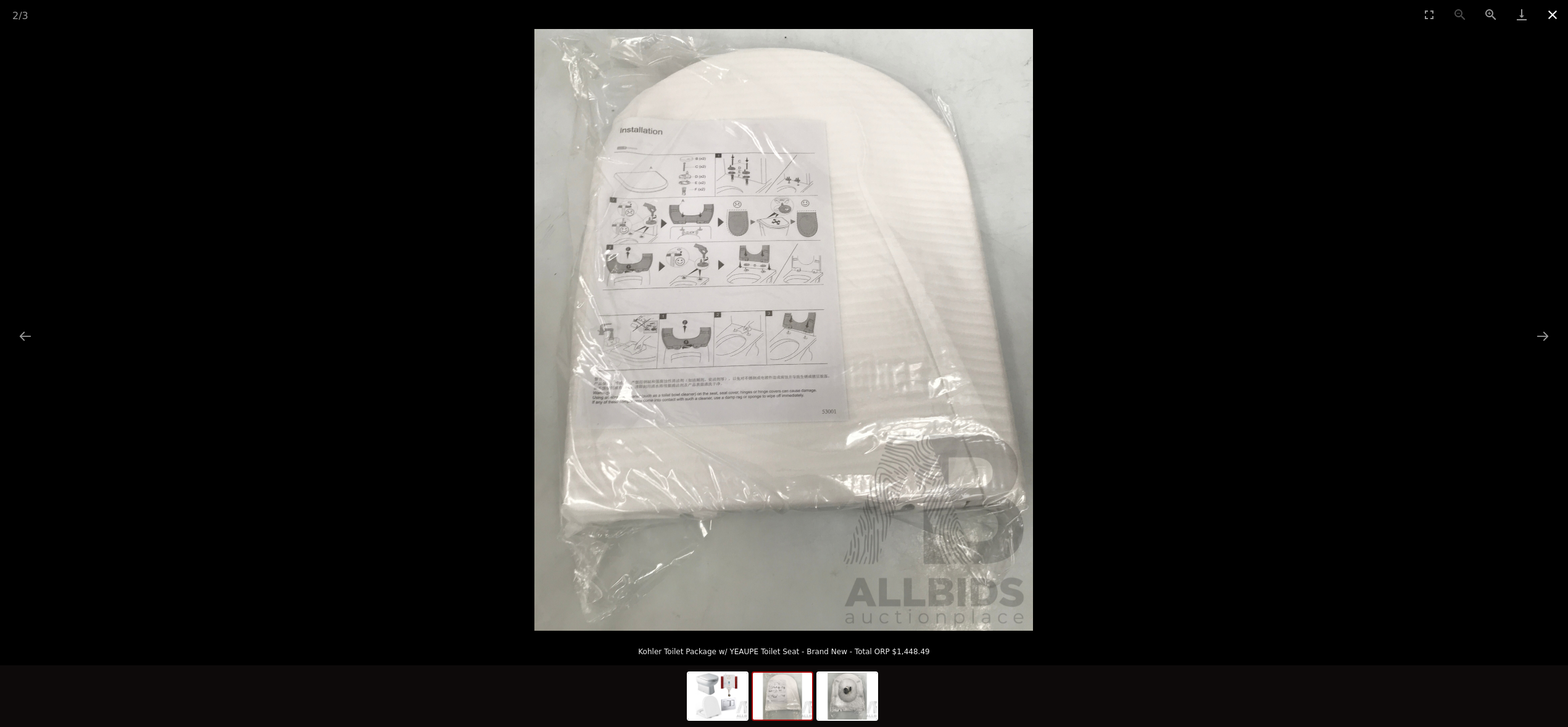
click at [1553, 15] on button "Close gallery" at bounding box center [1552, 14] width 31 height 29
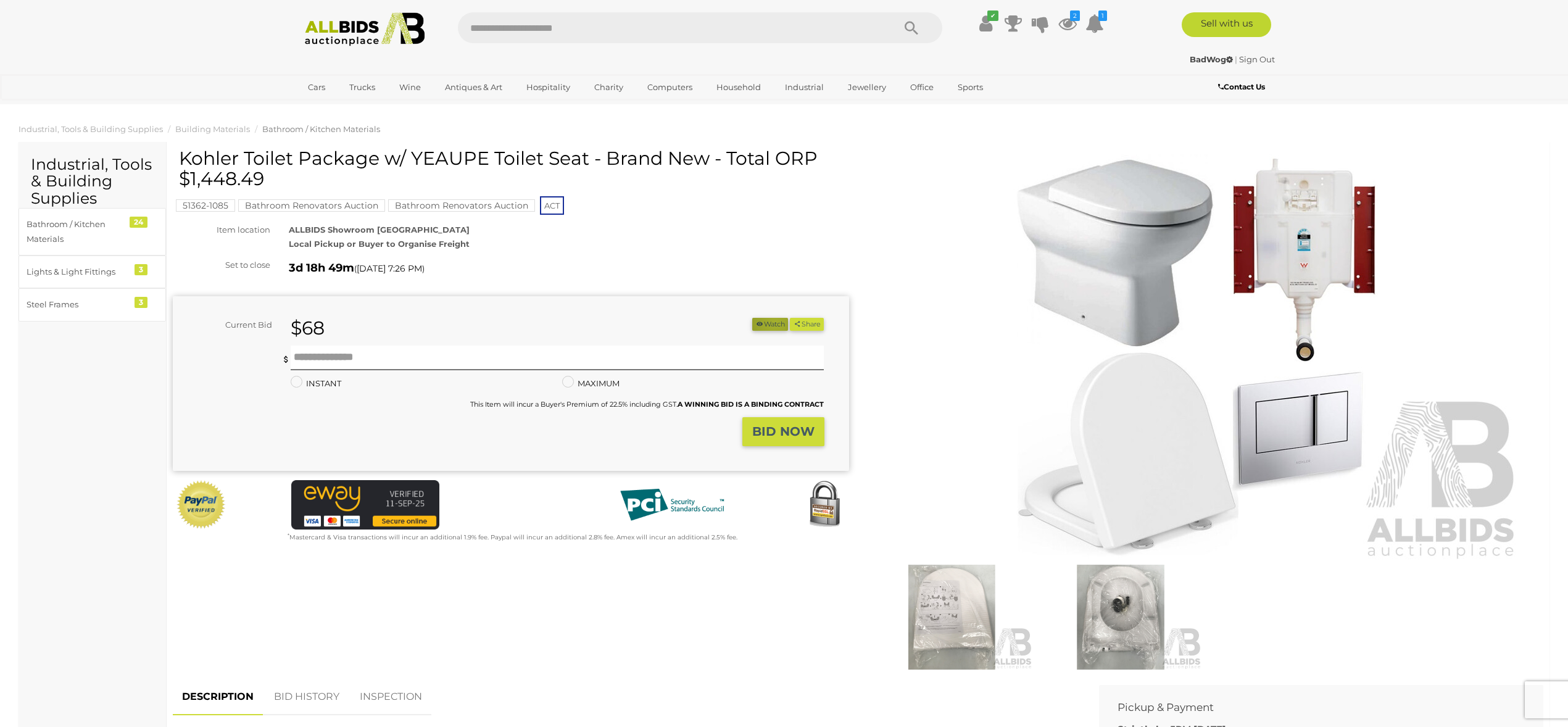
click at [770, 322] on button "Watch" at bounding box center [770, 323] width 36 height 13
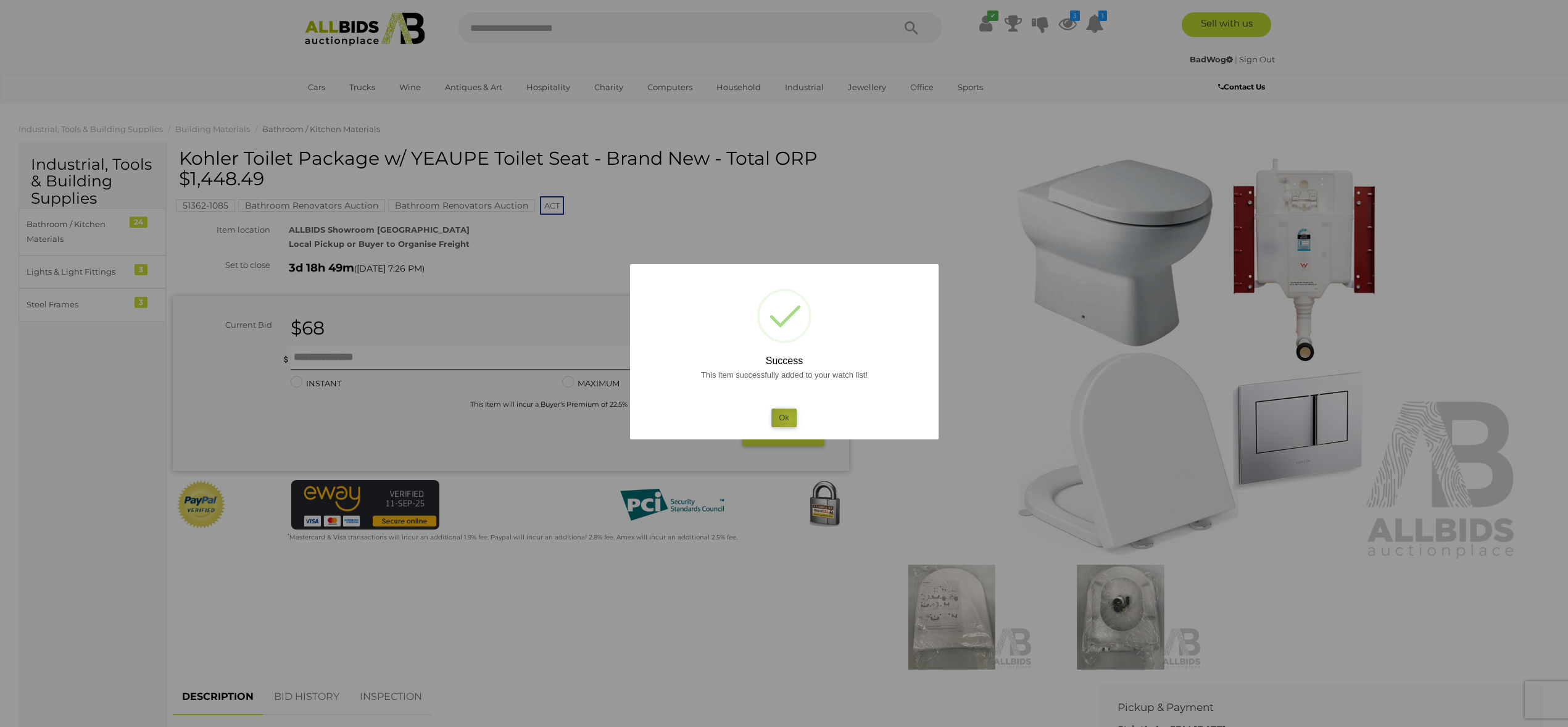
click at [790, 419] on button "Ok" at bounding box center [784, 417] width 25 height 18
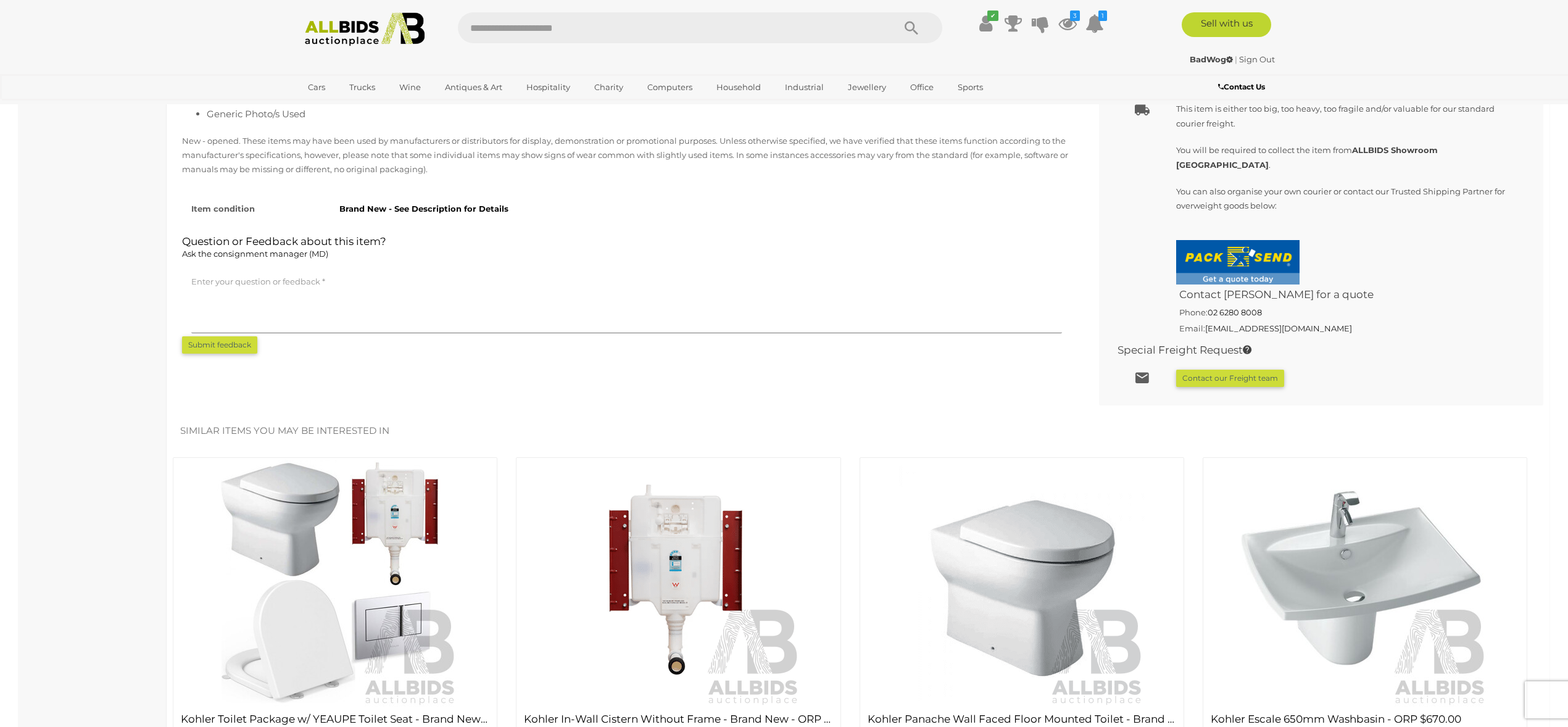
scroll to position [677, 0]
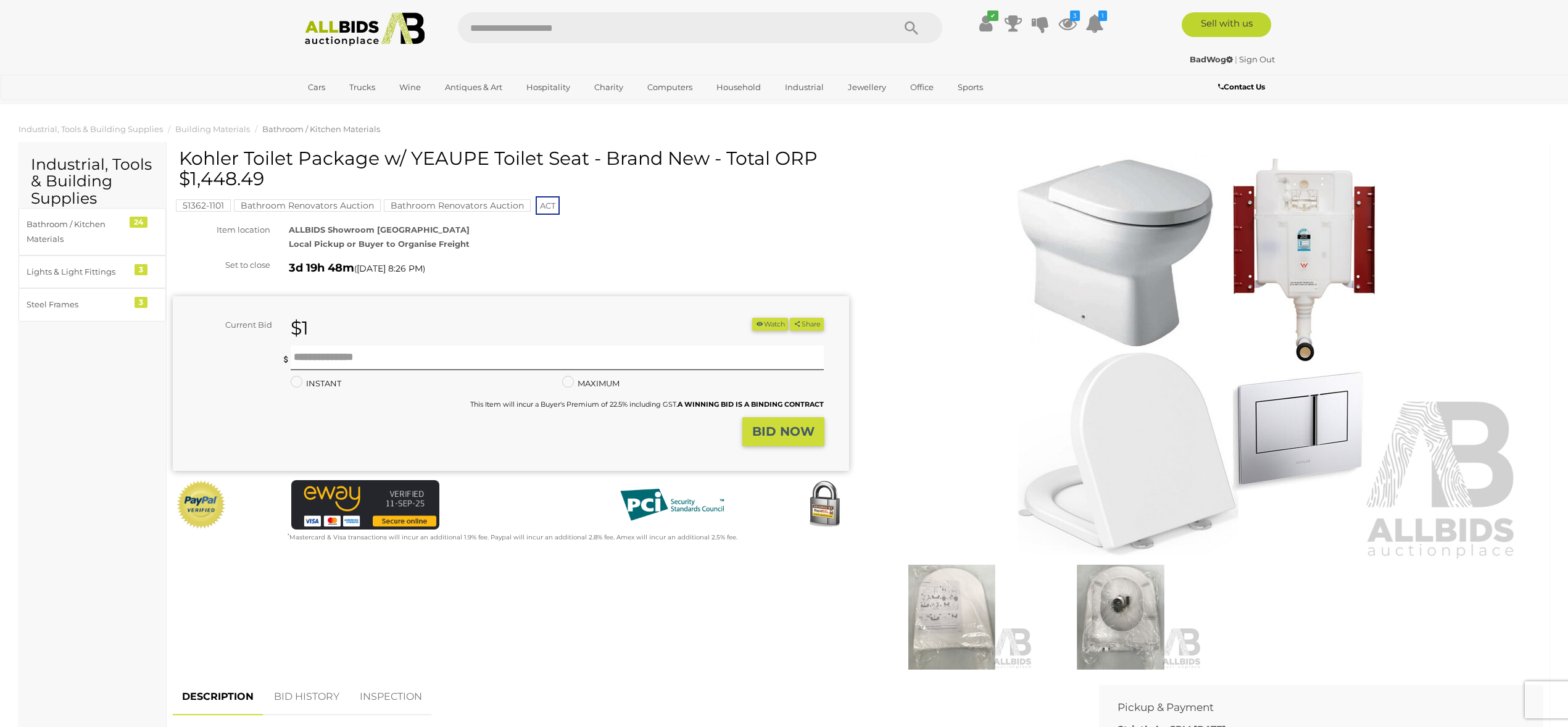
click at [767, 320] on button "Watch" at bounding box center [770, 323] width 36 height 13
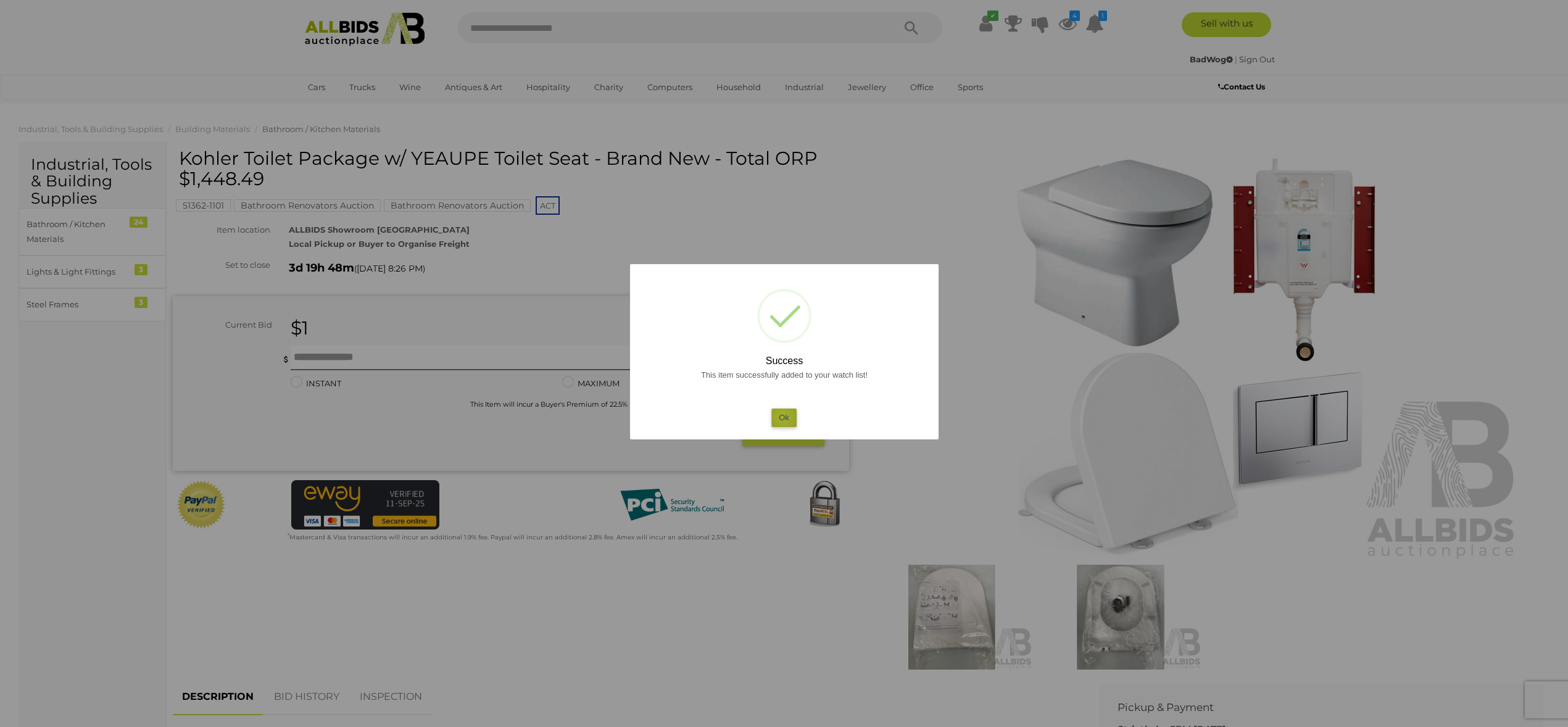
click at [783, 416] on button "Ok" at bounding box center [784, 417] width 25 height 18
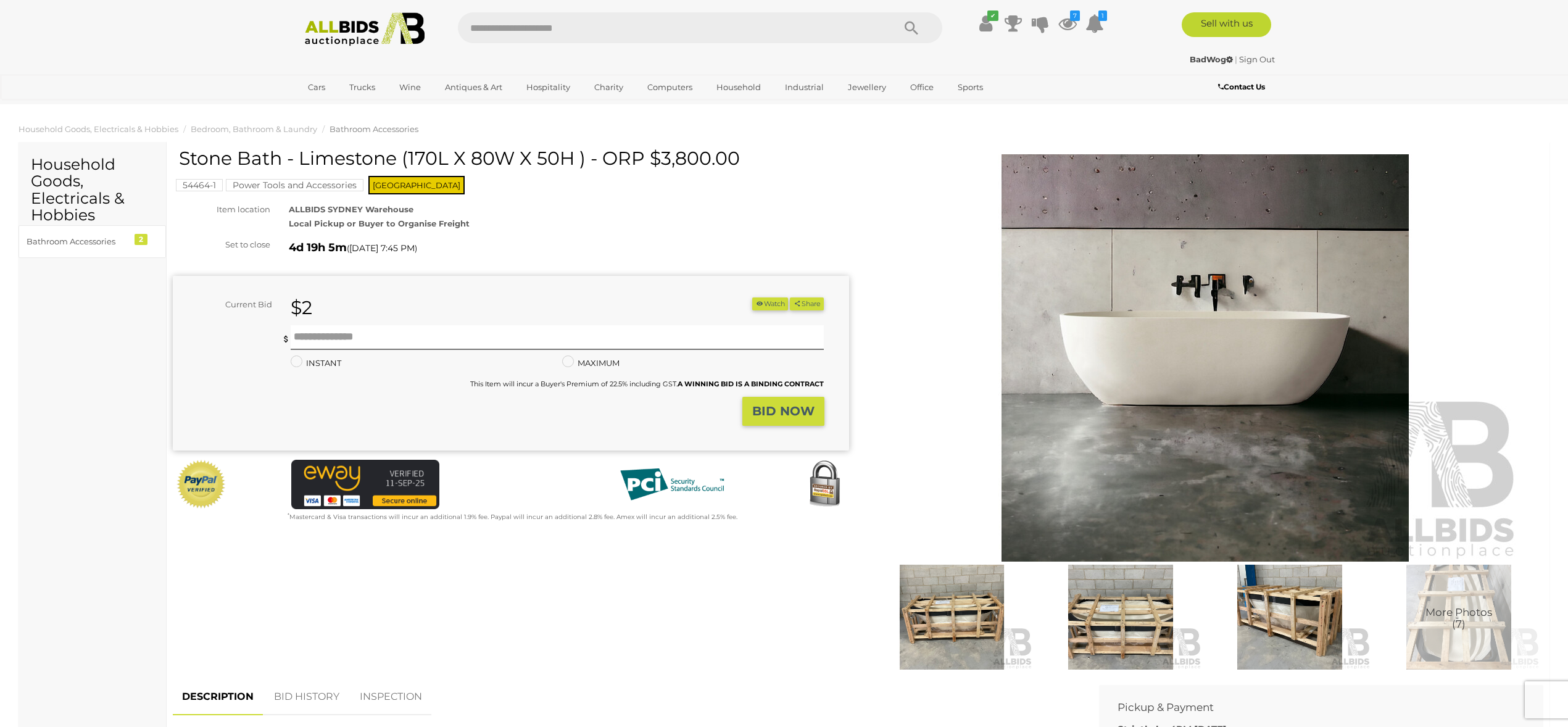
click at [950, 611] on img at bounding box center [952, 616] width 163 height 105
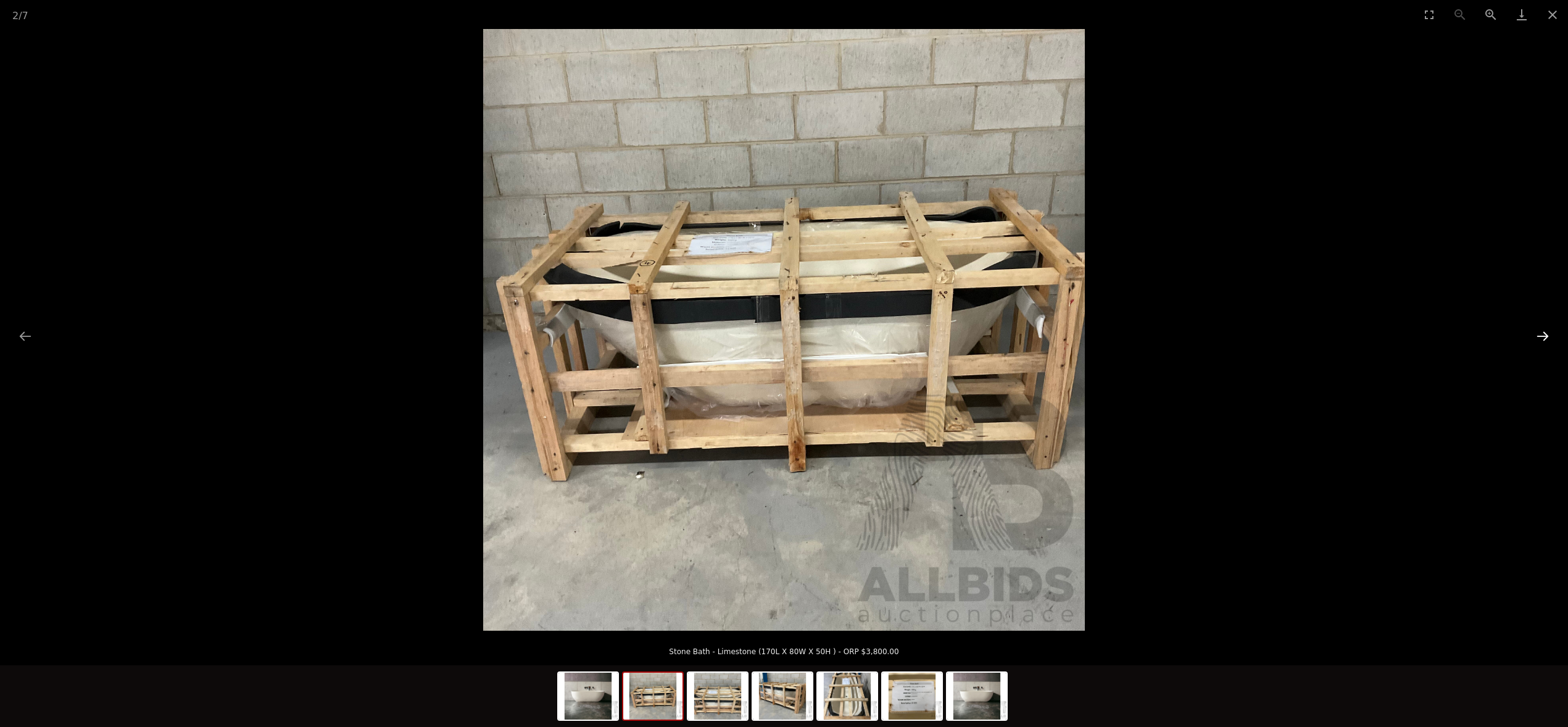
click at [1540, 338] on button "Next slide" at bounding box center [1542, 336] width 26 height 24
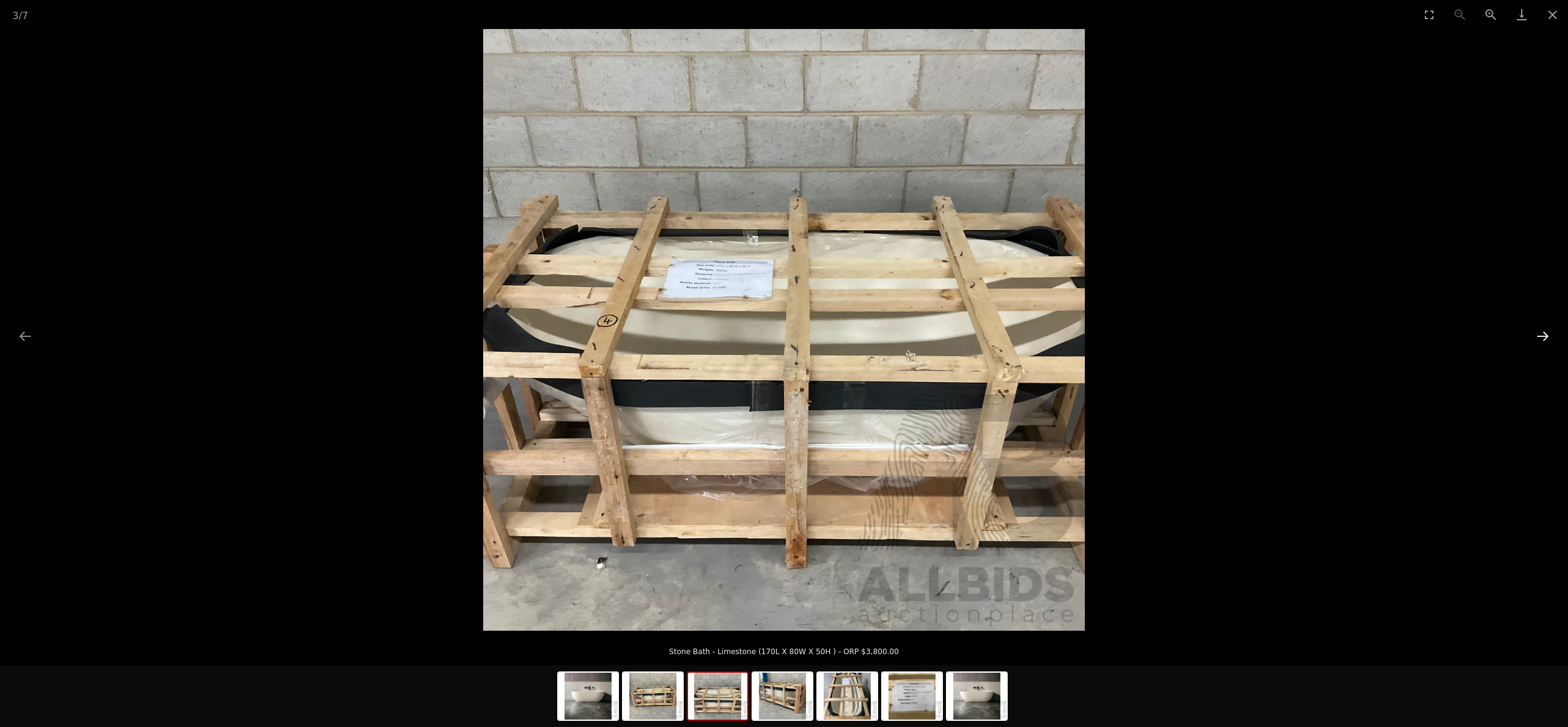
click at [1541, 335] on button "Next slide" at bounding box center [1542, 336] width 26 height 24
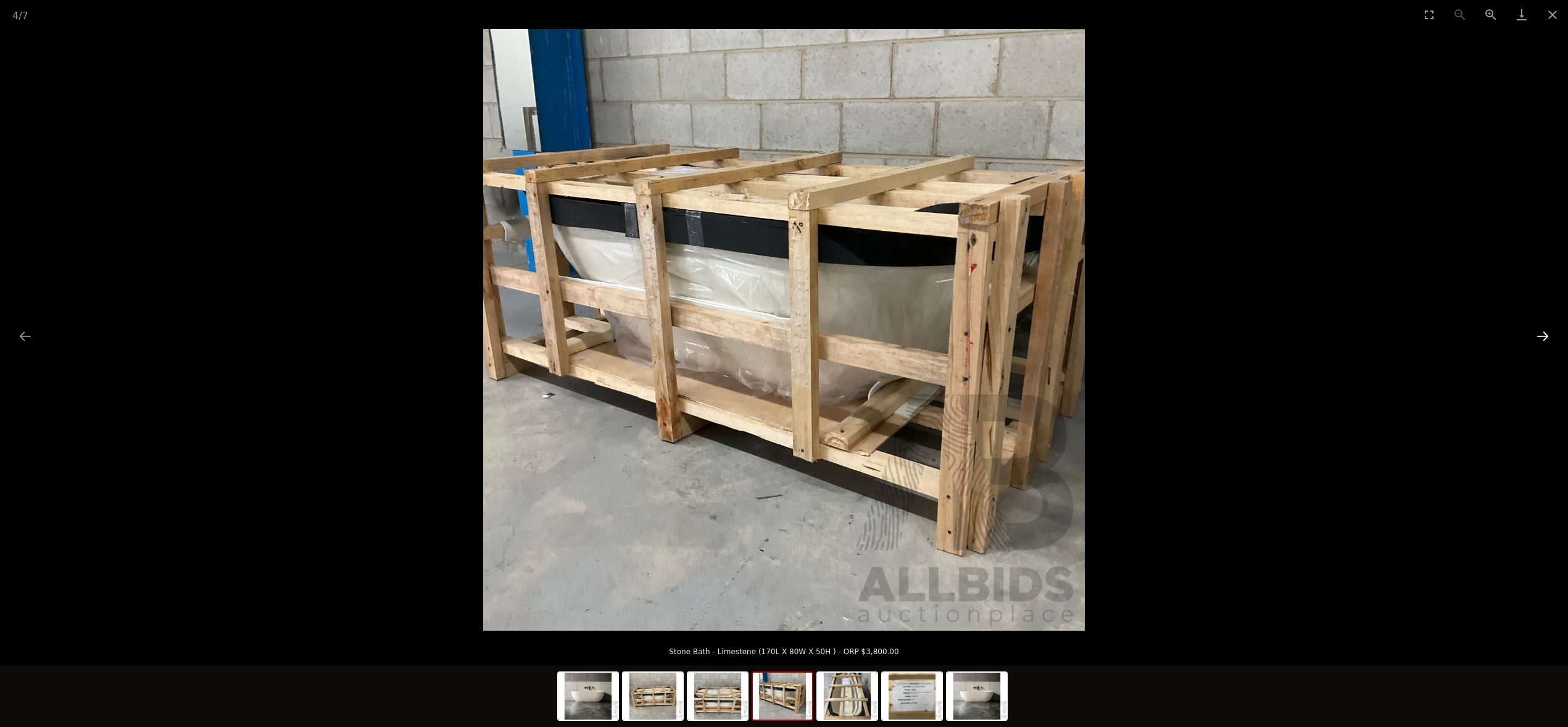
click at [1542, 335] on button "Next slide" at bounding box center [1542, 336] width 26 height 24
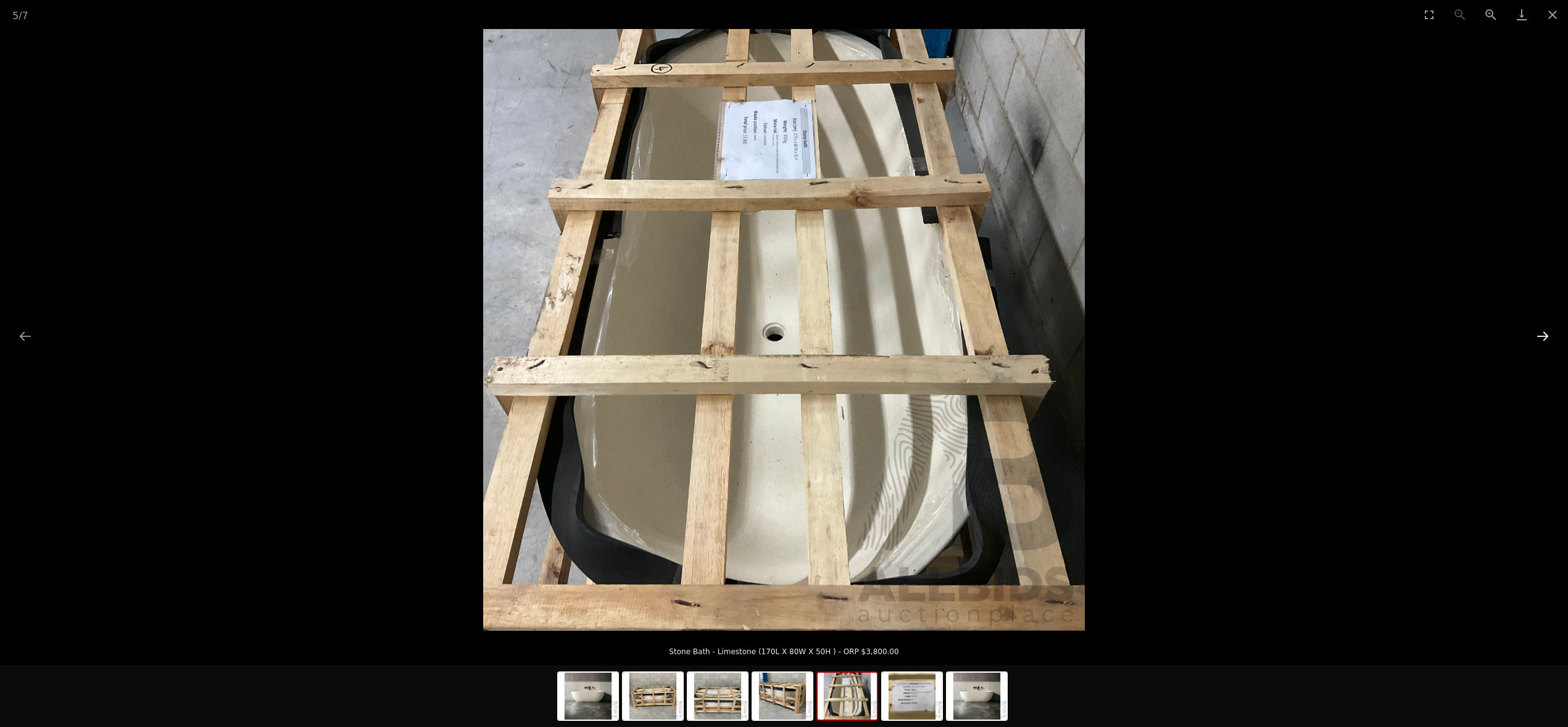
click at [1542, 335] on button "Next slide" at bounding box center [1542, 336] width 26 height 24
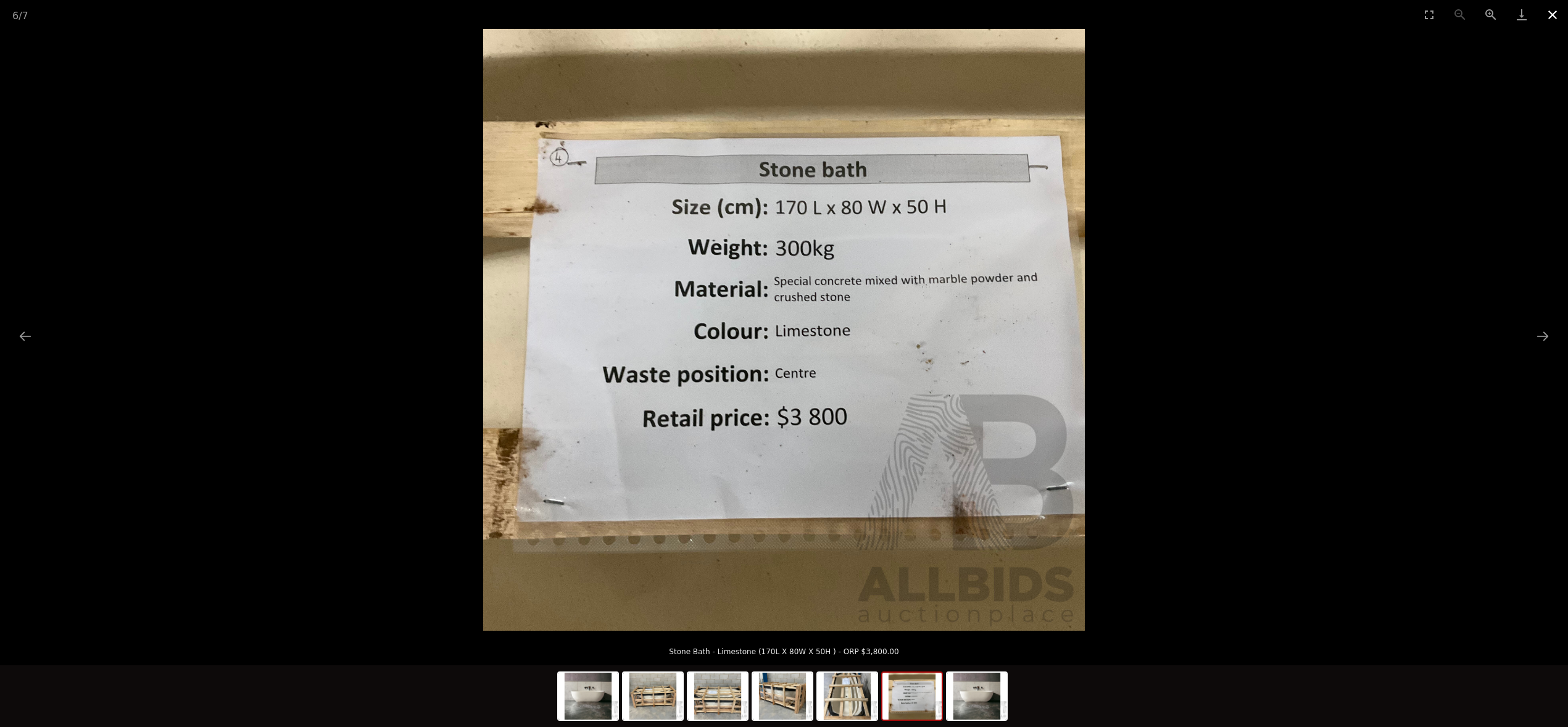
click at [1551, 13] on button "Close gallery" at bounding box center [1552, 14] width 31 height 29
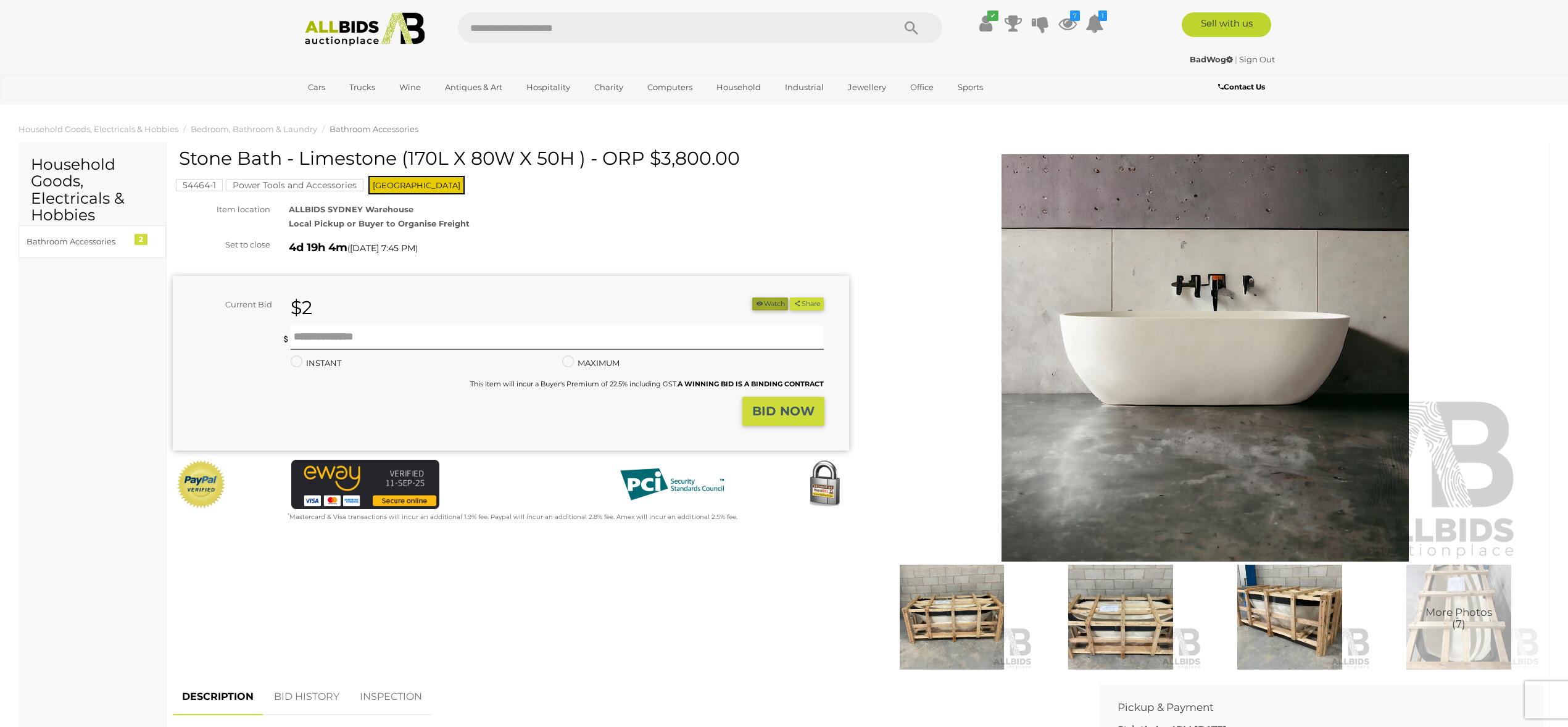
scroll to position [0, 1]
click at [765, 302] on button "Watch" at bounding box center [770, 303] width 36 height 13
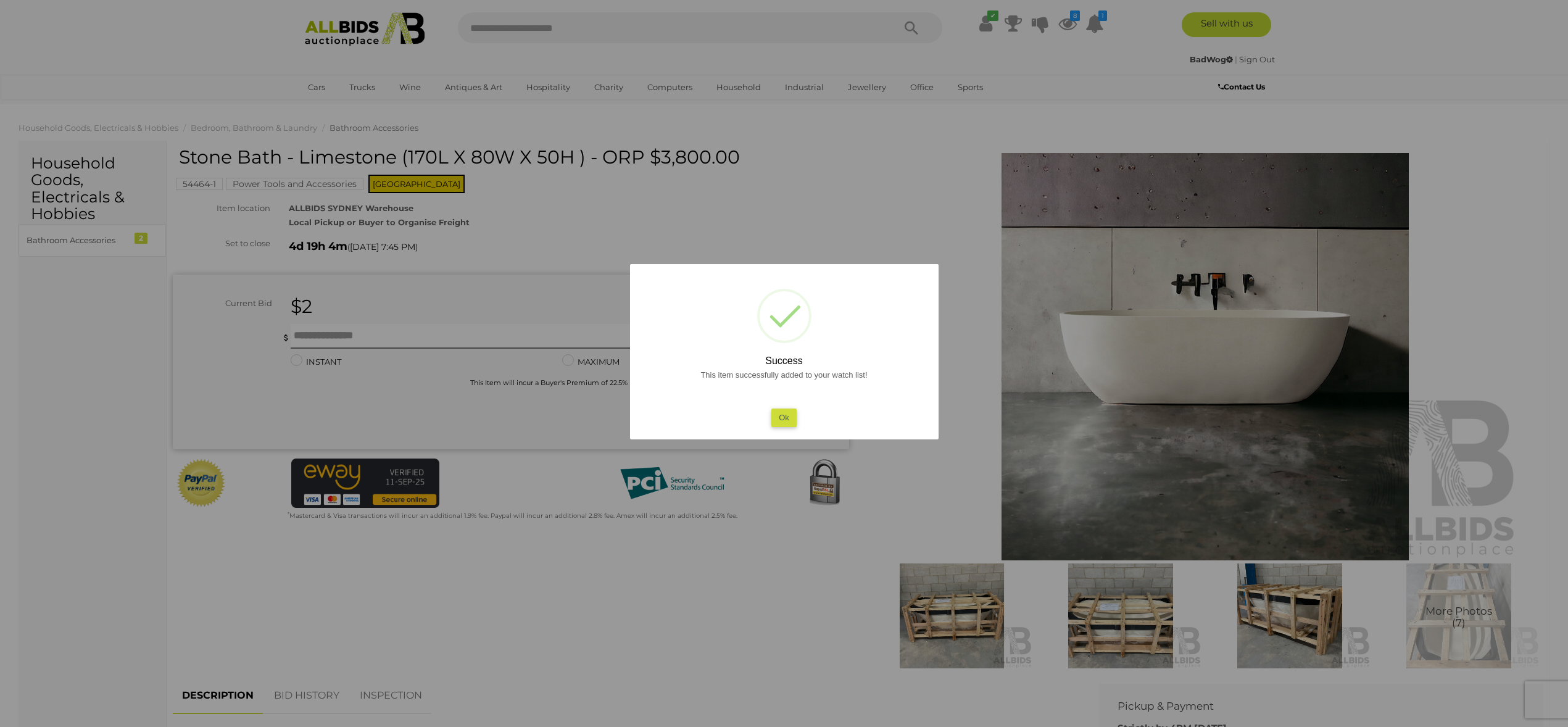
click at [774, 415] on button "Ok" at bounding box center [784, 417] width 25 height 18
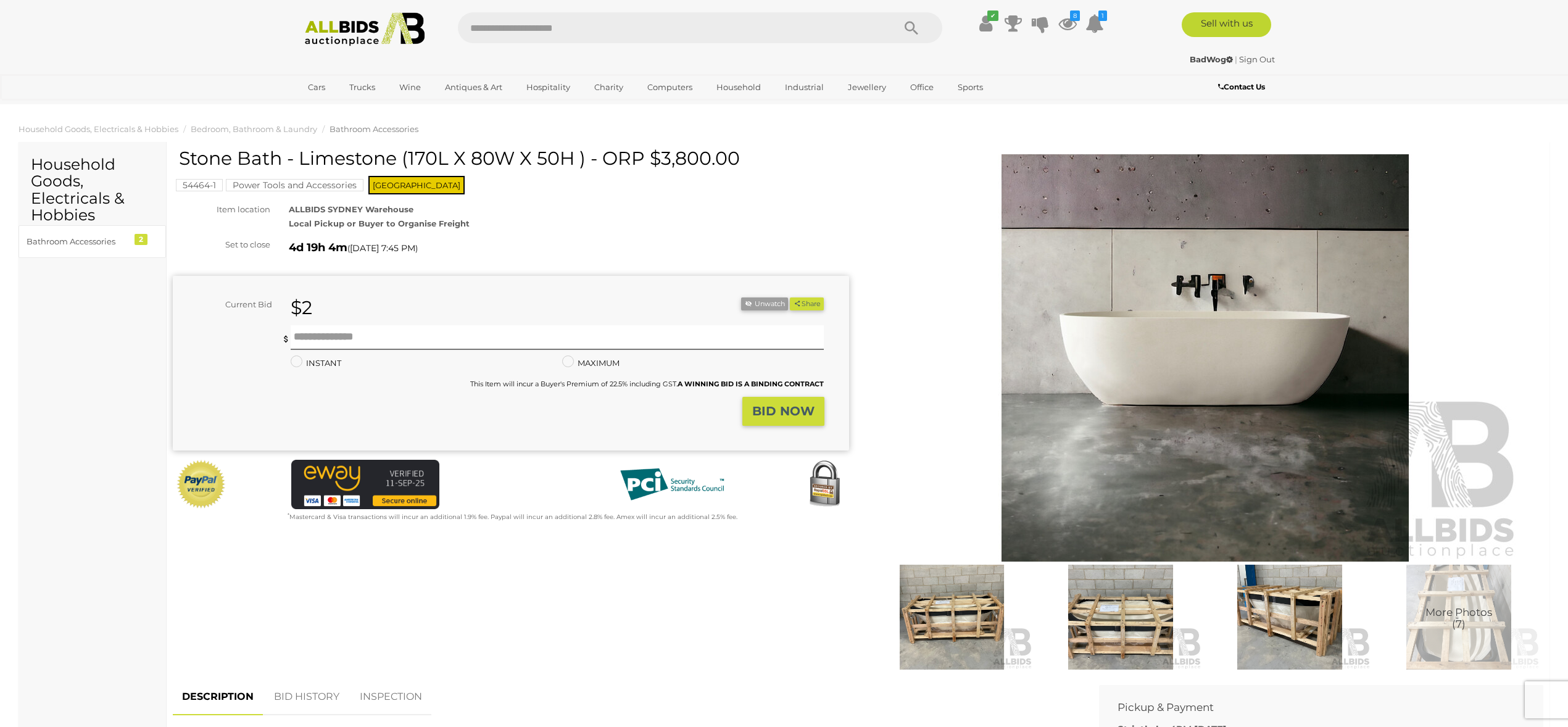
scroll to position [0, 0]
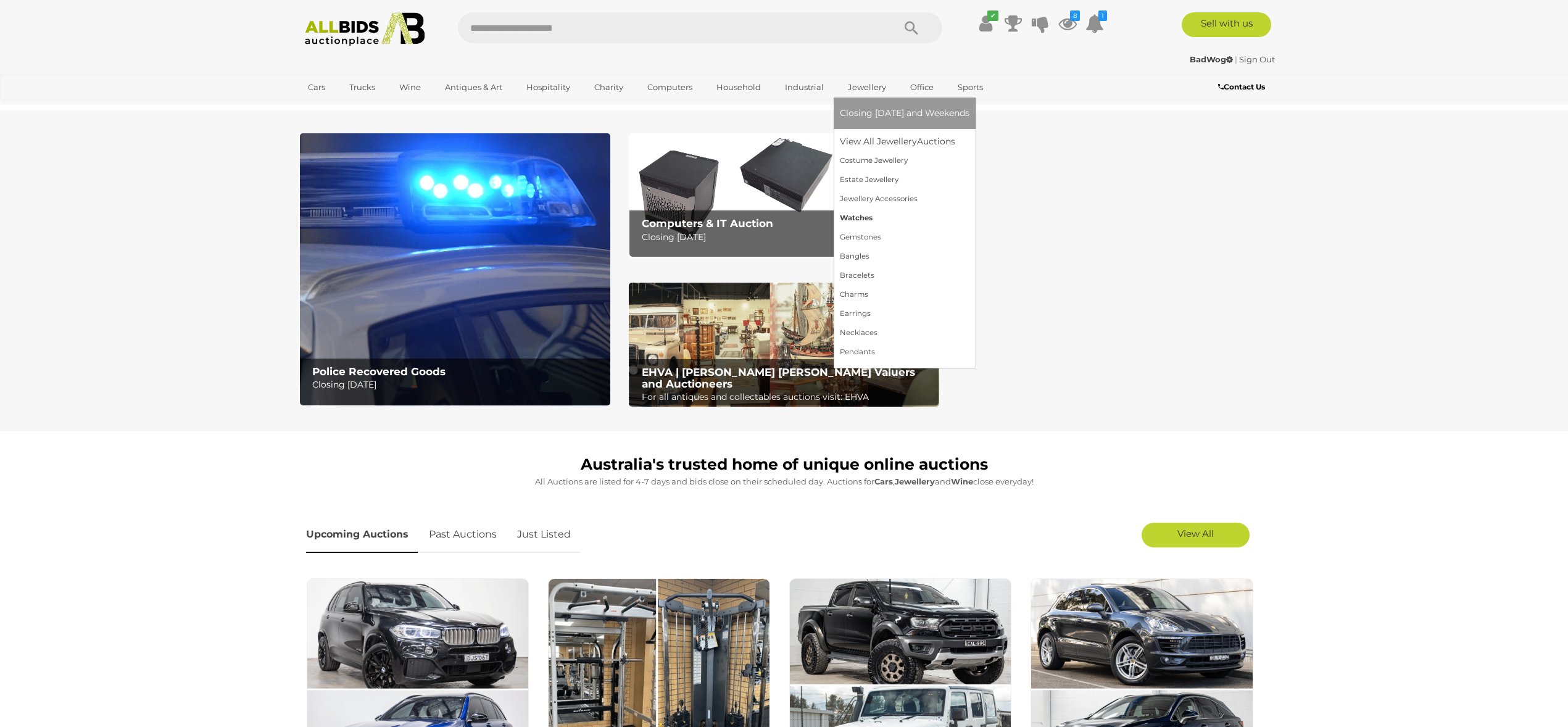
click at [861, 220] on link "Watches" at bounding box center [905, 218] width 130 height 19
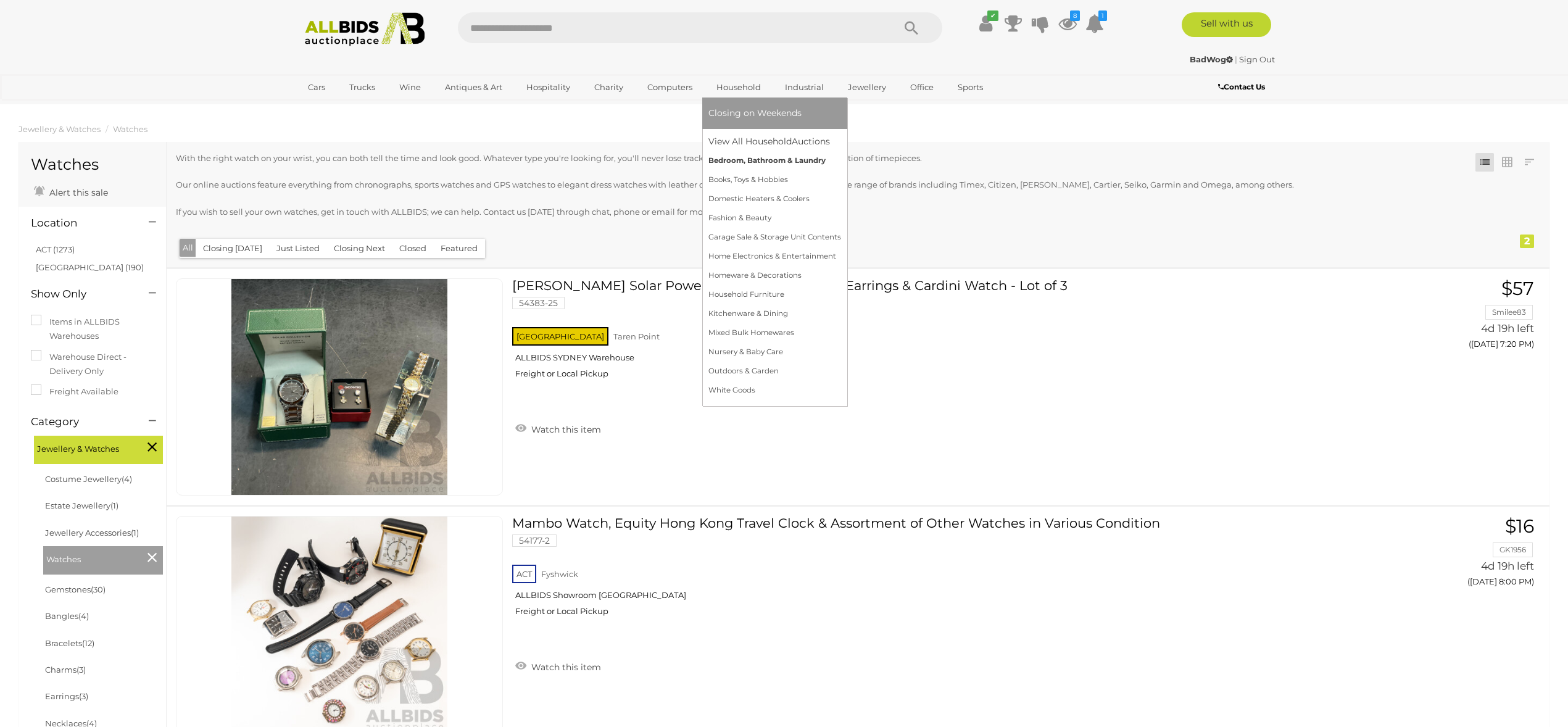
click at [730, 161] on link "Bedroom, Bathroom & Laundry" at bounding box center [775, 161] width 132 height 19
click at [738, 292] on link "Household Furniture" at bounding box center [775, 294] width 132 height 19
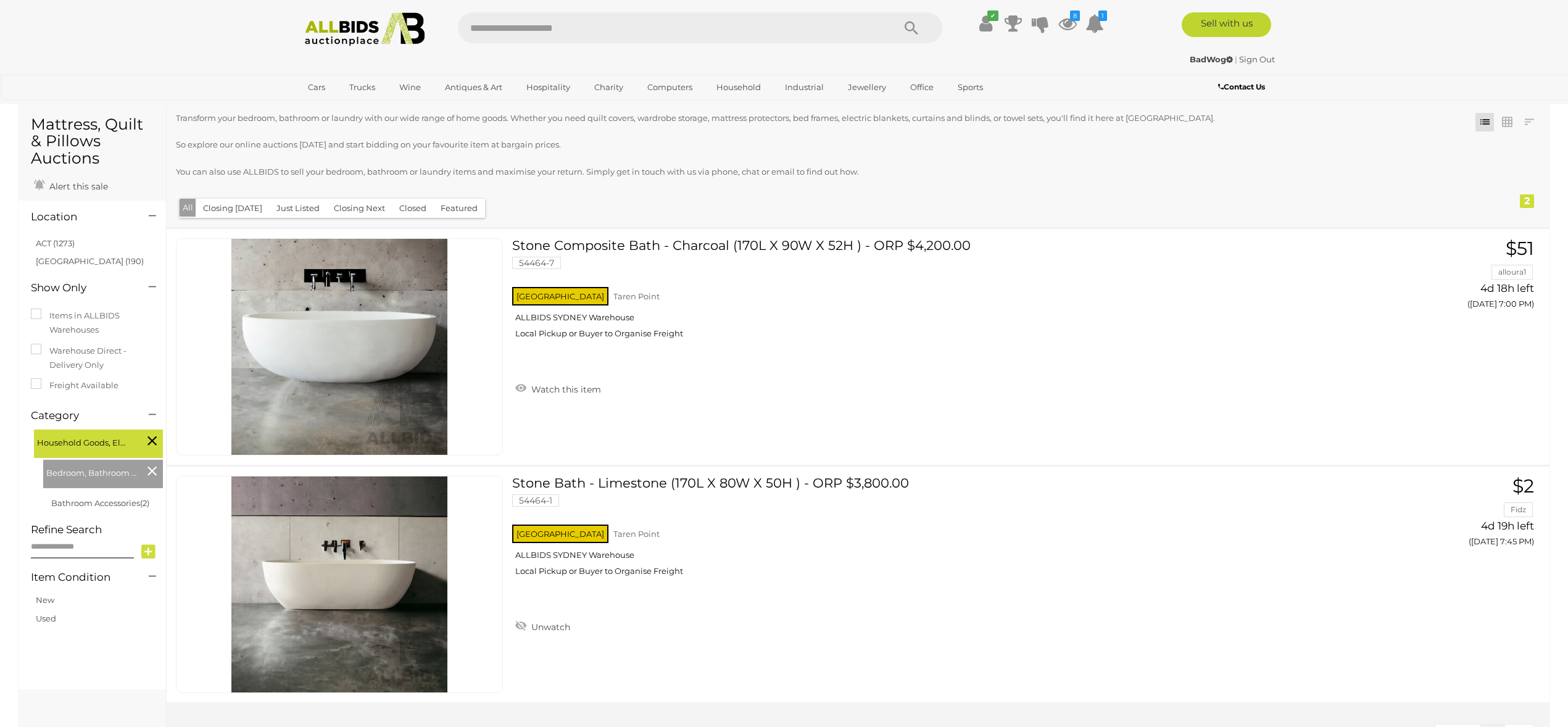
scroll to position [38, 0]
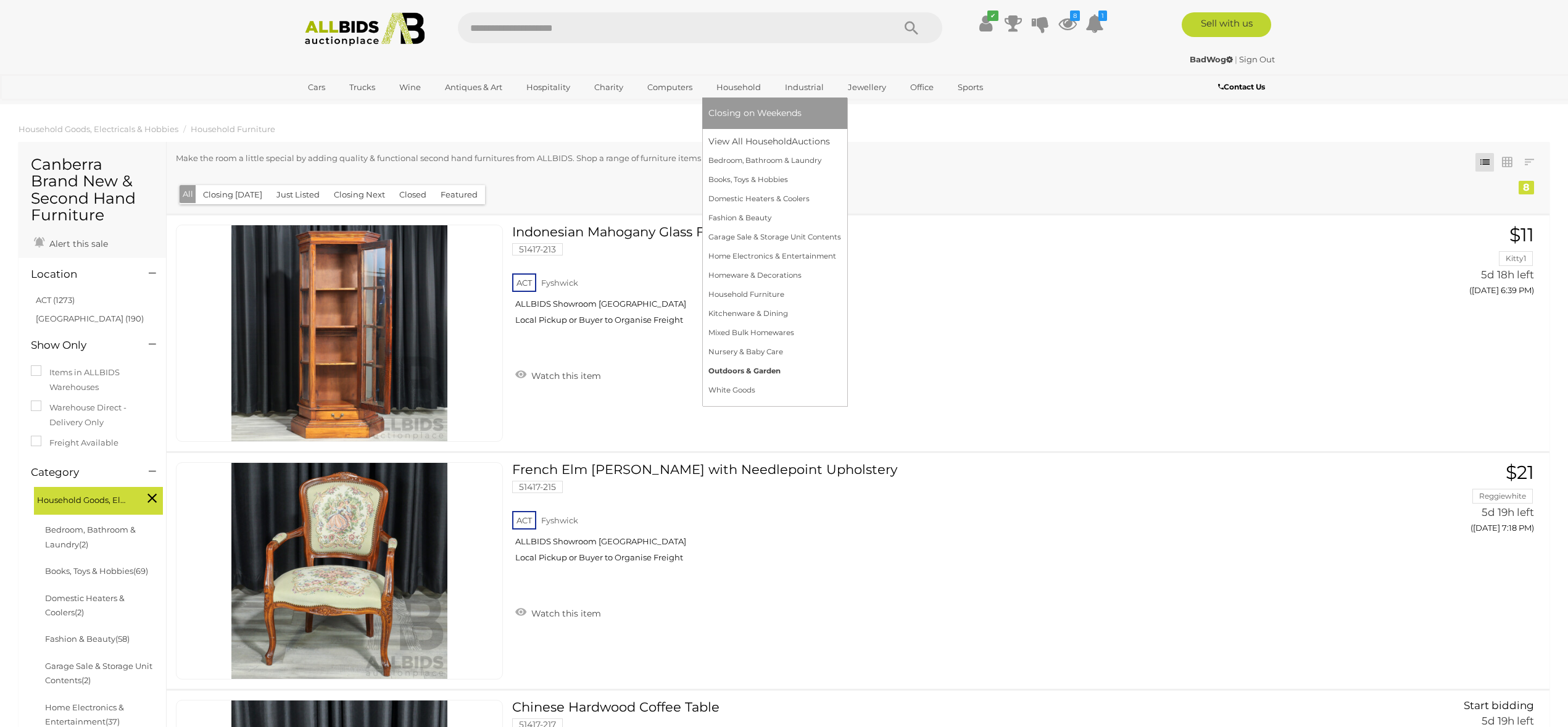
click at [745, 369] on link "Outdoors & Garden" at bounding box center [775, 371] width 132 height 19
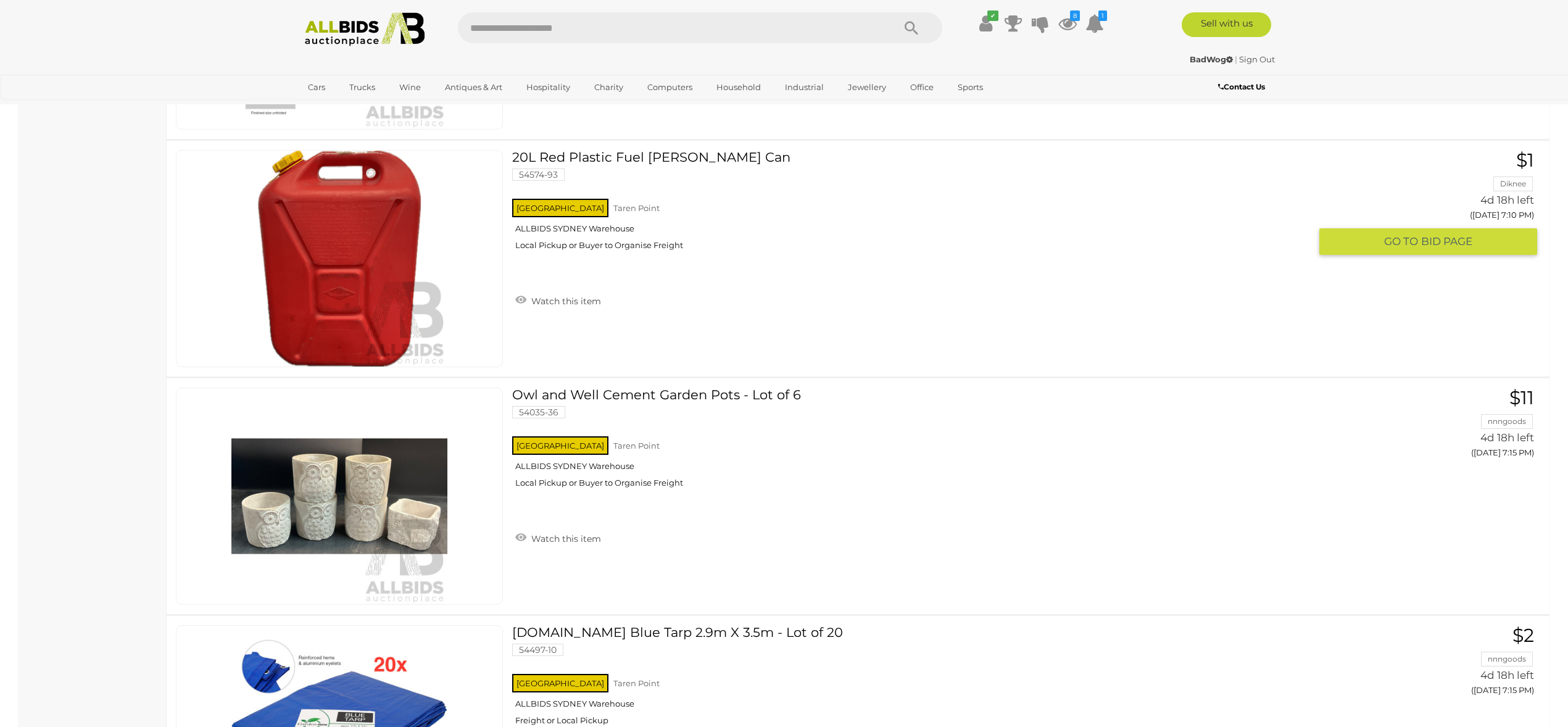
scroll to position [1469, 0]
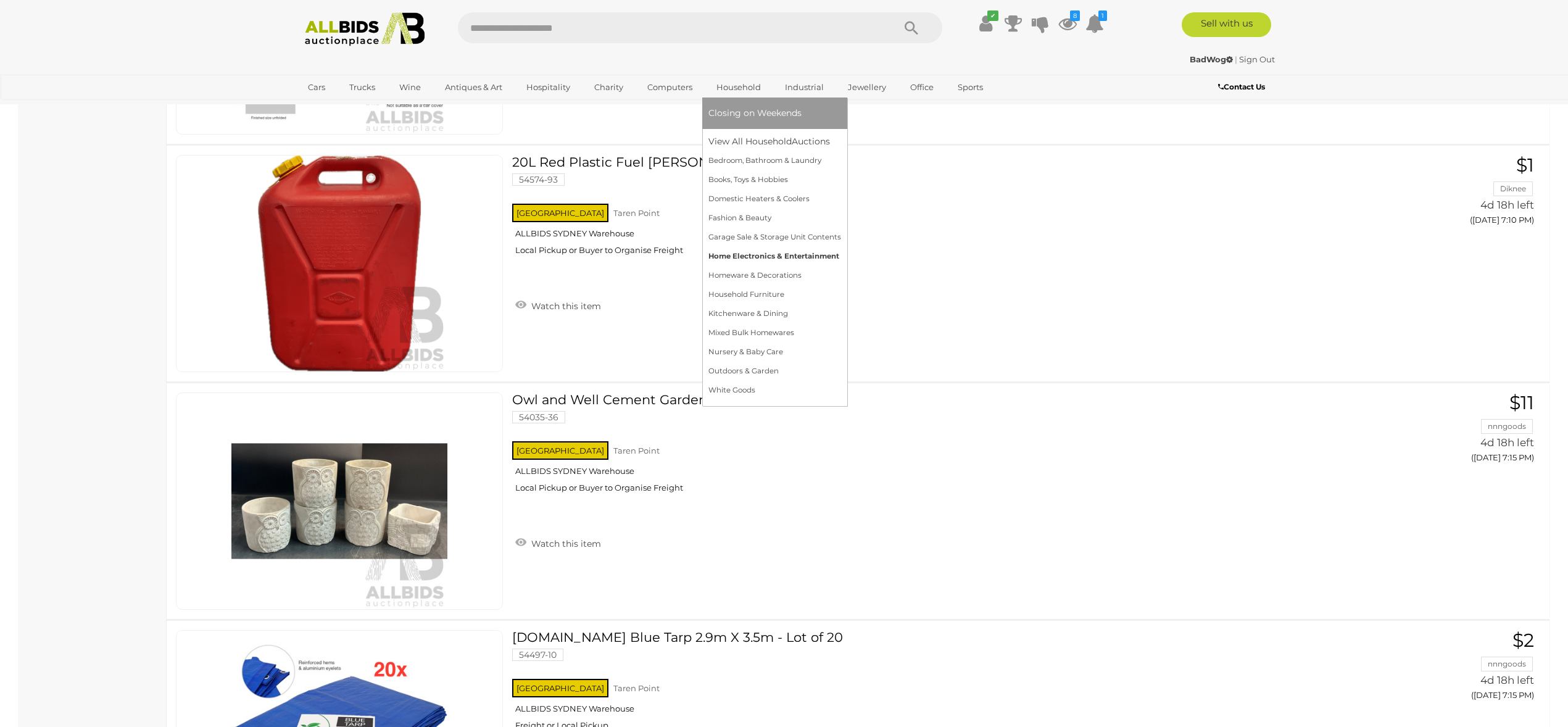
click at [754, 255] on link "Home Electronics & Entertainment" at bounding box center [775, 256] width 132 height 19
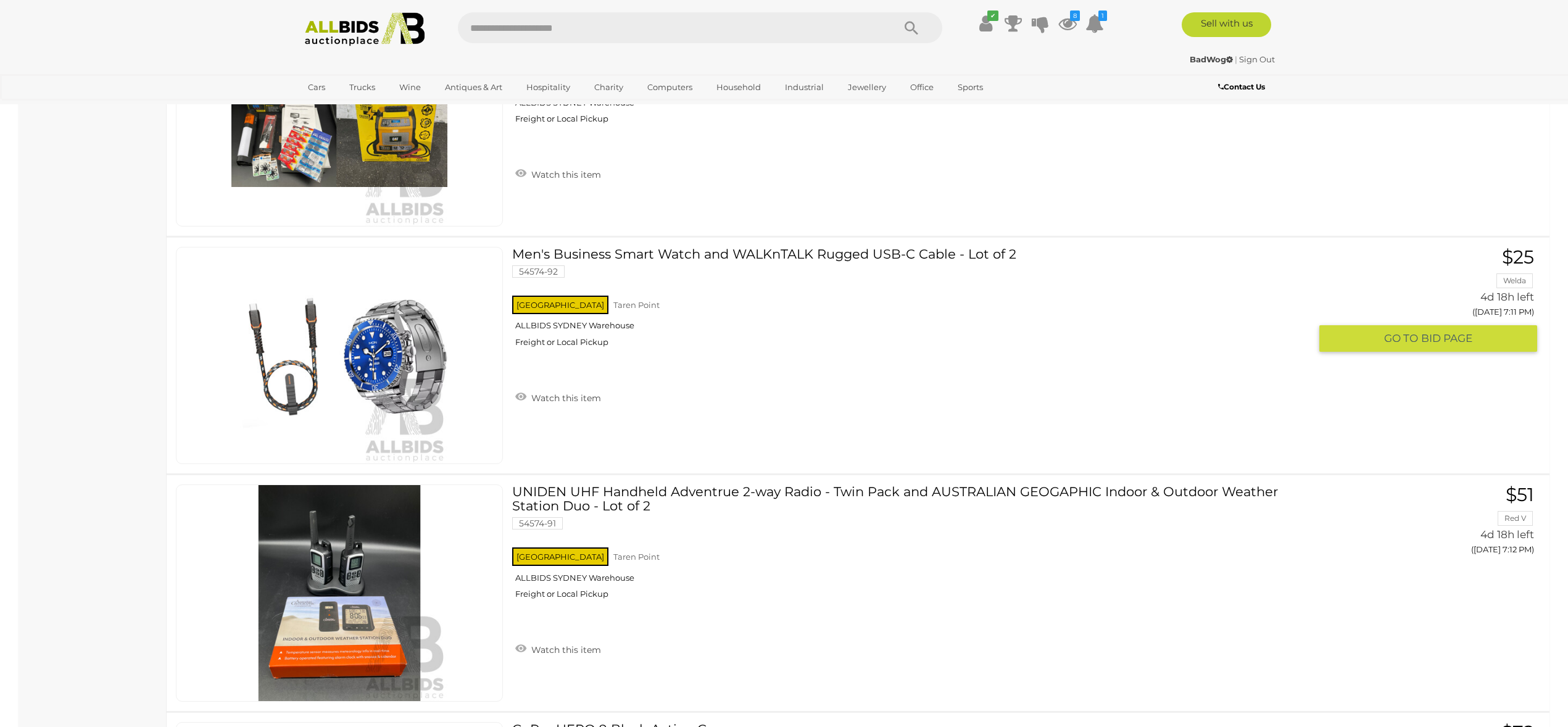
scroll to position [2073, 0]
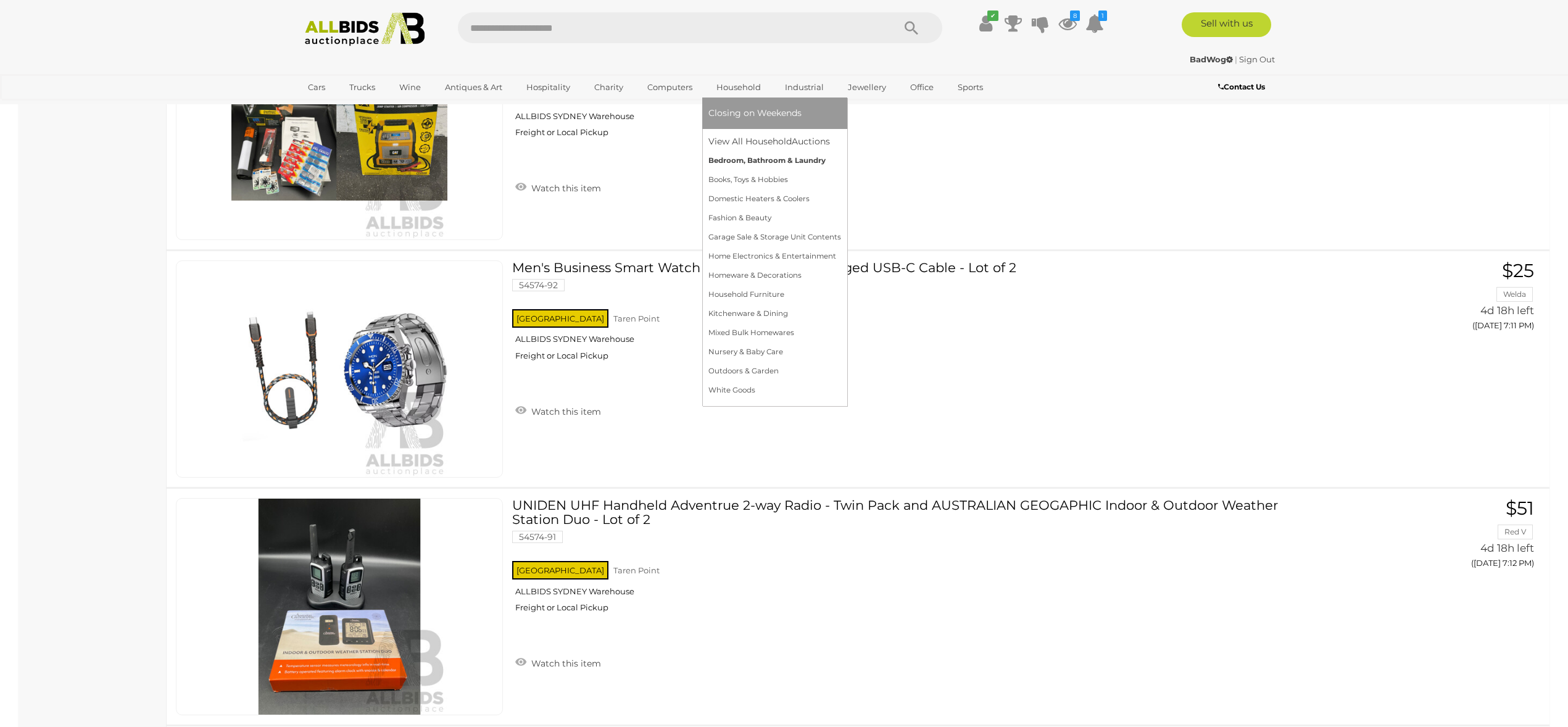
click at [735, 158] on link "Bedroom, Bathroom & Laundry" at bounding box center [775, 161] width 132 height 19
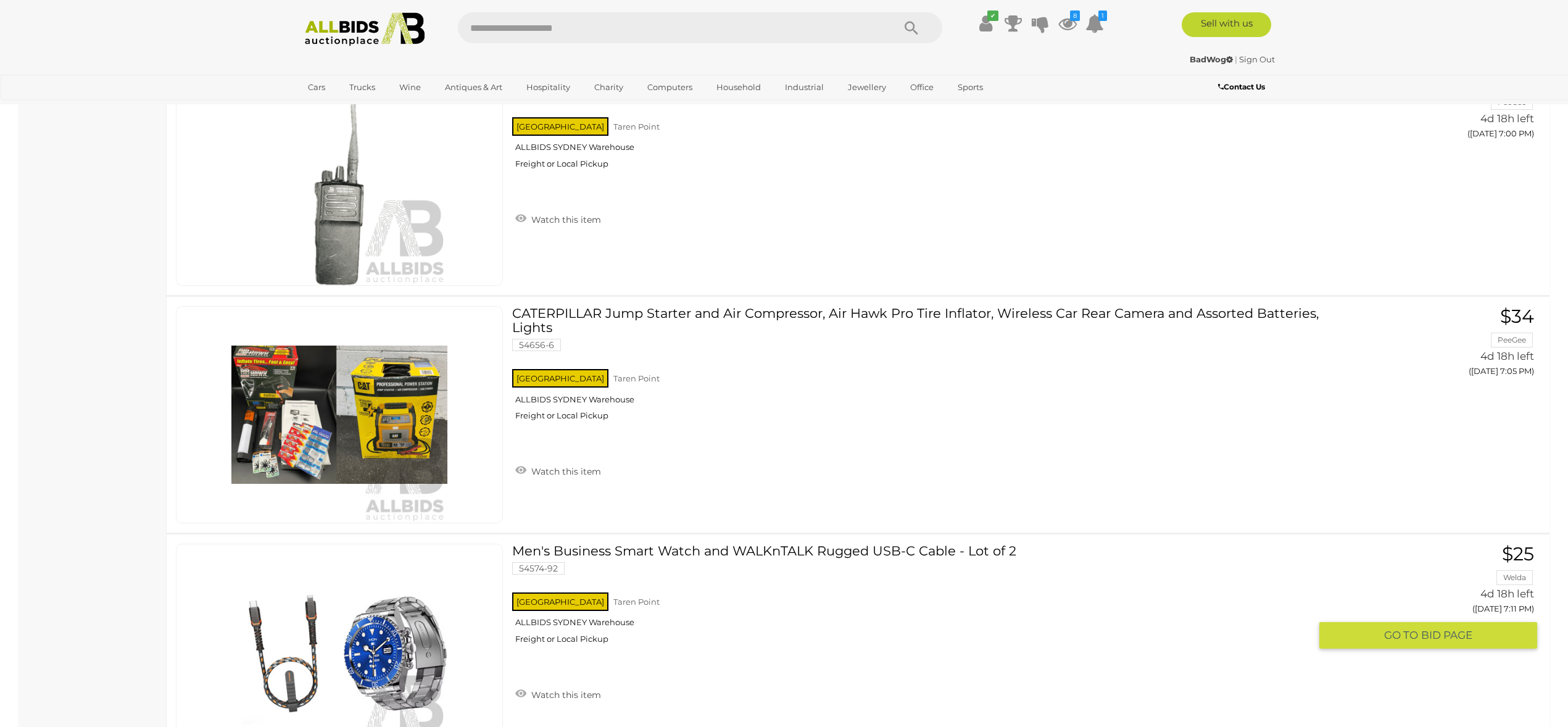
scroll to position [1788, 0]
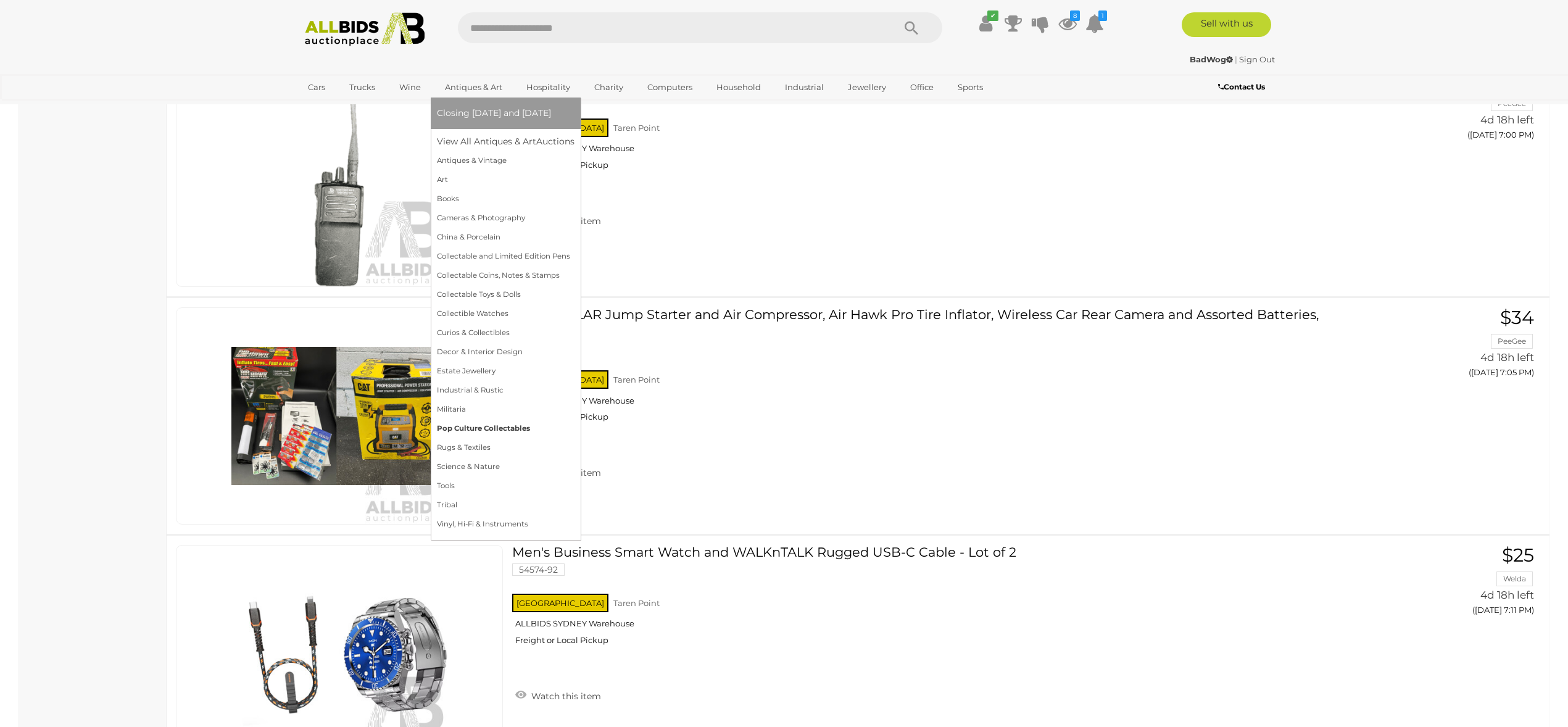
click at [502, 426] on link "Pop Culture Collectables" at bounding box center [506, 428] width 137 height 19
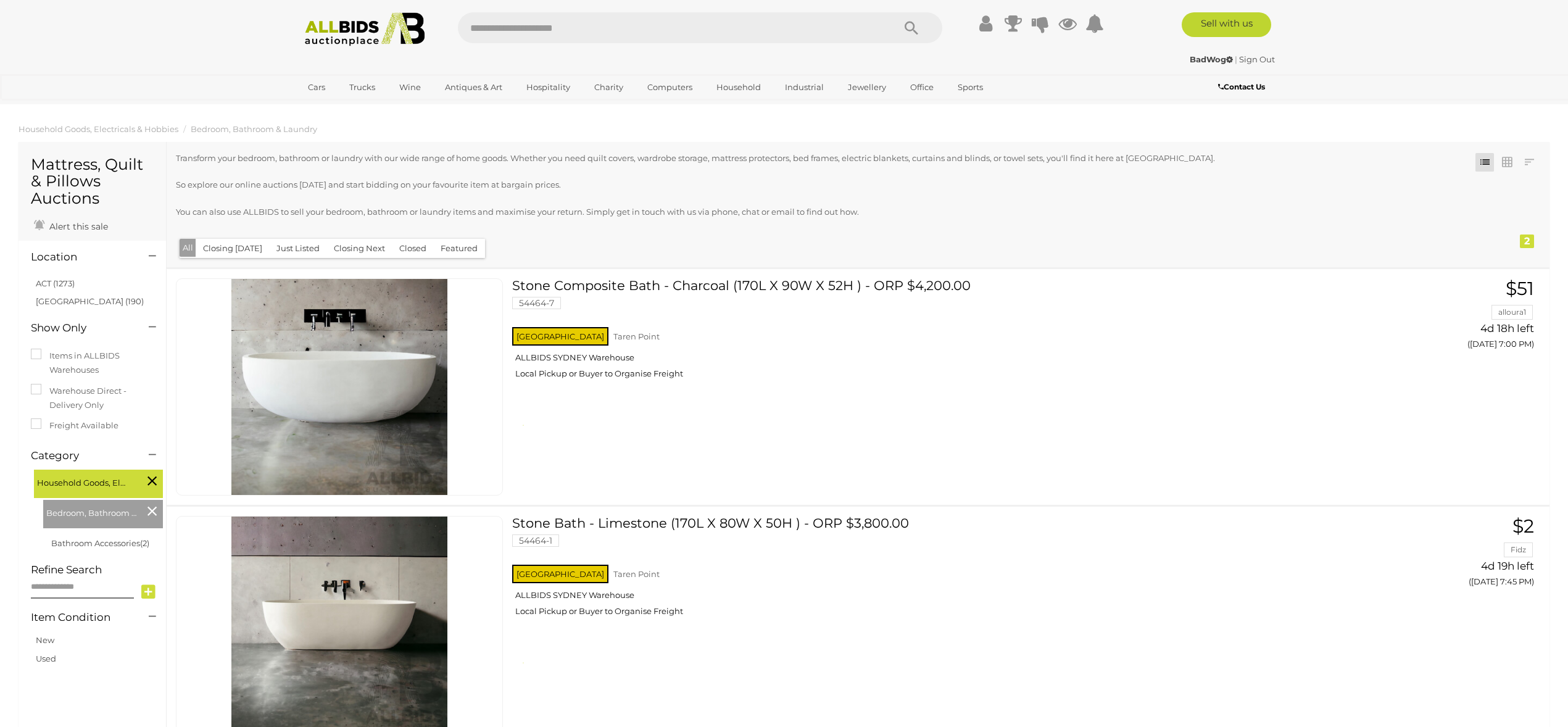
scroll to position [202, 0]
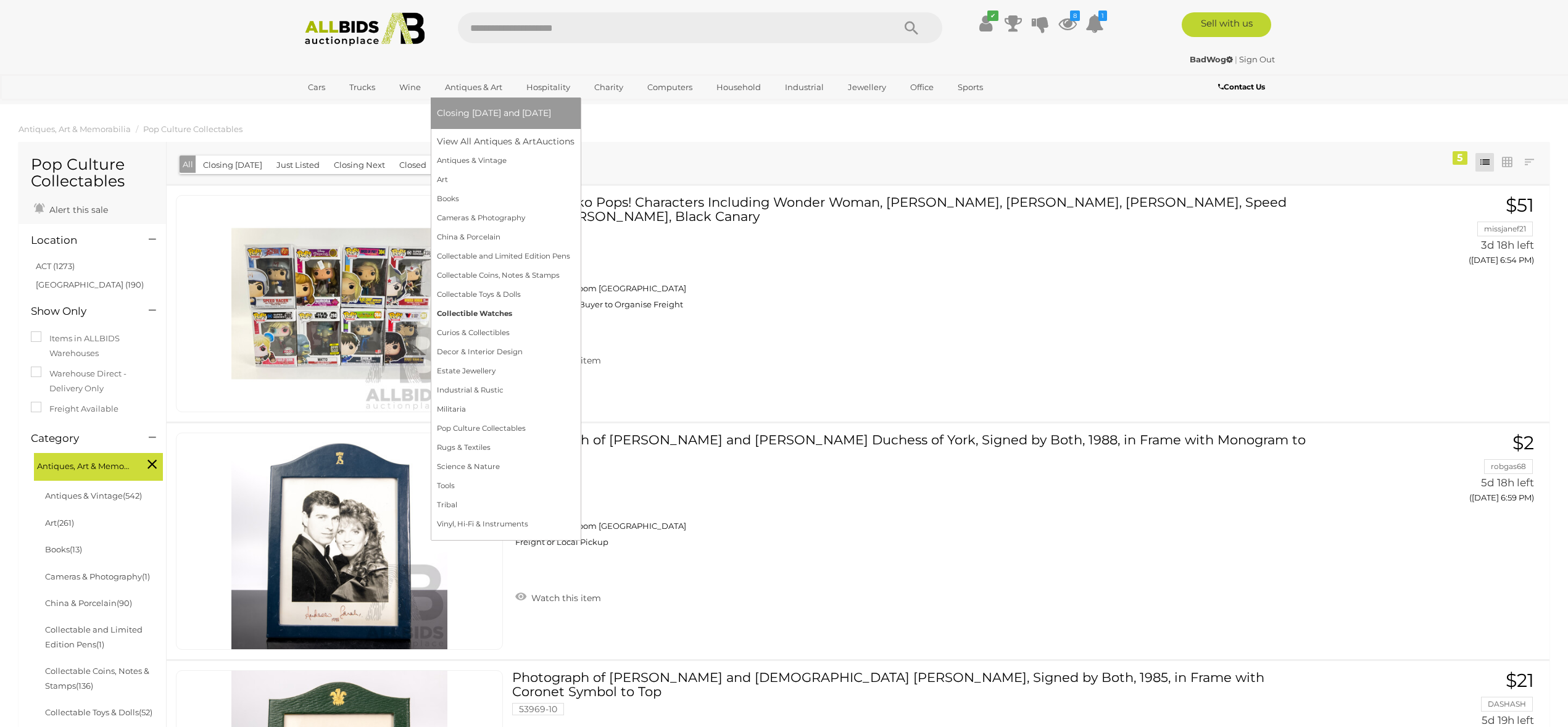
click at [474, 309] on link "Collectible Watches" at bounding box center [506, 313] width 137 height 19
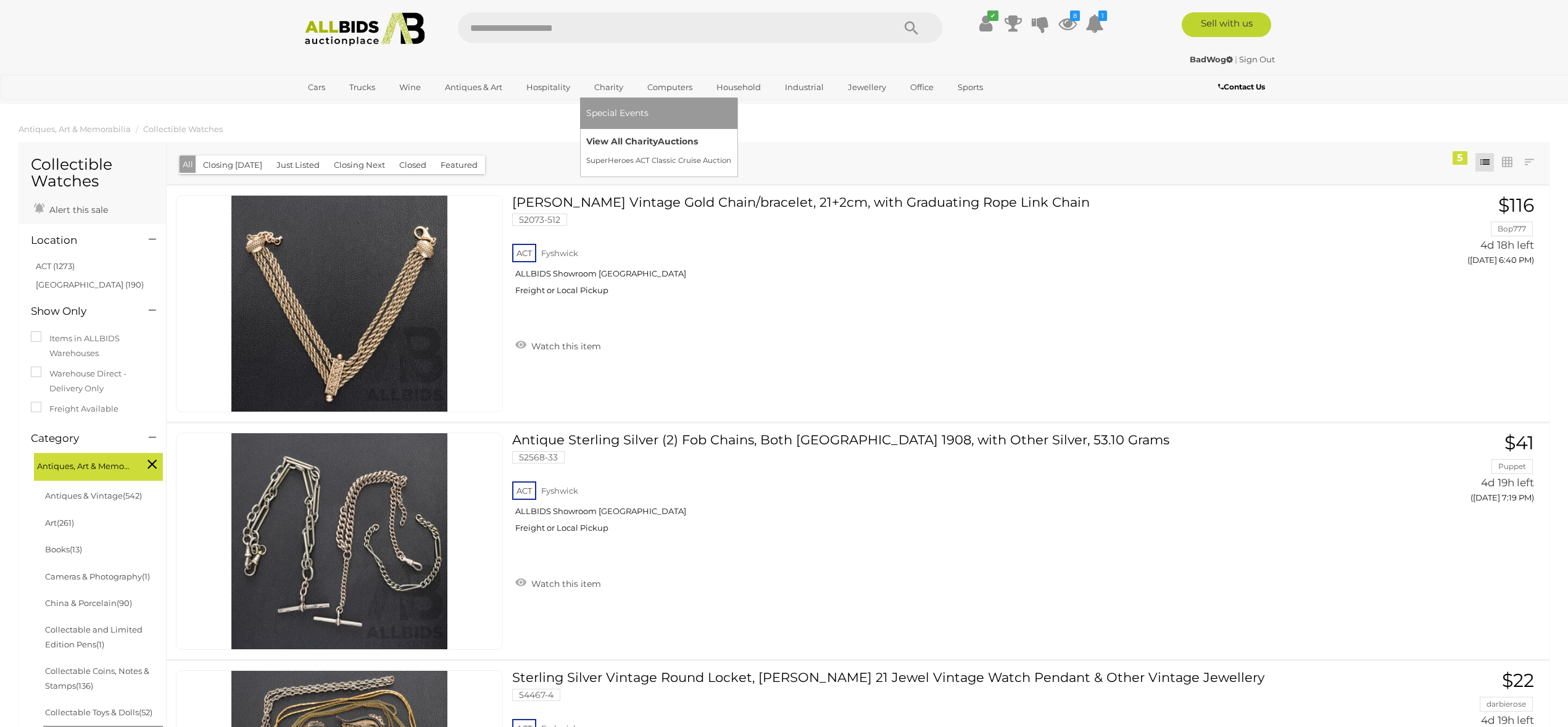
click at [604, 137] on link "View All Charity Auctions" at bounding box center [658, 142] width 145 height 19
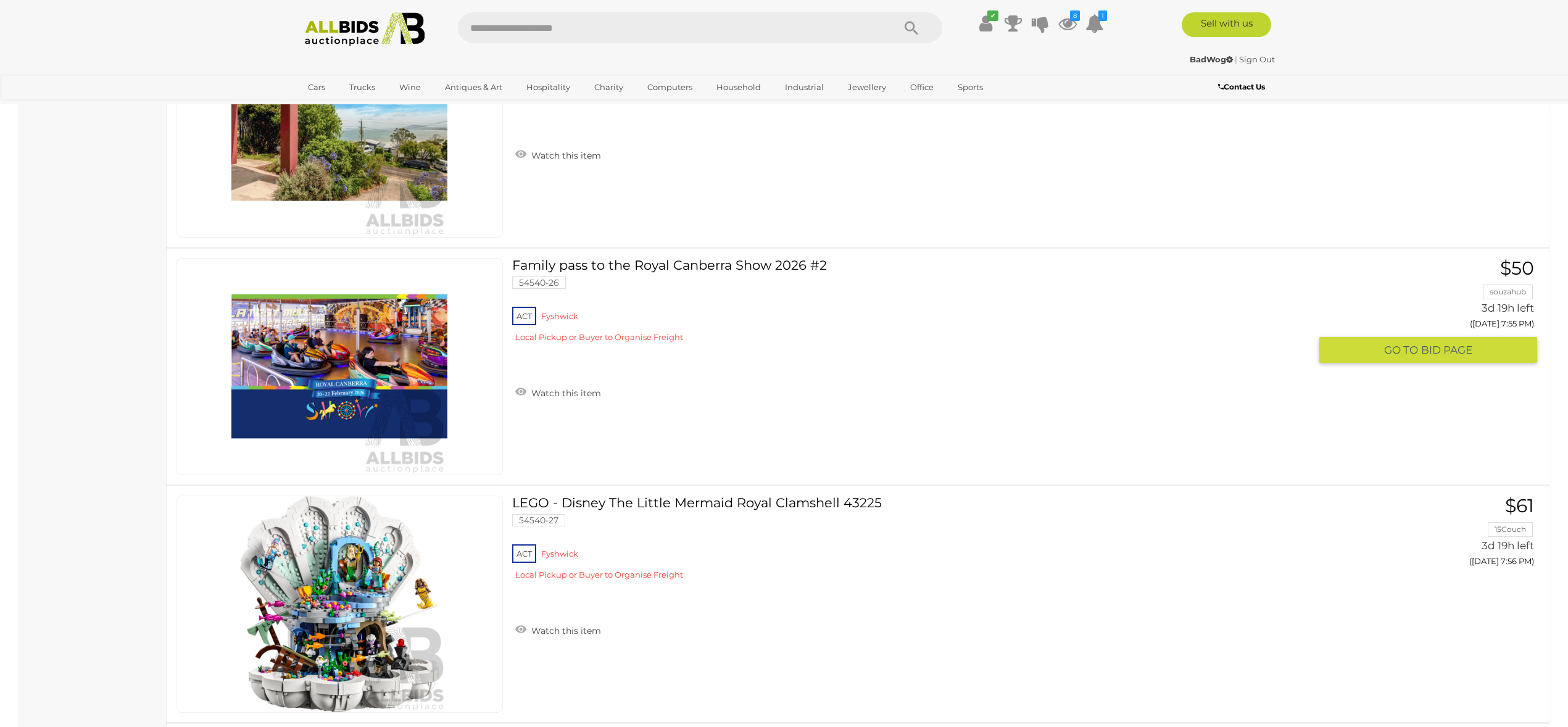
scroll to position [5741, 0]
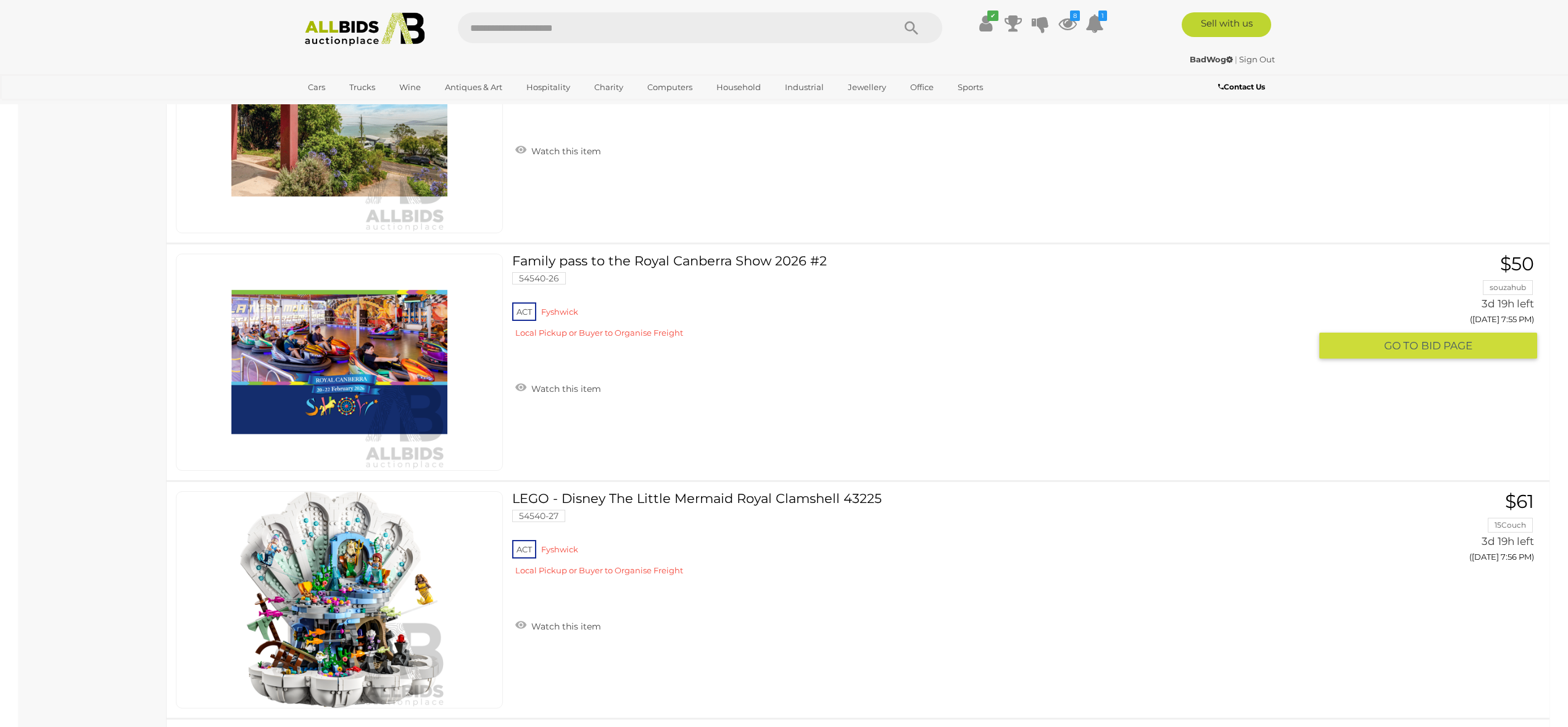
click at [610, 257] on link "Family pass to the Royal Canberra Show 2026 #2 54540-26 ACT [GEOGRAPHIC_DATA]" at bounding box center [916, 301] width 788 height 94
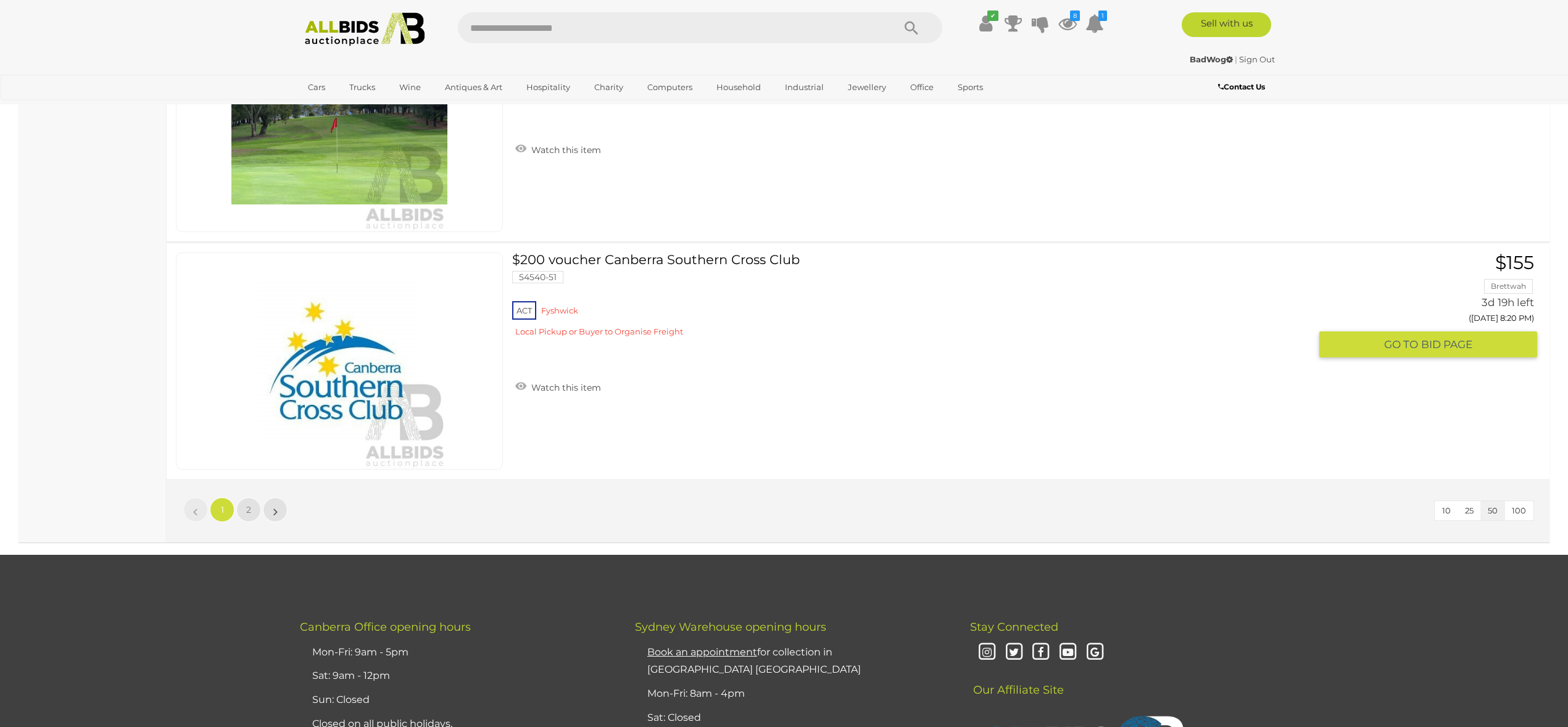
scroll to position [11698, 0]
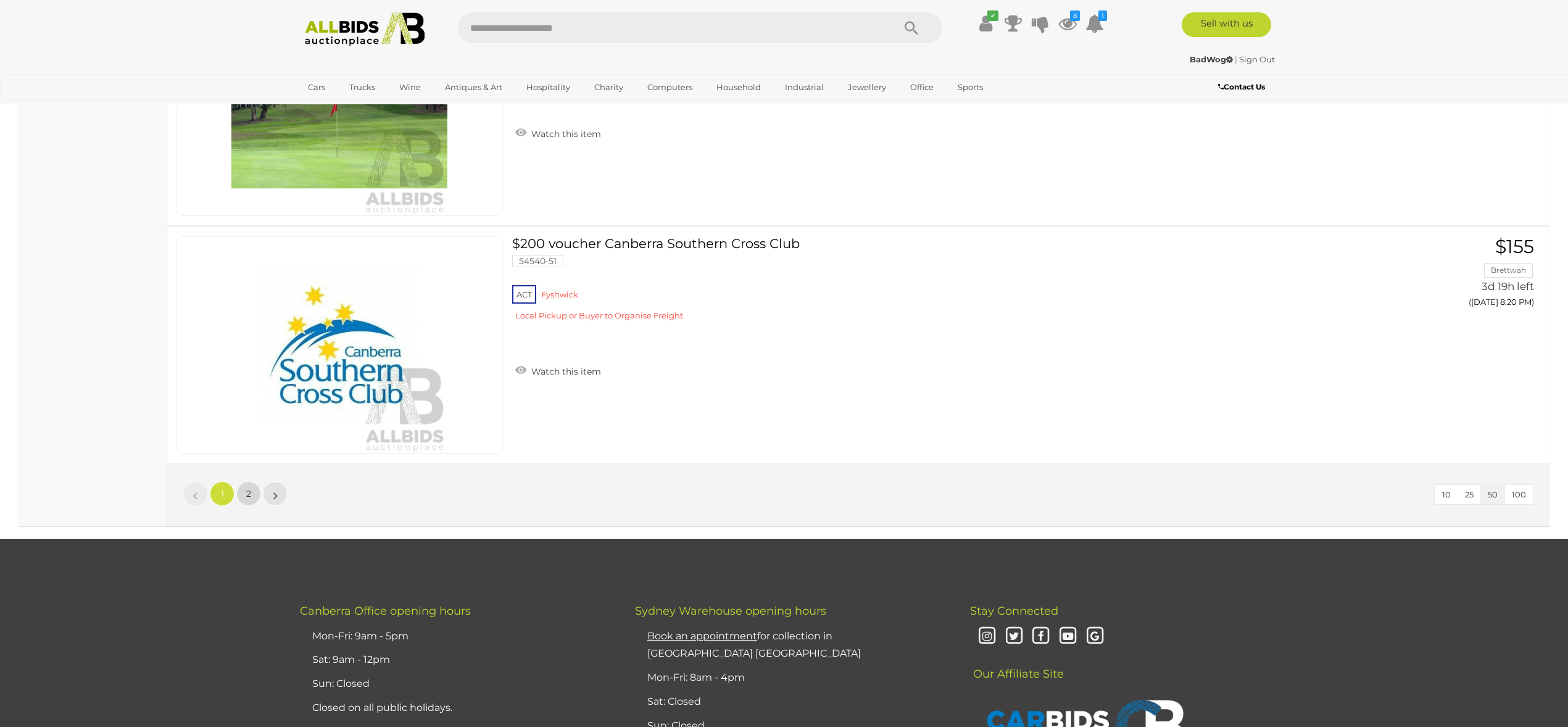
click at [252, 493] on link "2" at bounding box center [248, 493] width 24 height 24
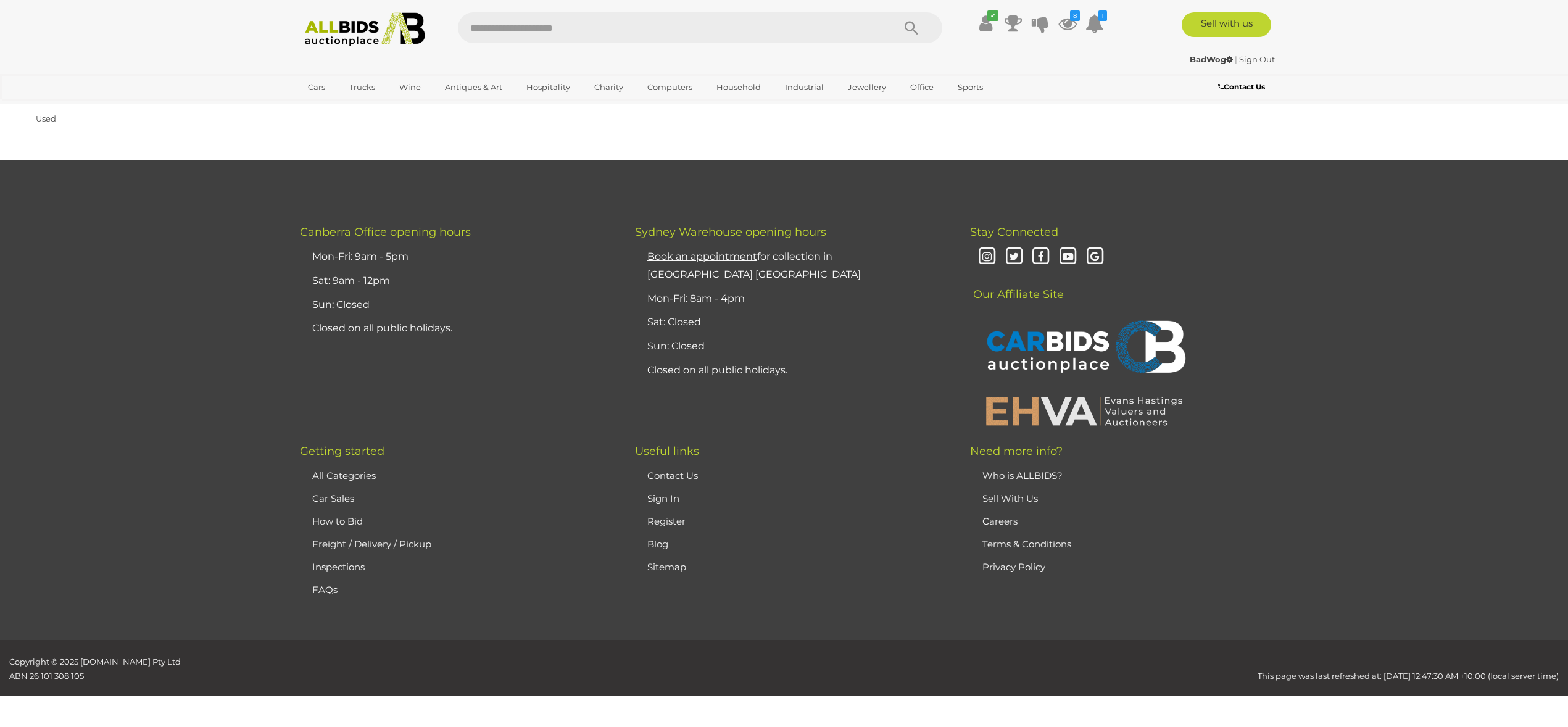
scroll to position [157, 0]
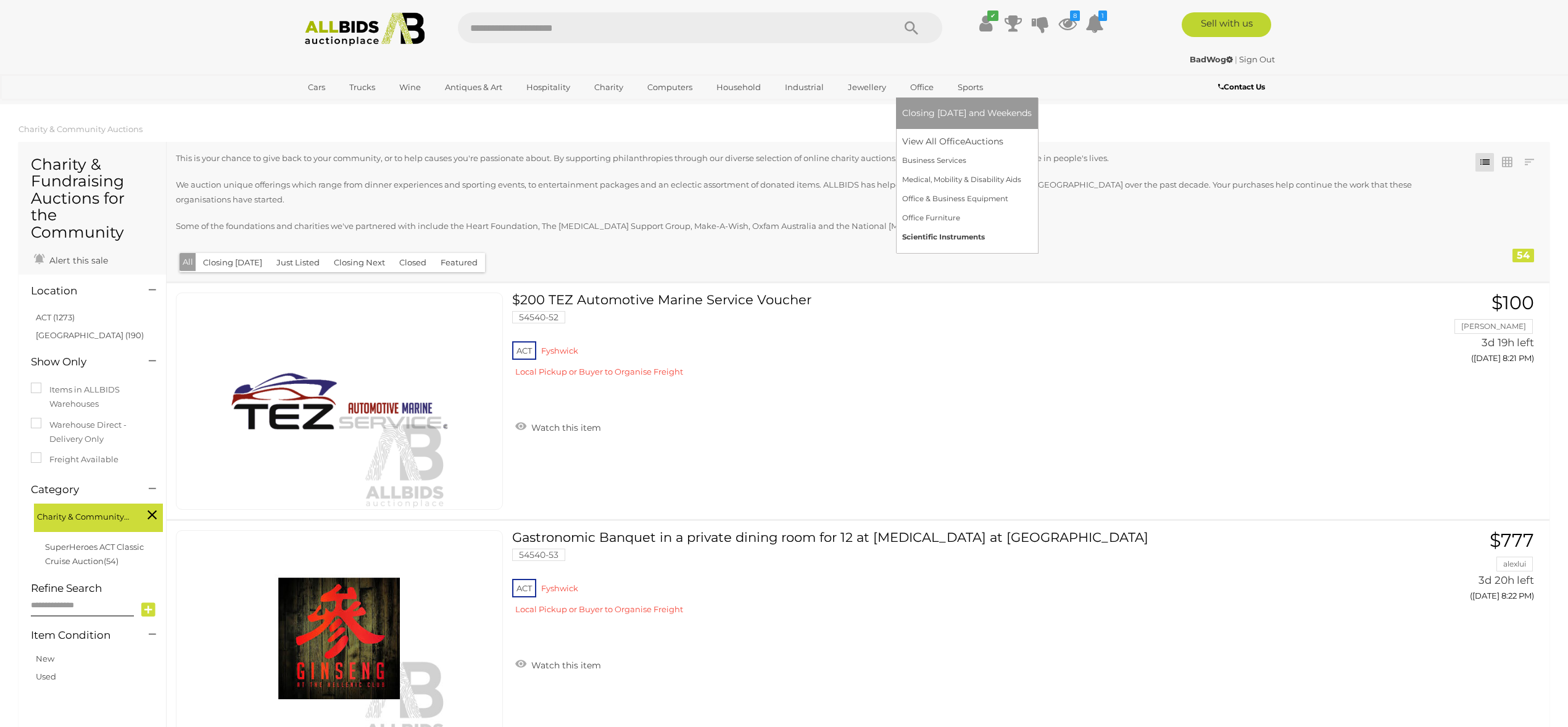
click at [941, 235] on link "Scientific Instruments" at bounding box center [967, 237] width 130 height 19
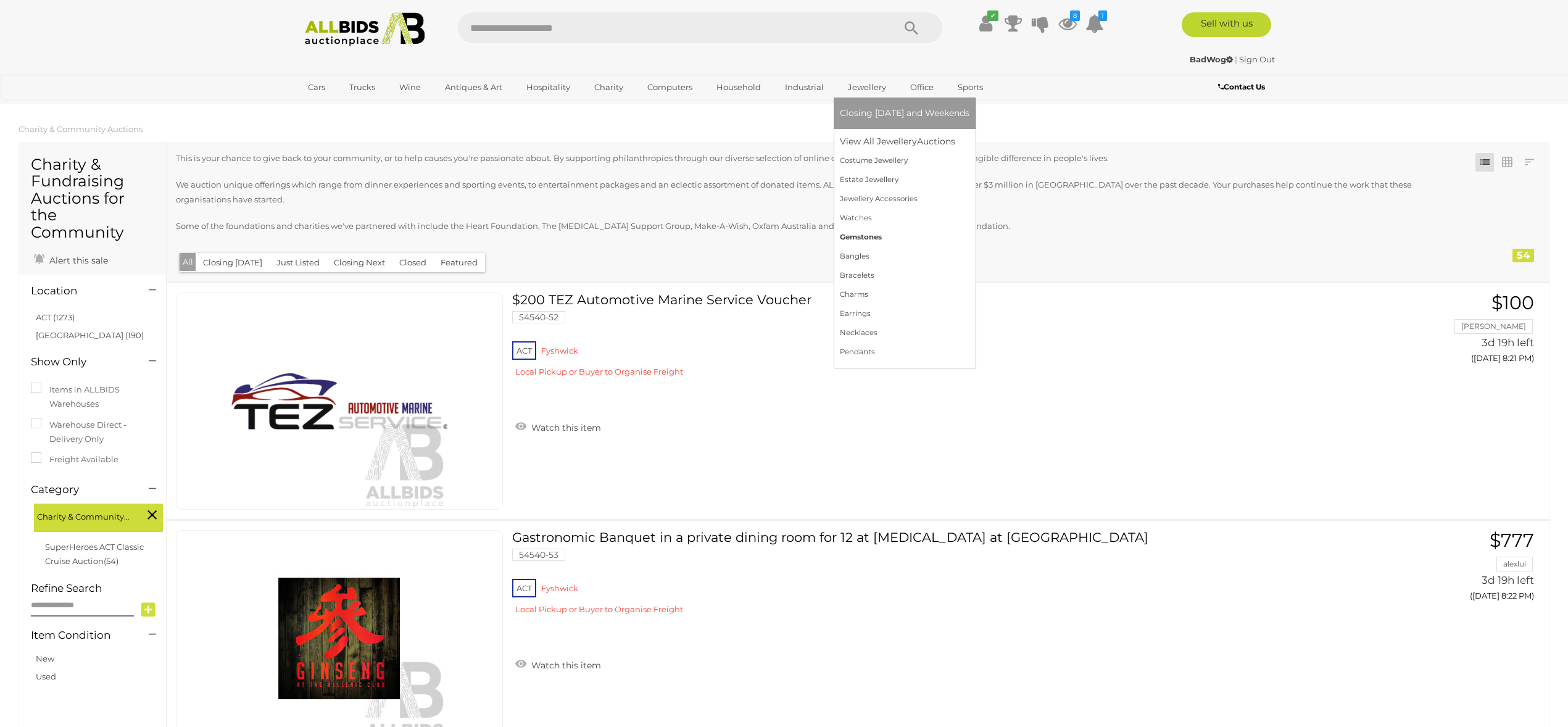
click at [854, 235] on link "Gemstones" at bounding box center [905, 237] width 130 height 19
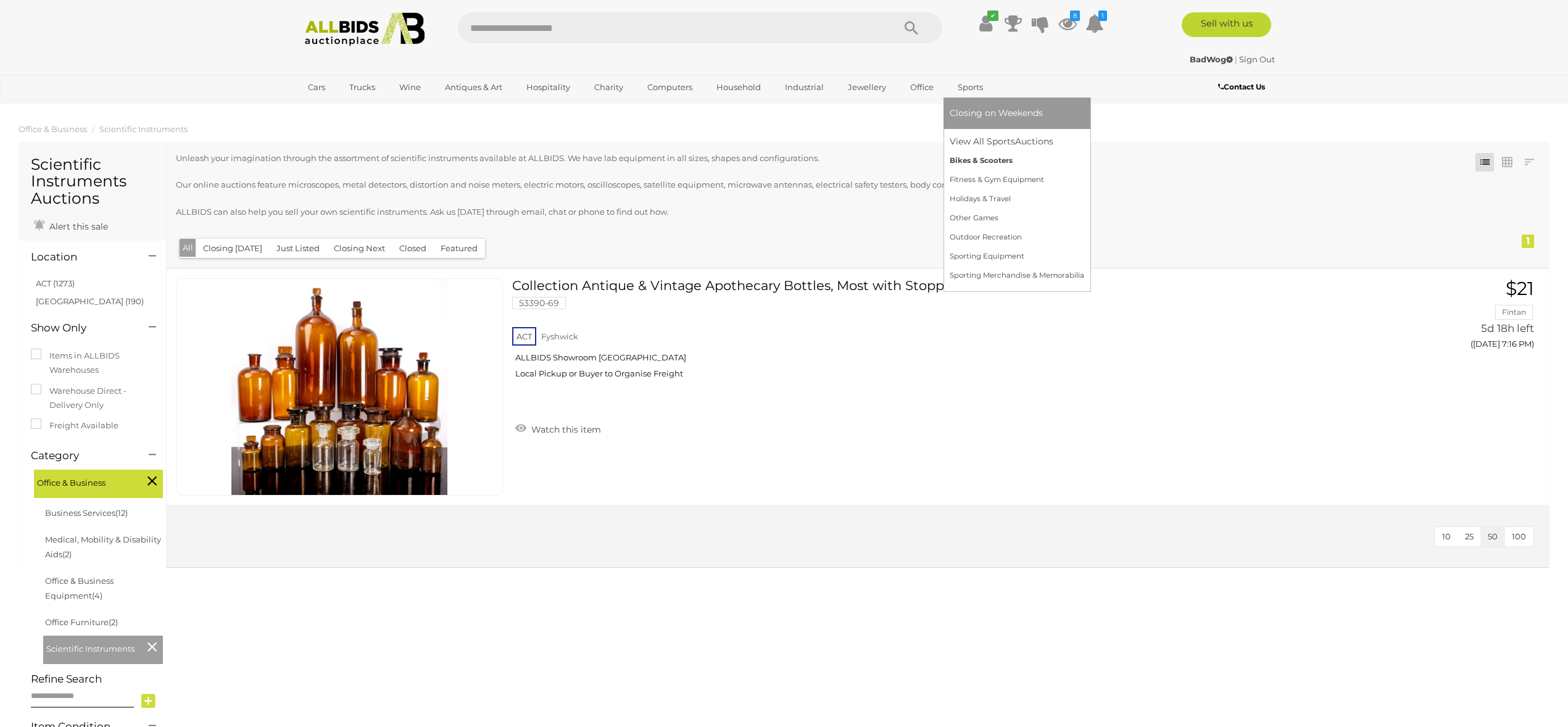
click at [960, 161] on link "Bikes & Scooters" at bounding box center [1017, 161] width 135 height 19
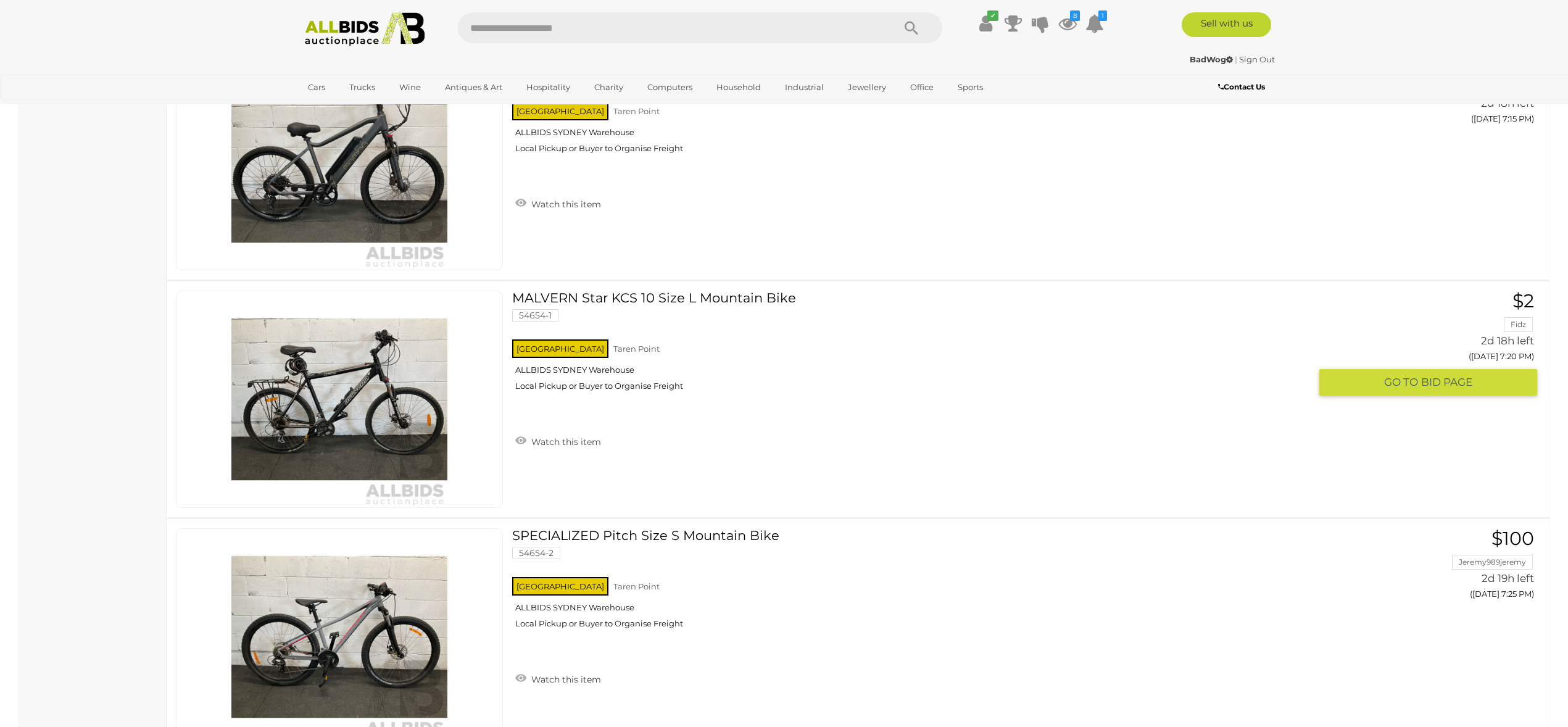
scroll to position [1742, 0]
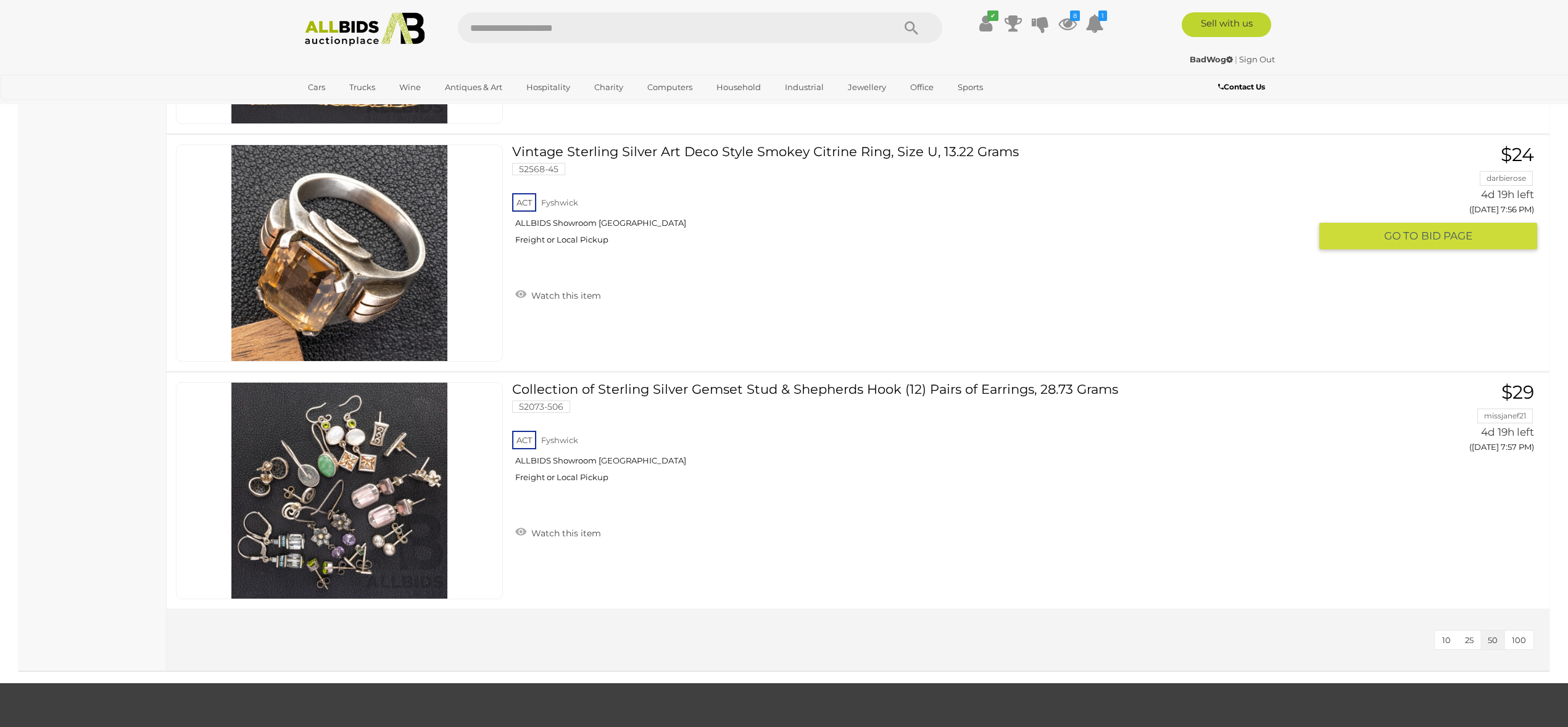
scroll to position [6693, 0]
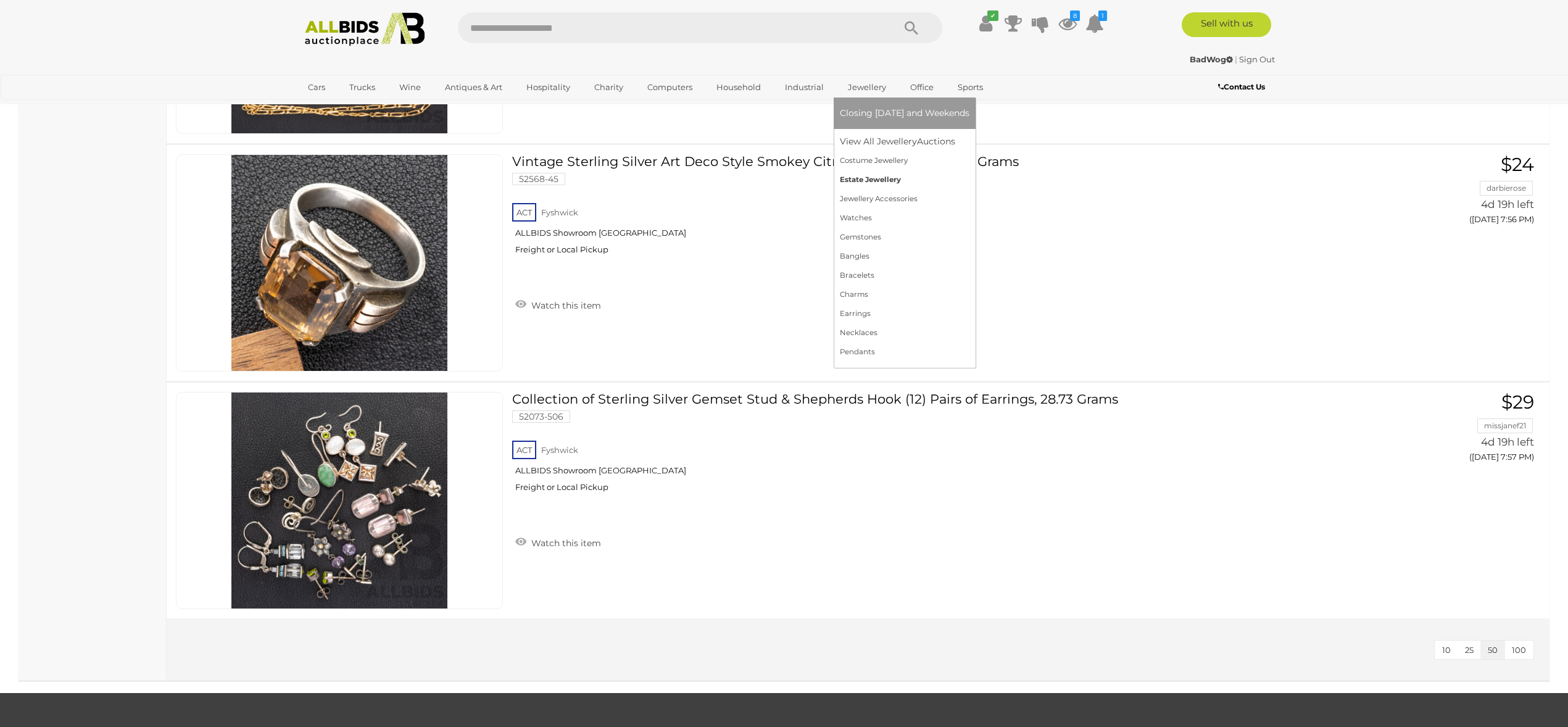
click at [880, 182] on link "Estate Jewellery" at bounding box center [905, 179] width 130 height 19
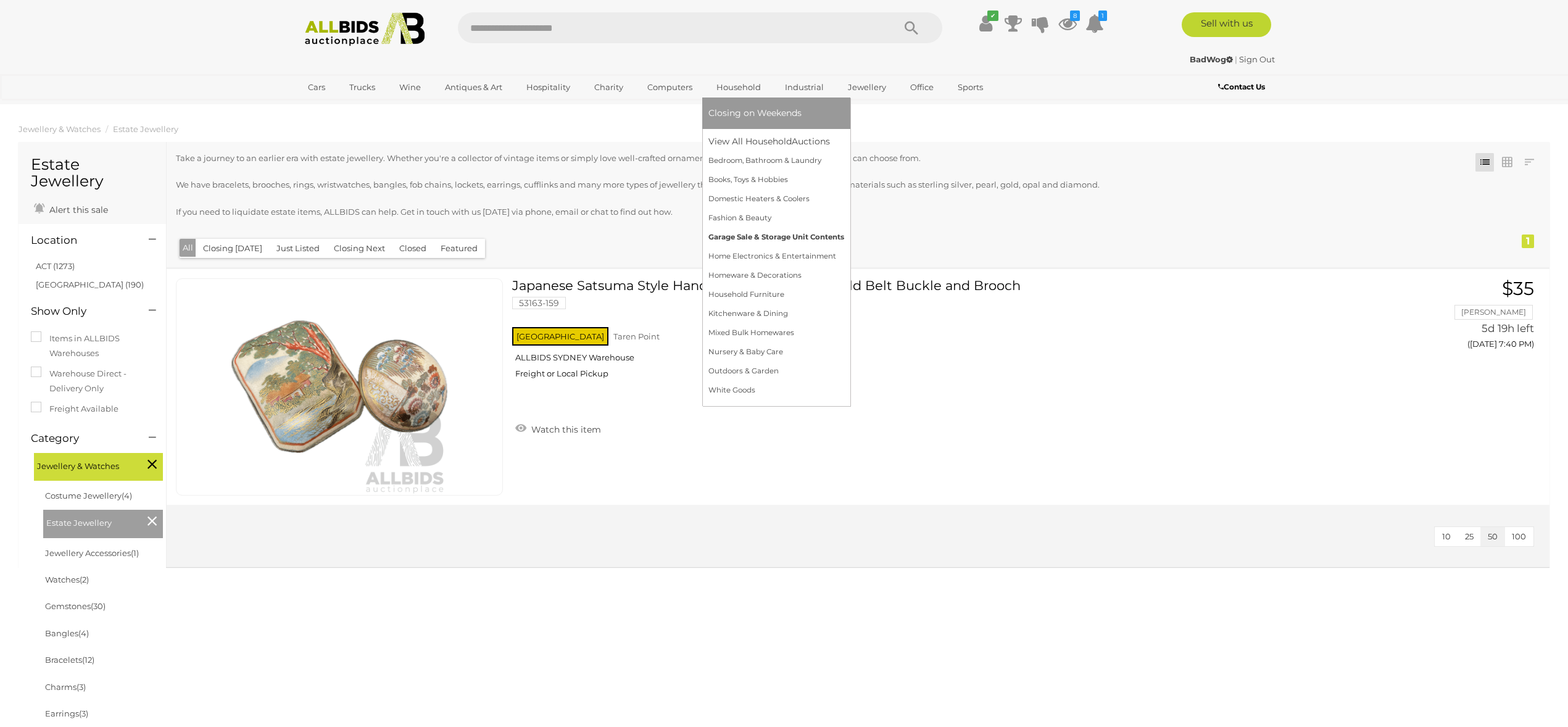
click at [726, 238] on link "Garage Sale & Storage Unit Contents" at bounding box center [776, 237] width 136 height 19
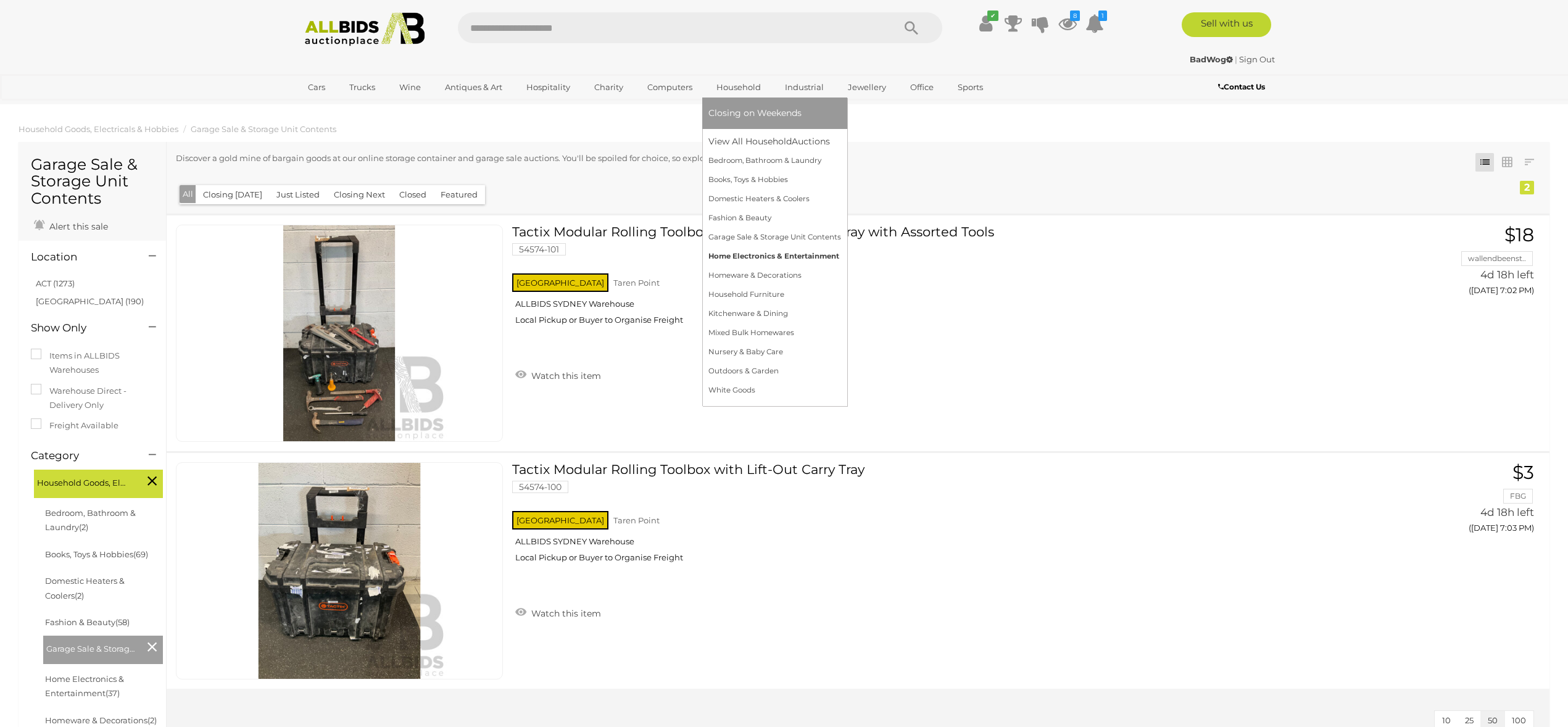
click at [728, 255] on link "Home Electronics & Entertainment" at bounding box center [775, 256] width 132 height 19
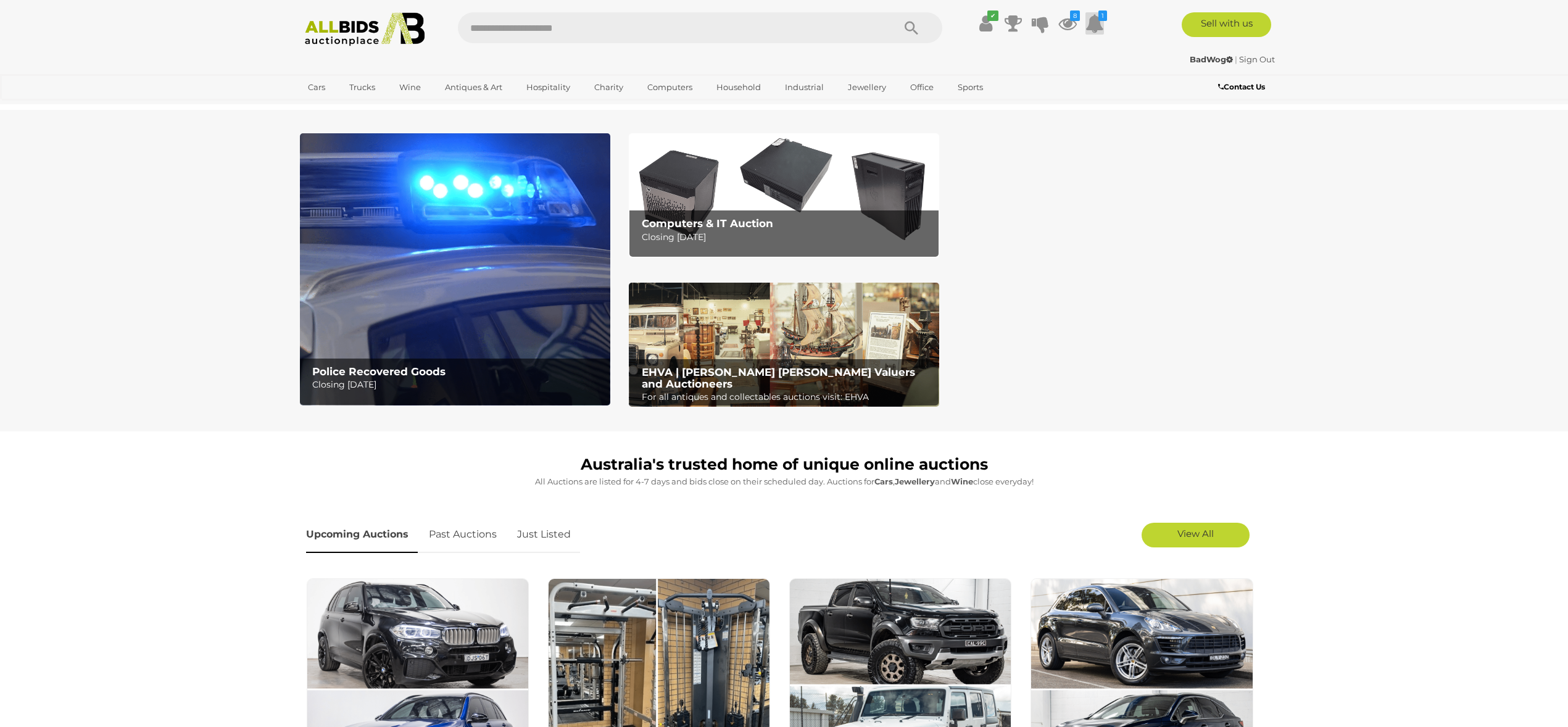
click at [1091, 26] on icon at bounding box center [1095, 23] width 18 height 23
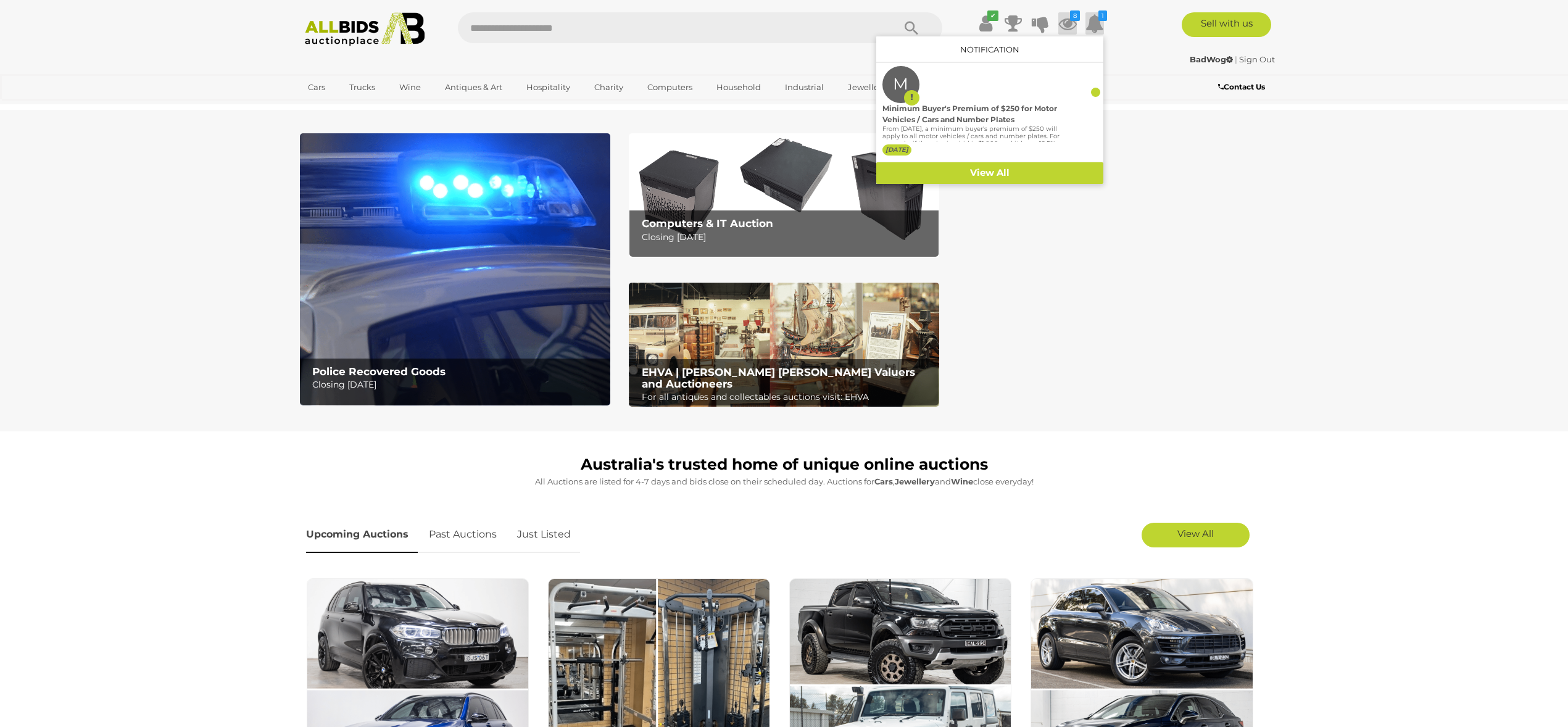
click at [1070, 23] on icon at bounding box center [1068, 23] width 18 height 23
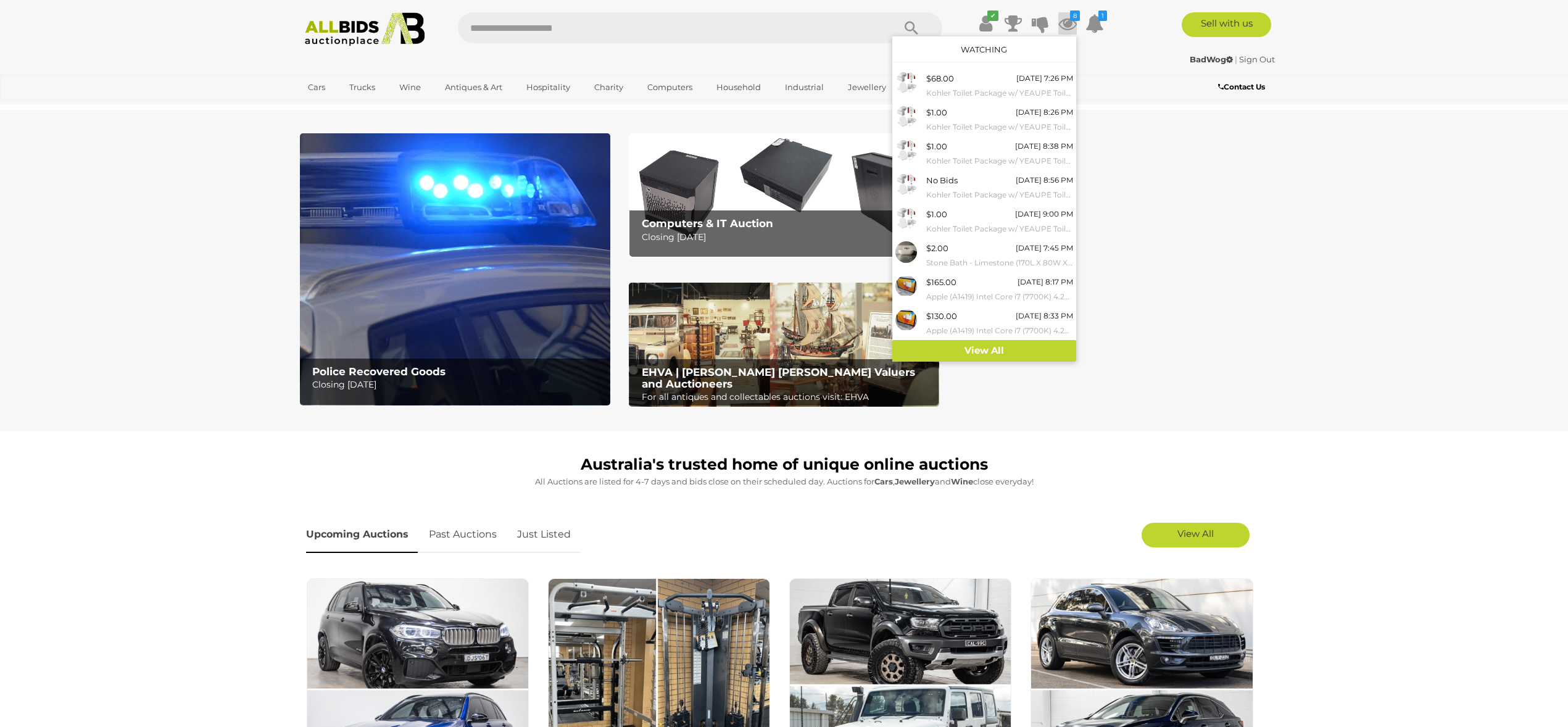
click at [1351, 317] on section "Police Recovered Goods Closing [DATE] Computers & IT Auction Closing [DATE]" at bounding box center [784, 271] width 1568 height 322
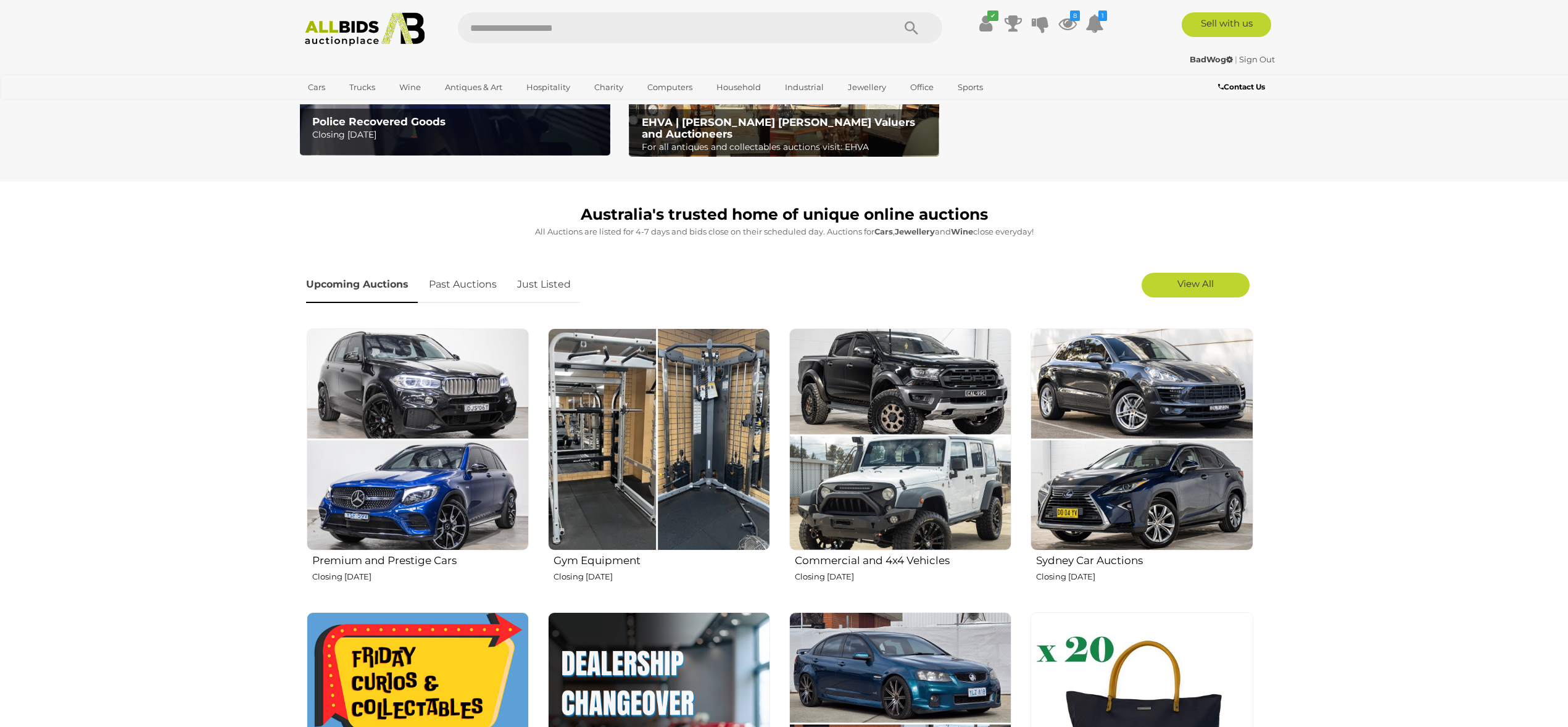
scroll to position [252, 0]
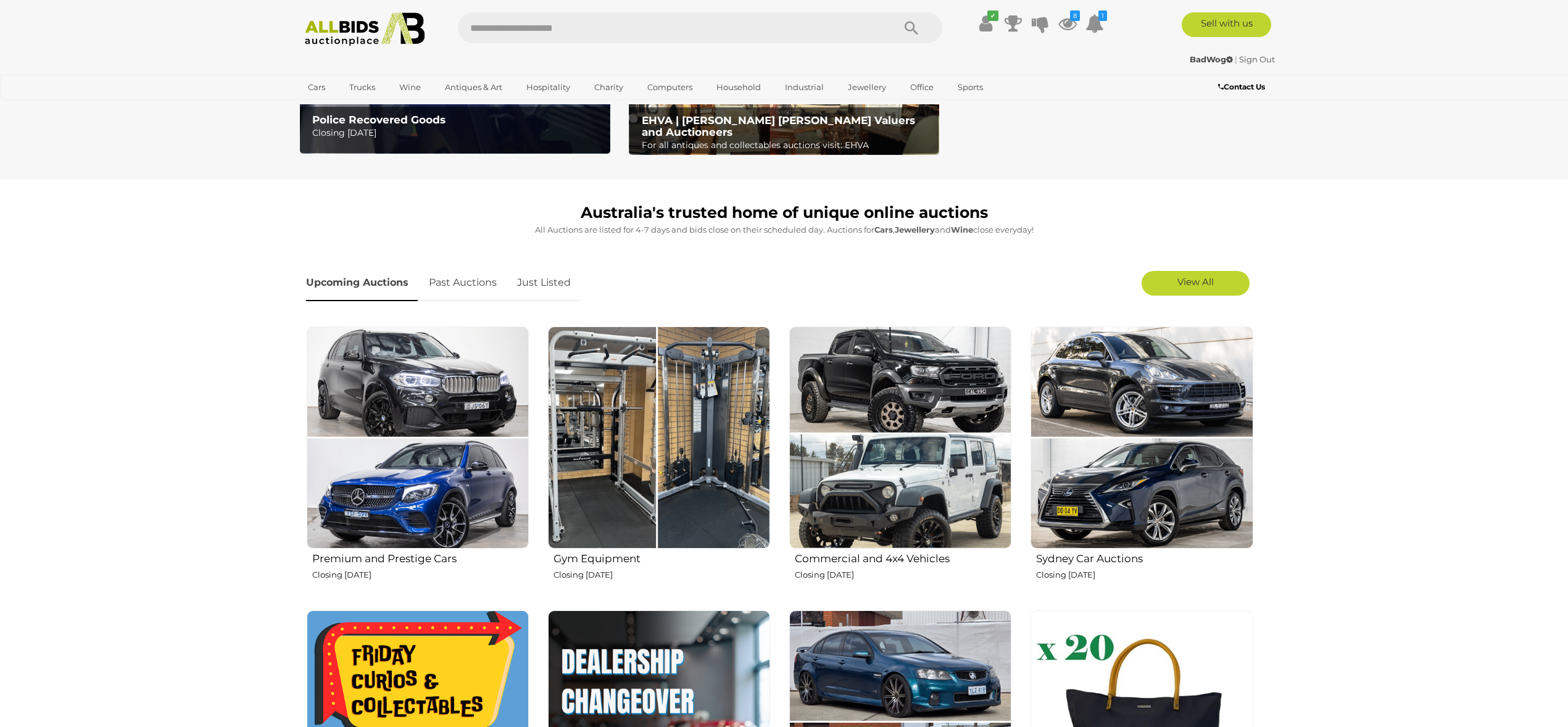
click at [1179, 387] on img at bounding box center [1141, 437] width 222 height 222
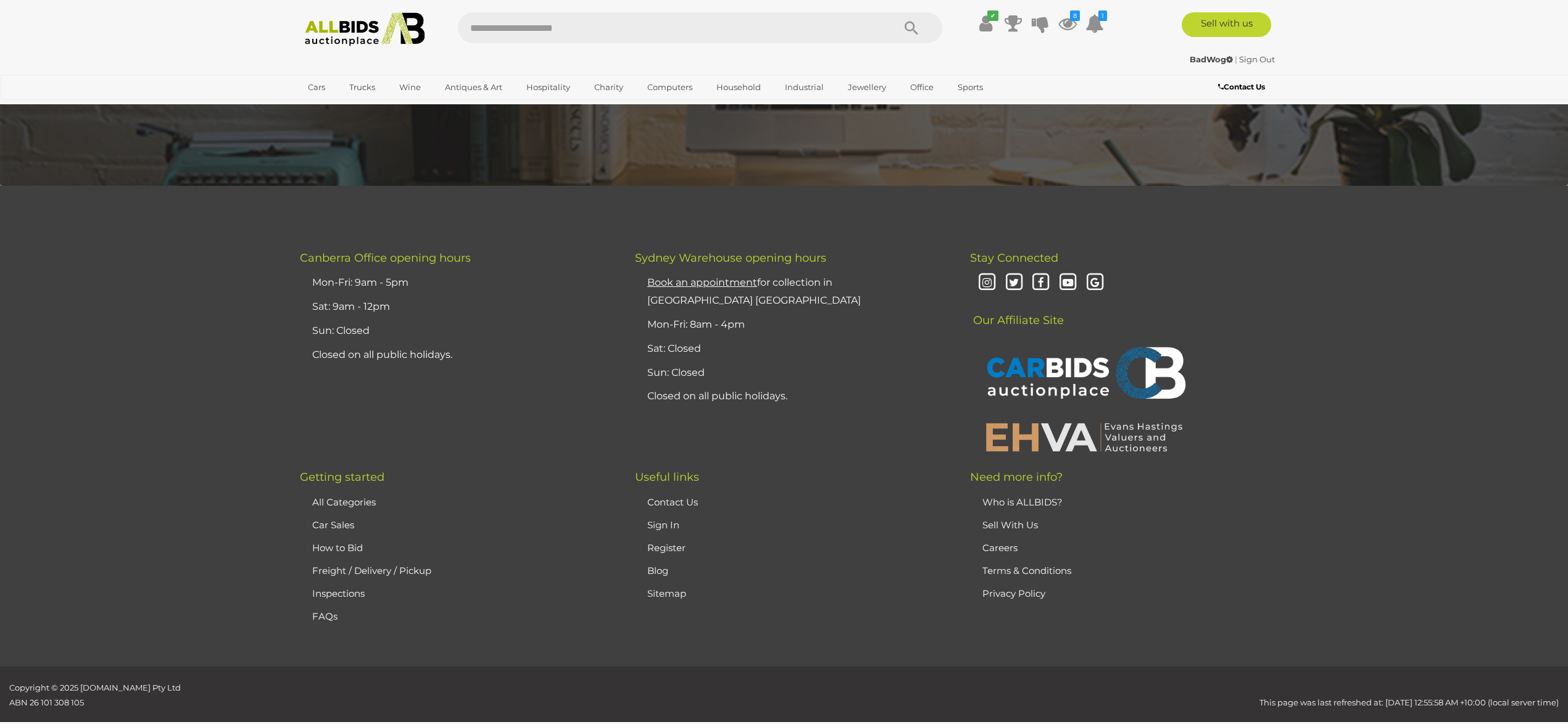
scroll to position [3070, 0]
click at [1079, 421] on img at bounding box center [1084, 437] width 210 height 32
